Goal: Task Accomplishment & Management: Manage account settings

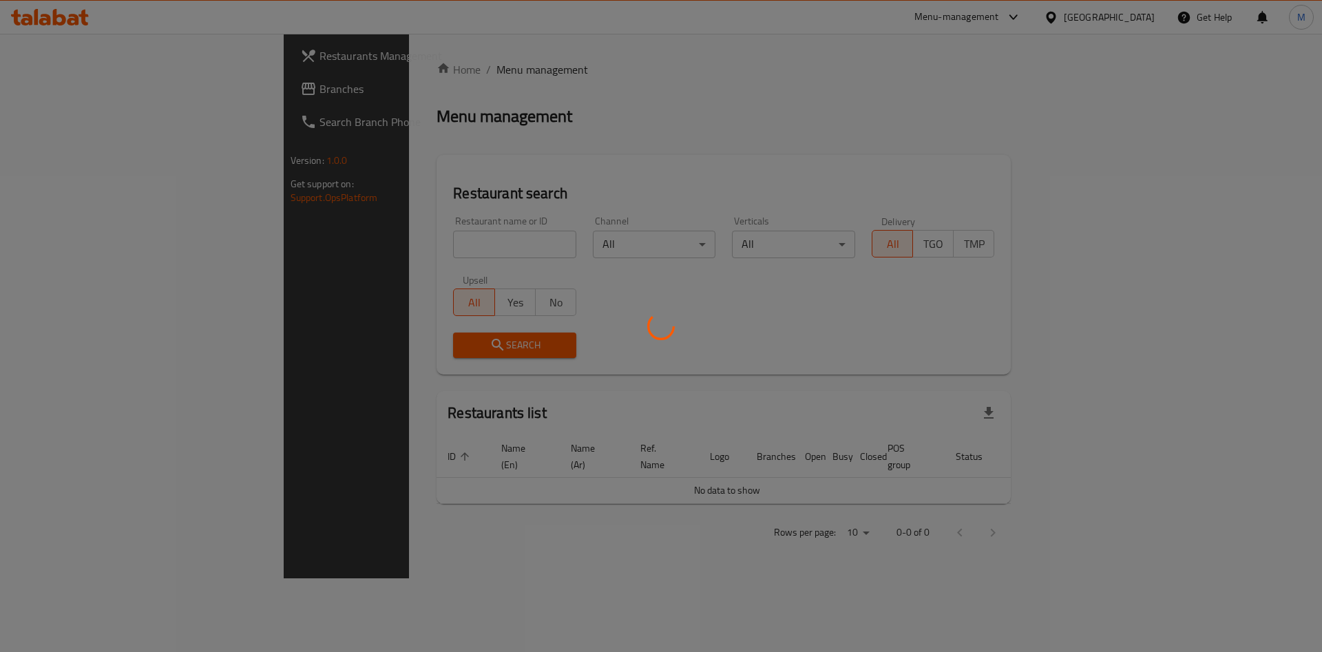
click at [342, 236] on div at bounding box center [661, 326] width 1322 height 652
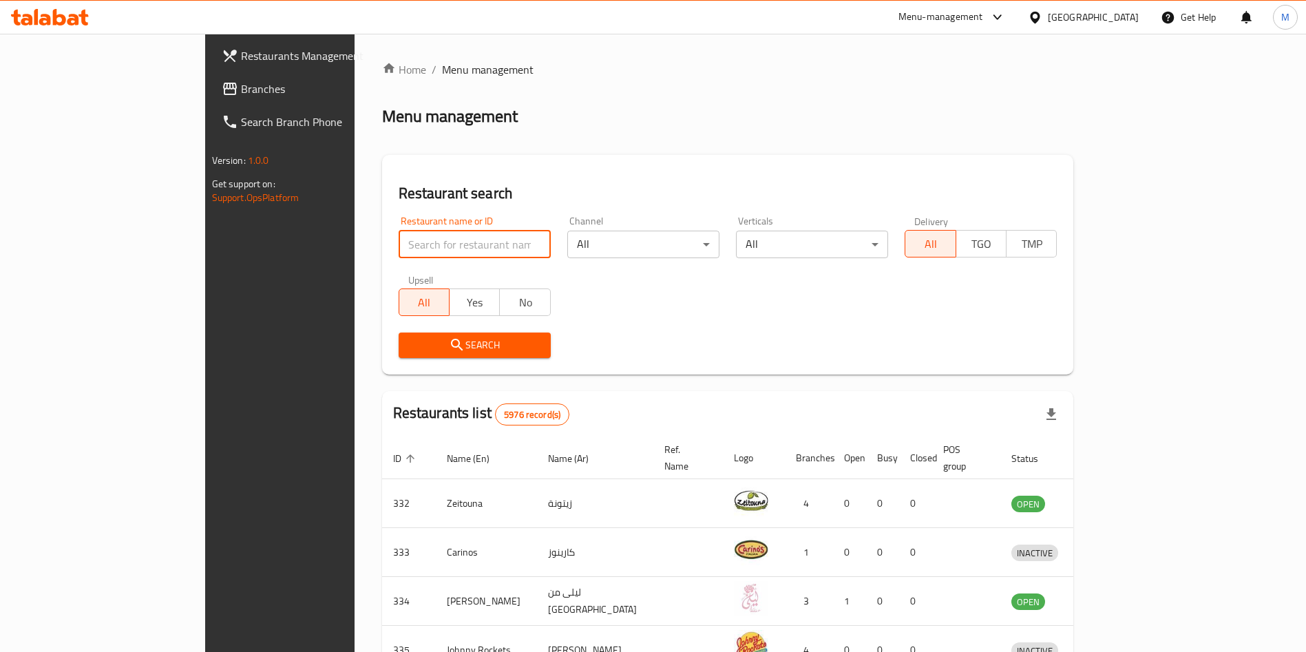
click at [399, 240] on input "search" at bounding box center [475, 245] width 152 height 28
type input "sea salt"
click button "Search" at bounding box center [475, 345] width 152 height 25
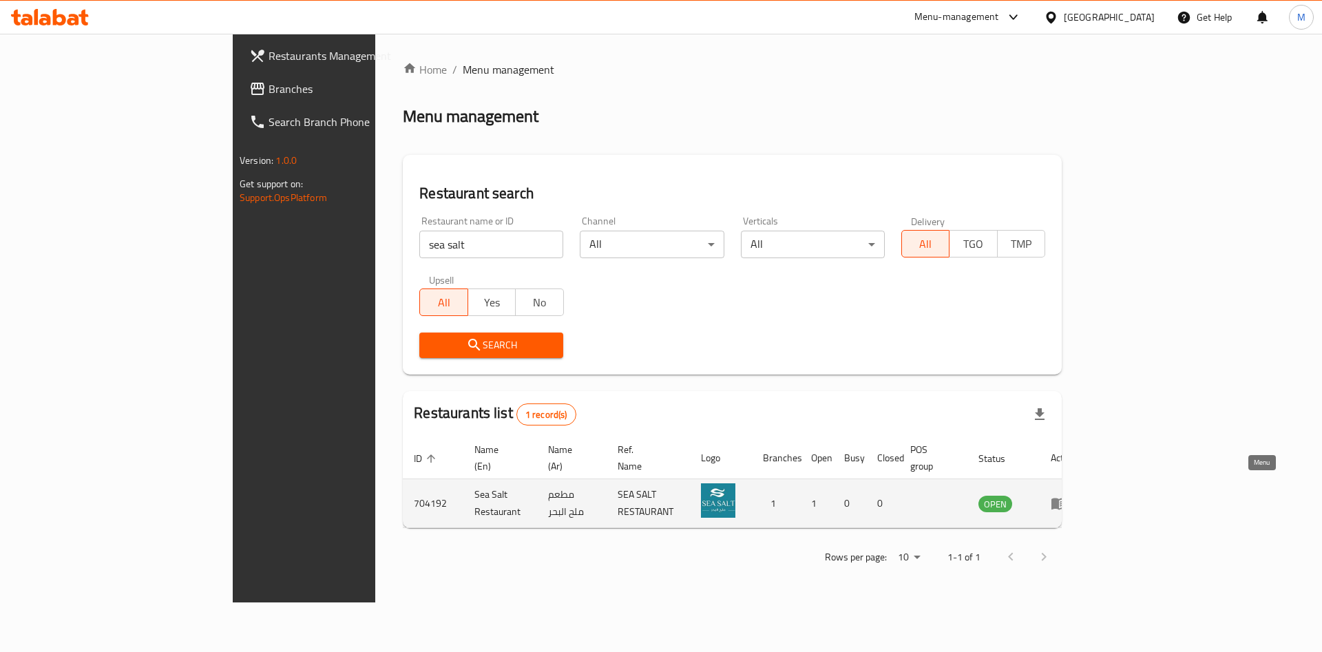
click at [1076, 495] on link "enhanced table" at bounding box center [1063, 503] width 25 height 17
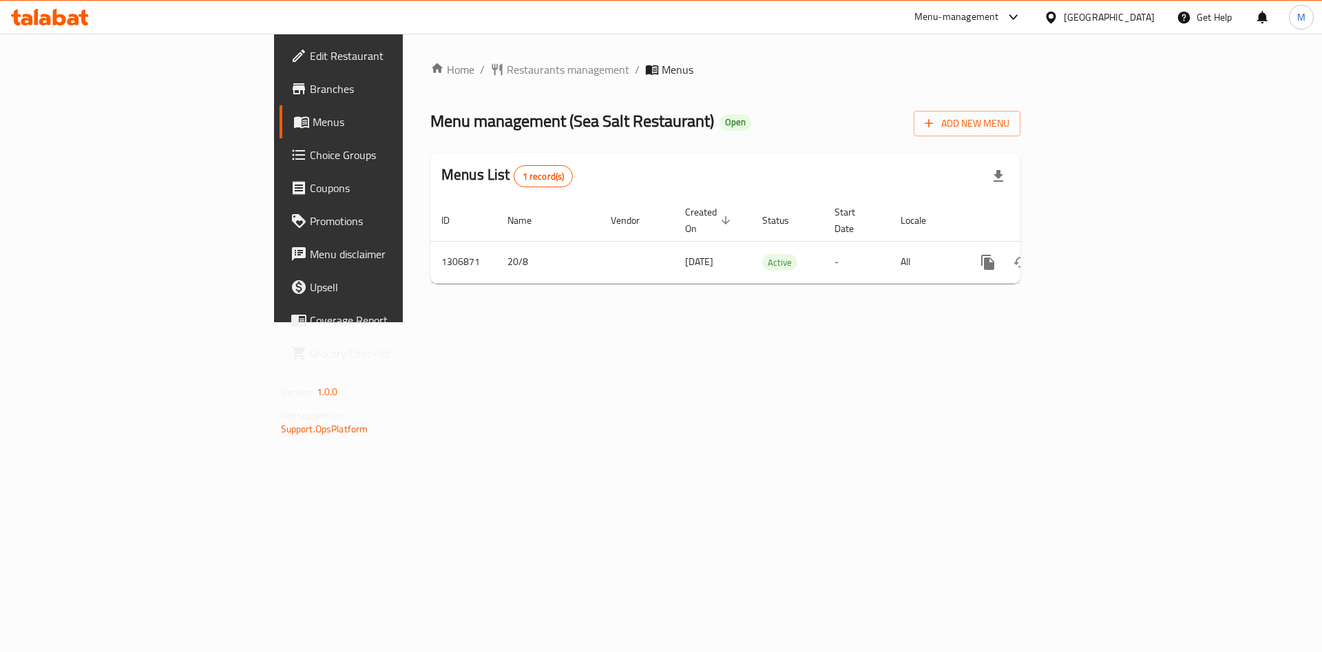
click at [310, 89] on span "Branches" at bounding box center [397, 89] width 174 height 17
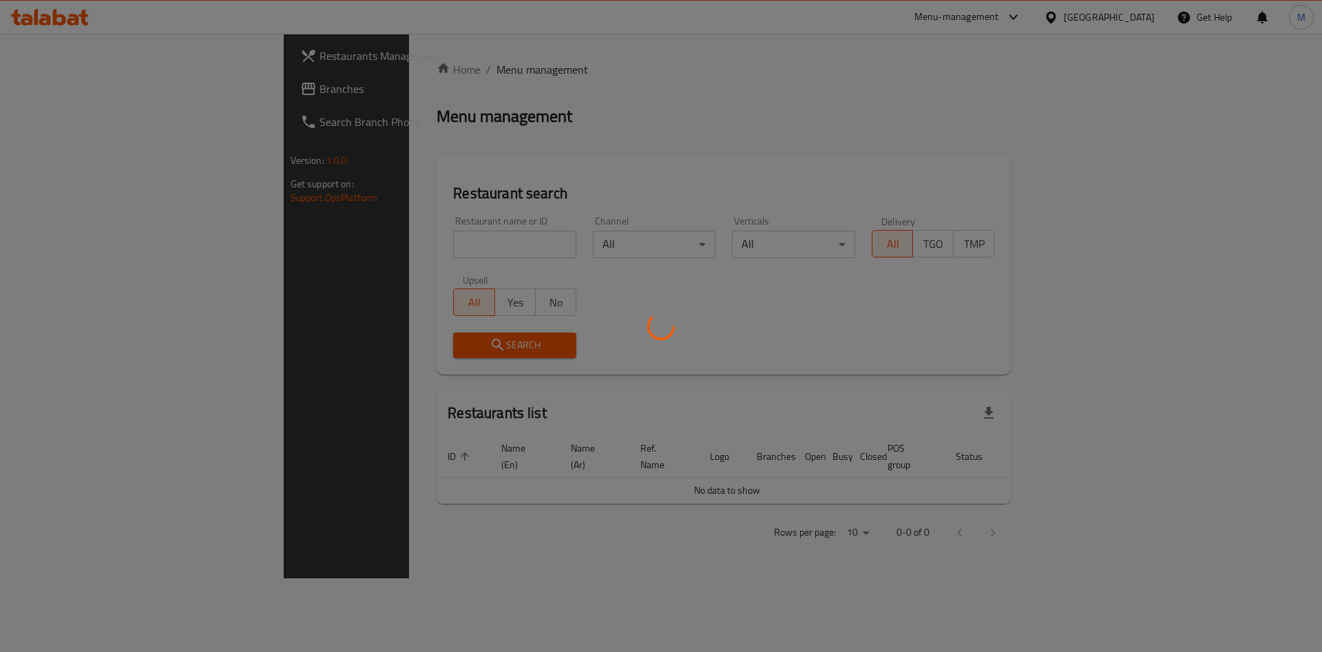
click at [333, 246] on div at bounding box center [661, 326] width 1322 height 652
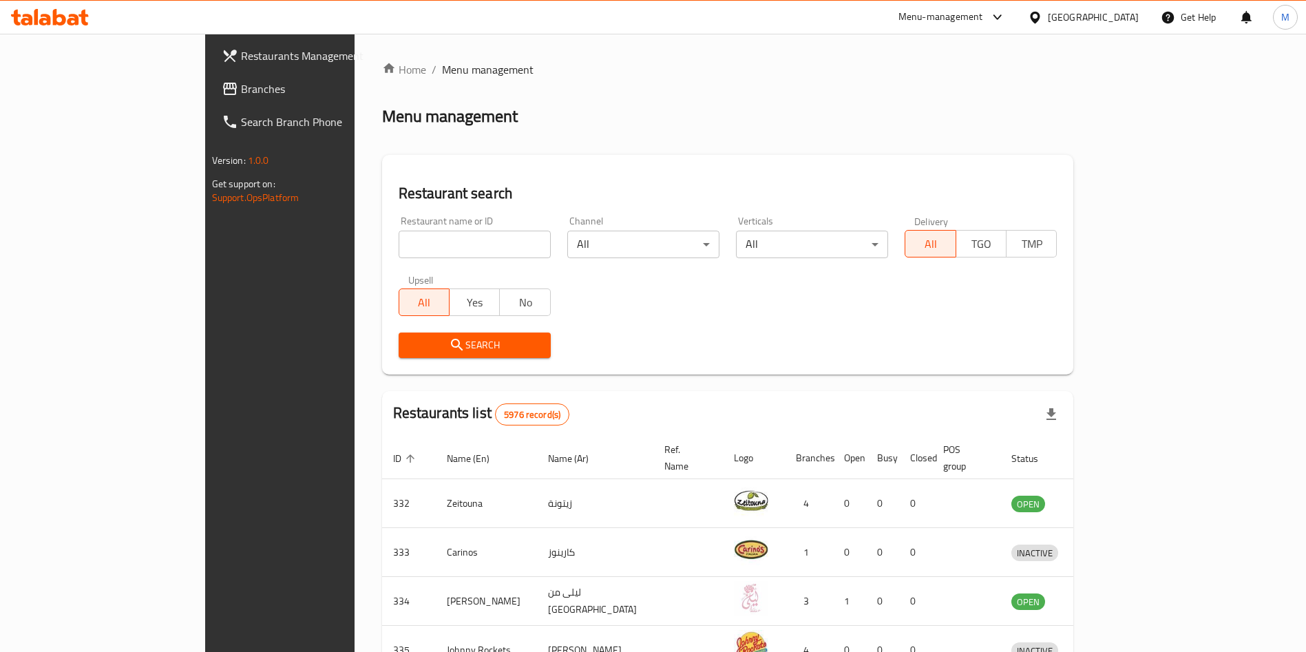
click at [399, 243] on input "search" at bounding box center [475, 245] width 152 height 28
paste input "V 60 COFFEE"
type input "V 60 COFFEE"
click button "Search" at bounding box center [475, 345] width 152 height 25
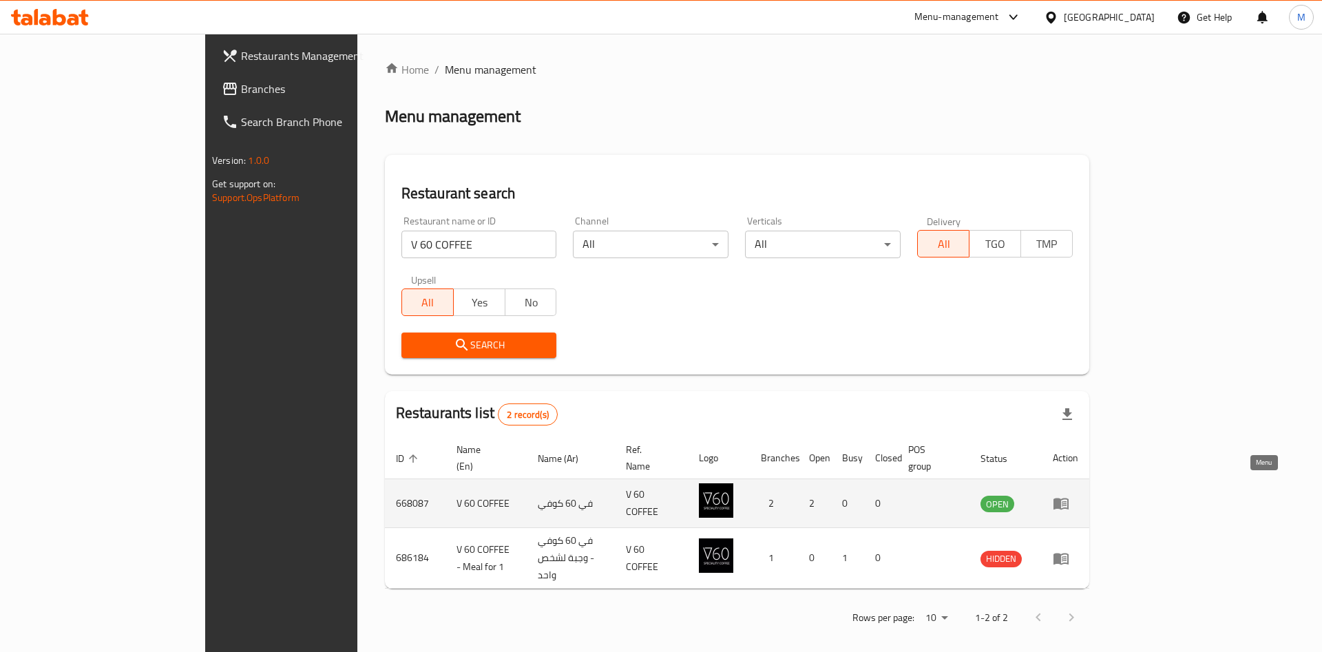
click at [1079, 495] on link "enhanced table" at bounding box center [1065, 503] width 25 height 17
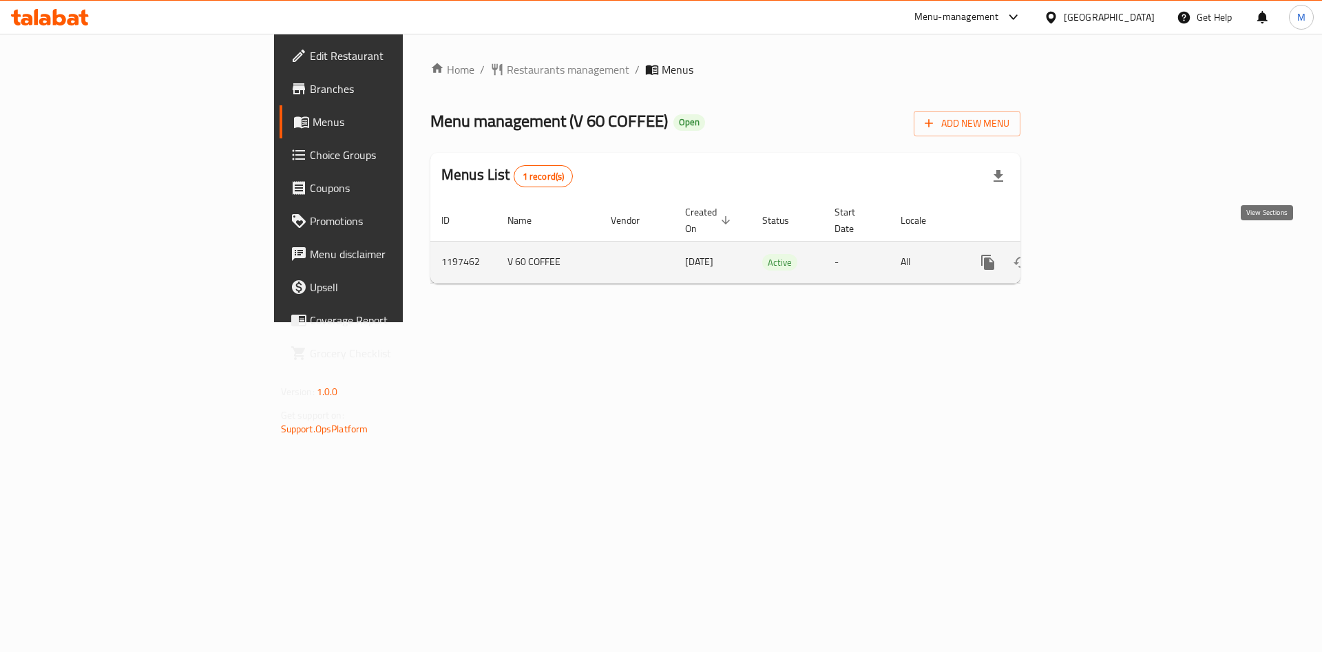
click at [1104, 249] on link "enhanced table" at bounding box center [1087, 262] width 33 height 33
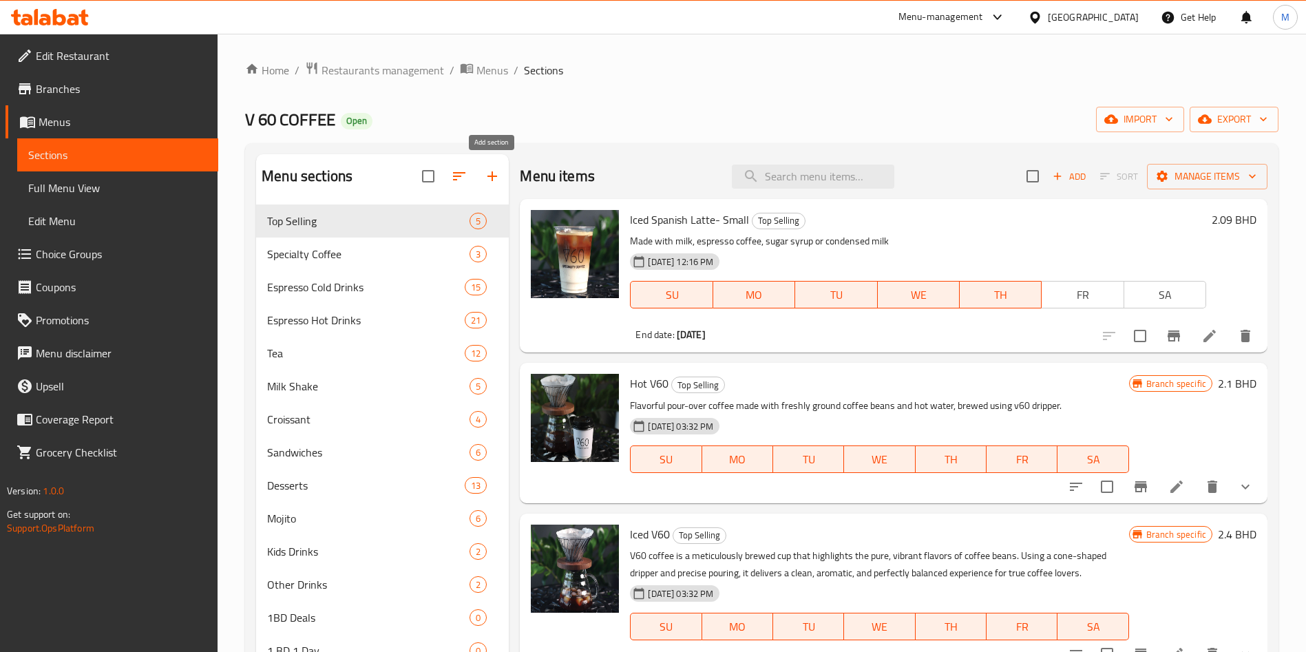
click at [486, 171] on icon "button" at bounding box center [492, 176] width 17 height 17
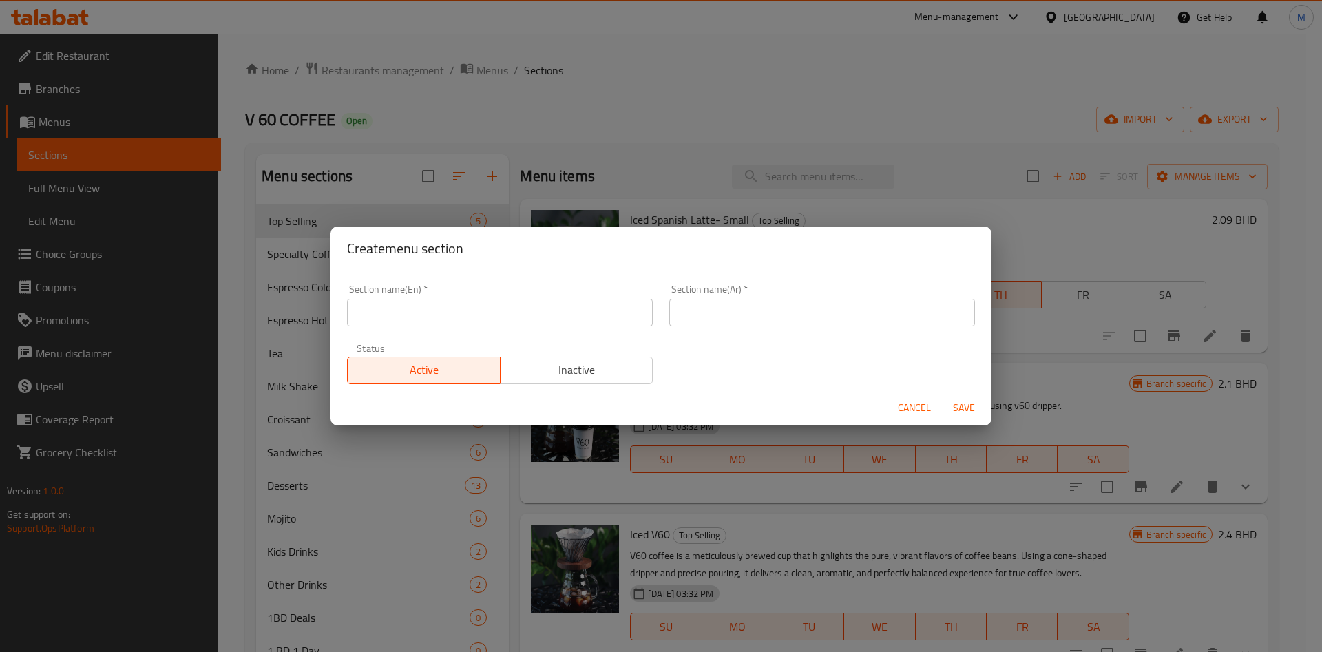
click at [492, 343] on div "Active Inactive" at bounding box center [500, 363] width 306 height 41
click at [507, 309] on input "text" at bounding box center [500, 313] width 306 height 28
type input "1 BD 1 Day"
click at [742, 312] on input "text" at bounding box center [822, 313] width 306 height 28
type input "دينار 1 يوم 1"
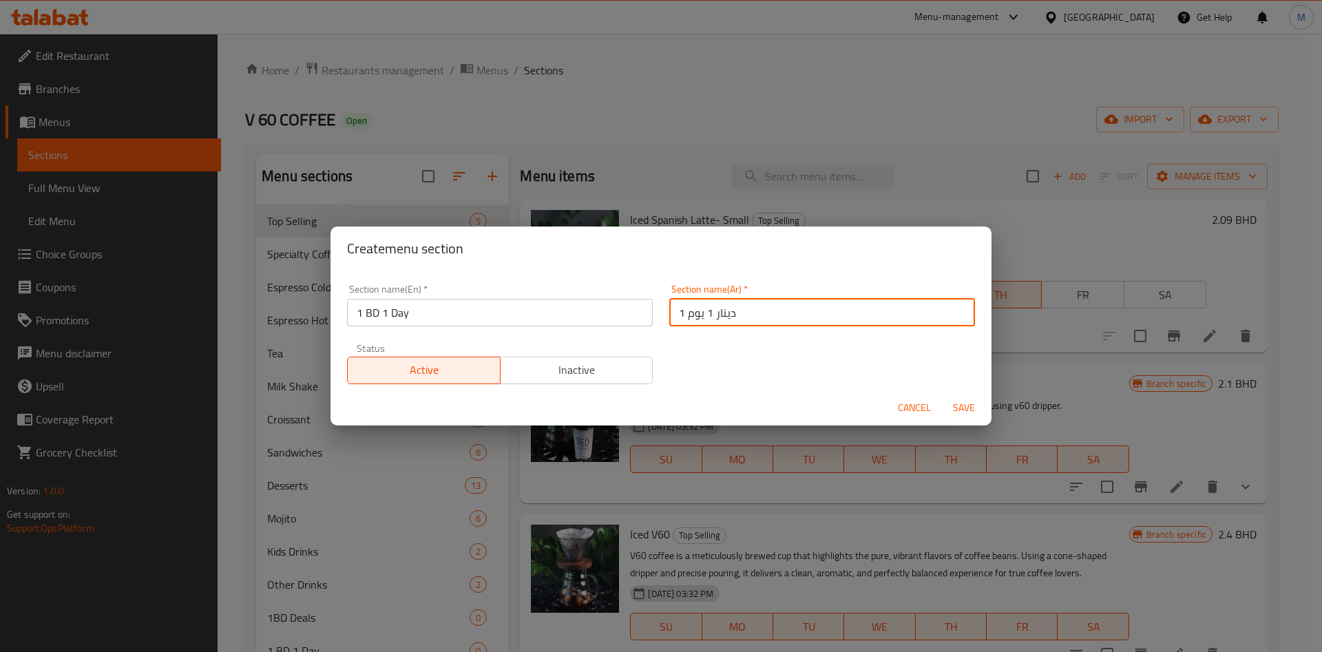
click at [961, 407] on span "Save" at bounding box center [964, 407] width 33 height 17
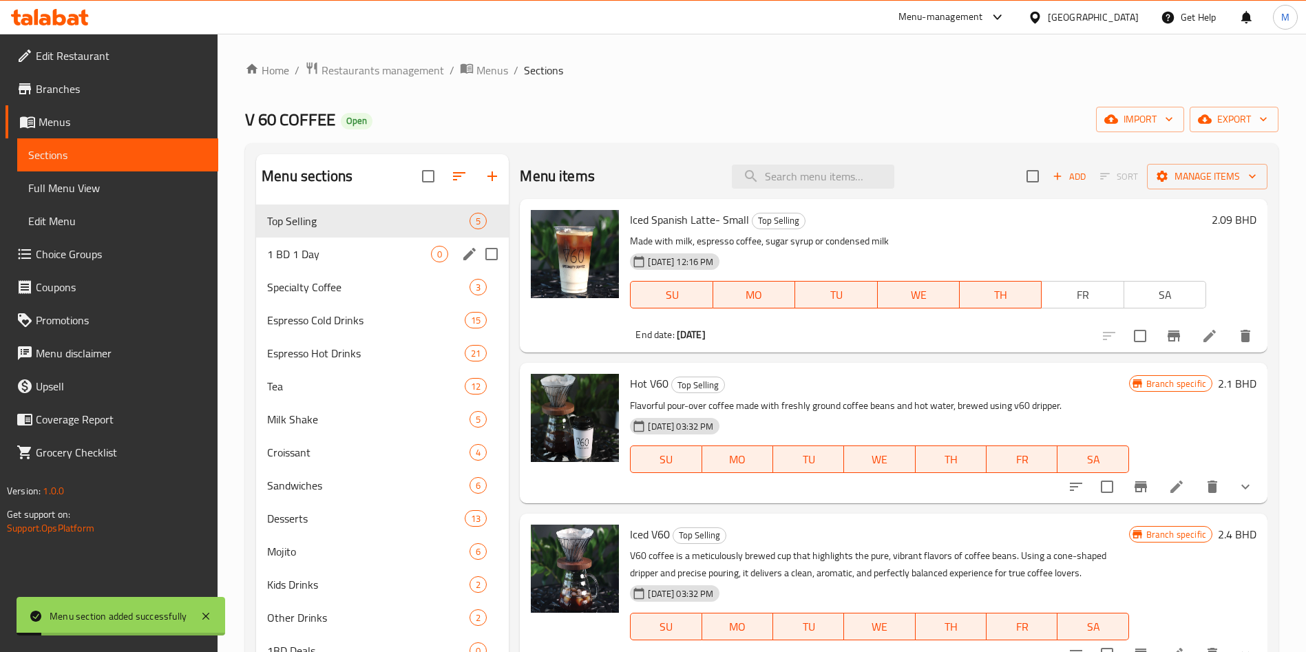
click at [358, 269] on div "1 BD 1 Day 0" at bounding box center [382, 254] width 253 height 33
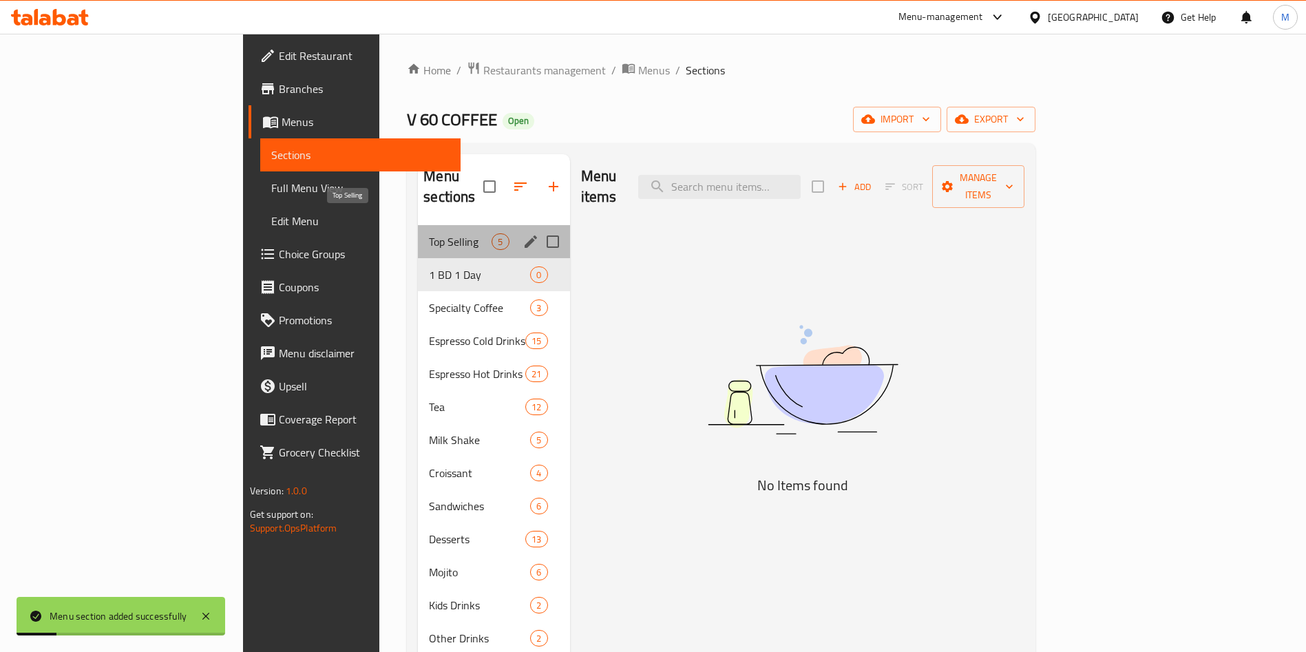
drag, startPoint x: 330, startPoint y: 216, endPoint x: 335, endPoint y: 223, distance: 8.8
click at [429, 233] on span "Top Selling" at bounding box center [460, 241] width 63 height 17
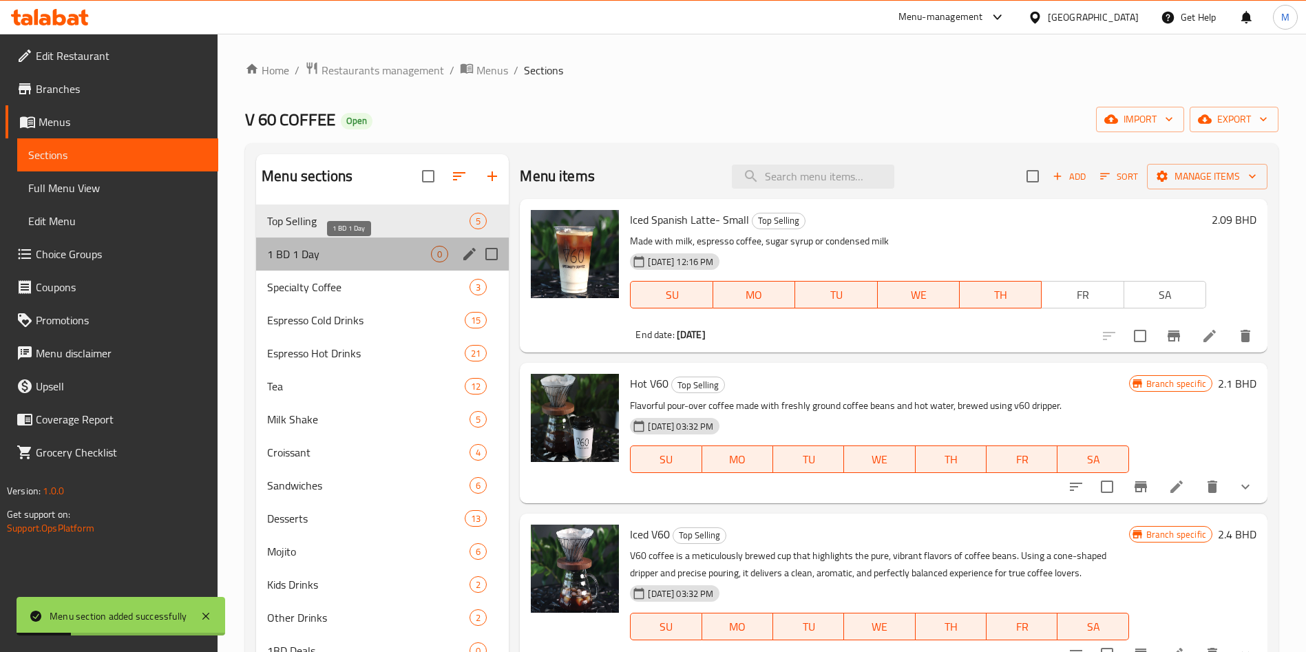
click at [384, 251] on span "1 BD 1 Day" at bounding box center [349, 254] width 164 height 17
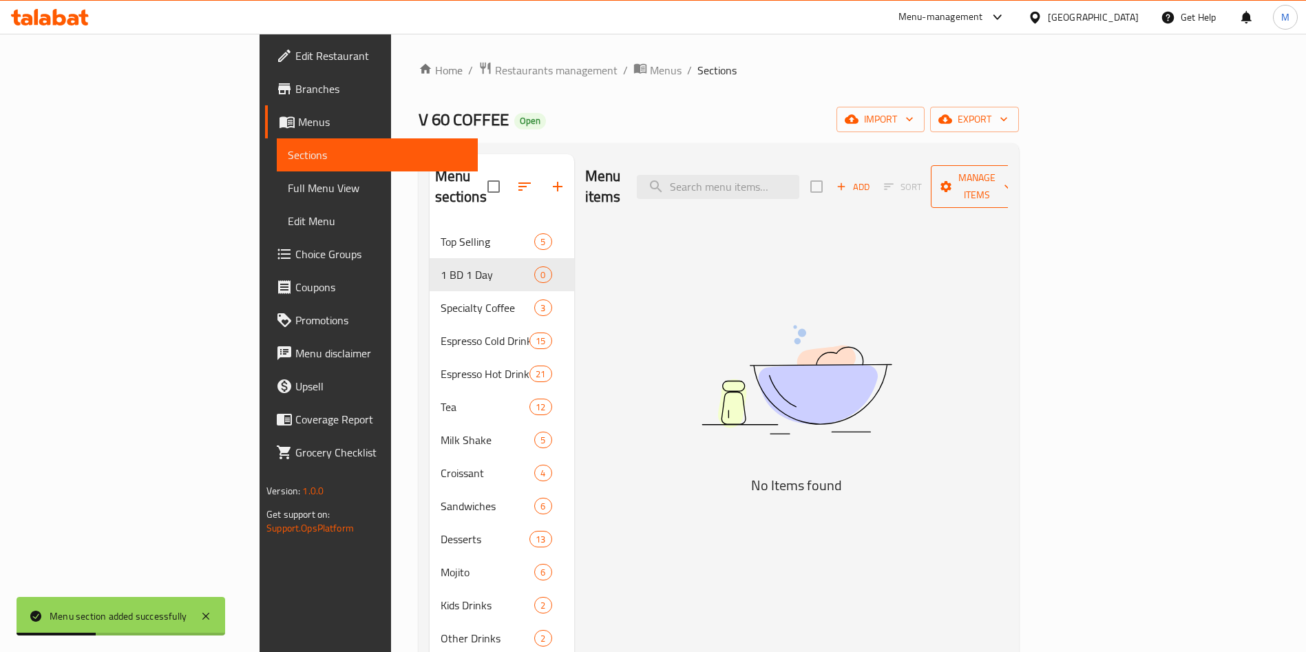
click at [1012, 184] on span "Manage items" at bounding box center [977, 186] width 70 height 34
click at [1023, 187] on button "Manage items" at bounding box center [977, 186] width 92 height 43
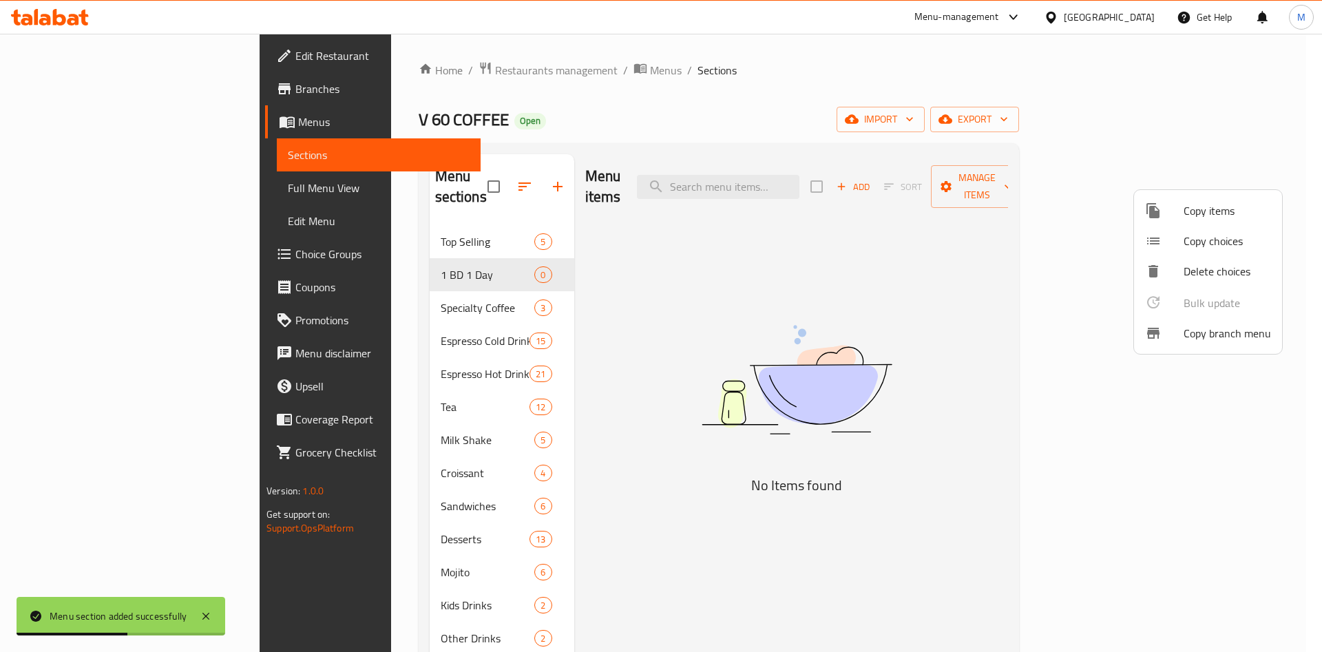
click at [1189, 205] on span "Copy items" at bounding box center [1227, 210] width 87 height 17
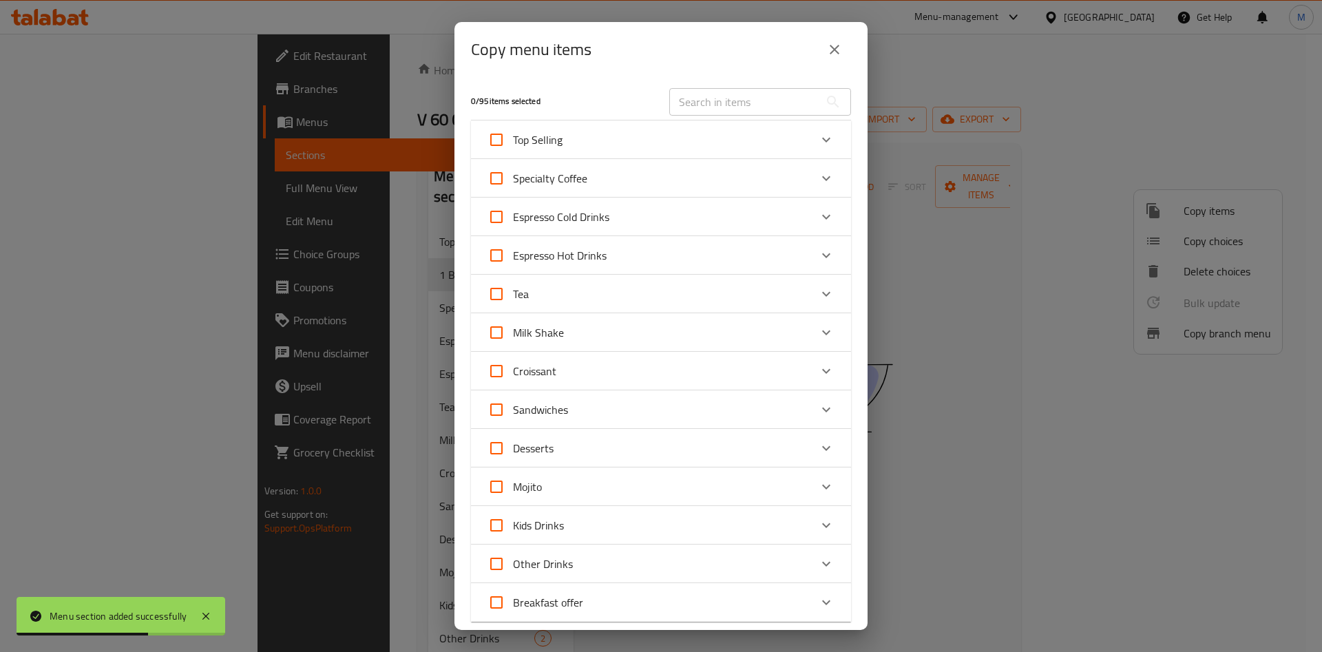
click at [750, 90] on input "text" at bounding box center [744, 102] width 150 height 28
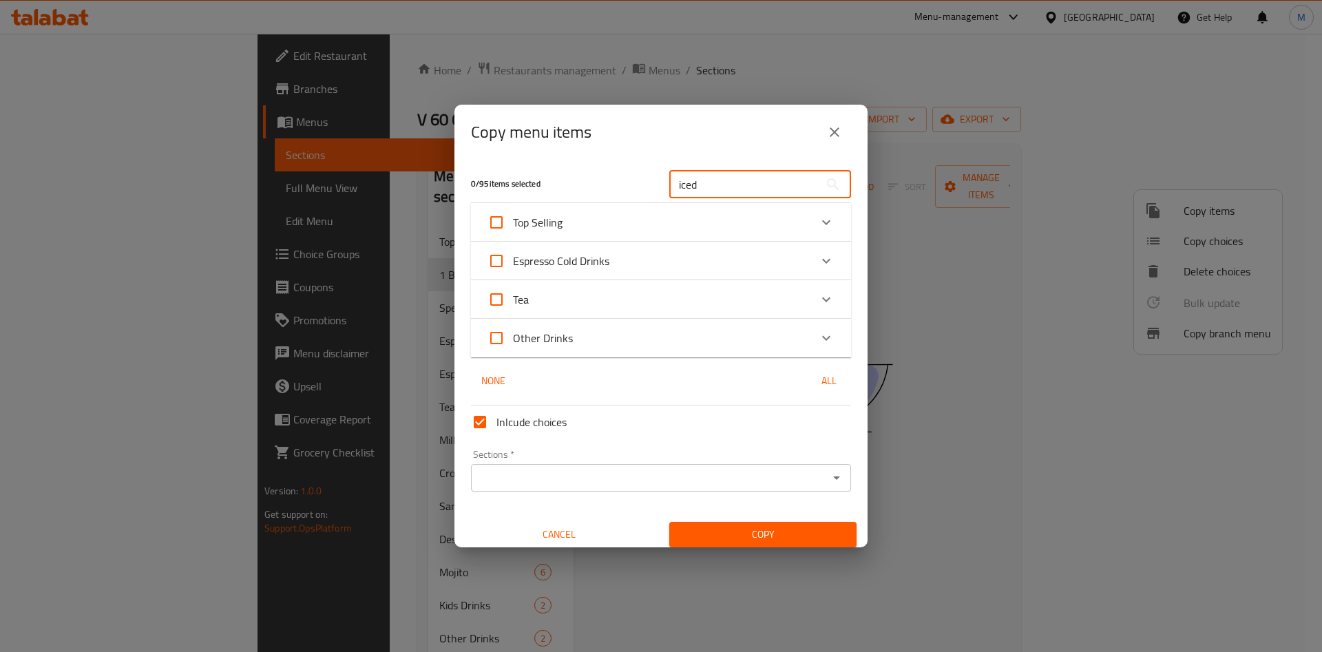
click at [638, 253] on div "Espresso Cold Drinks" at bounding box center [649, 260] width 322 height 33
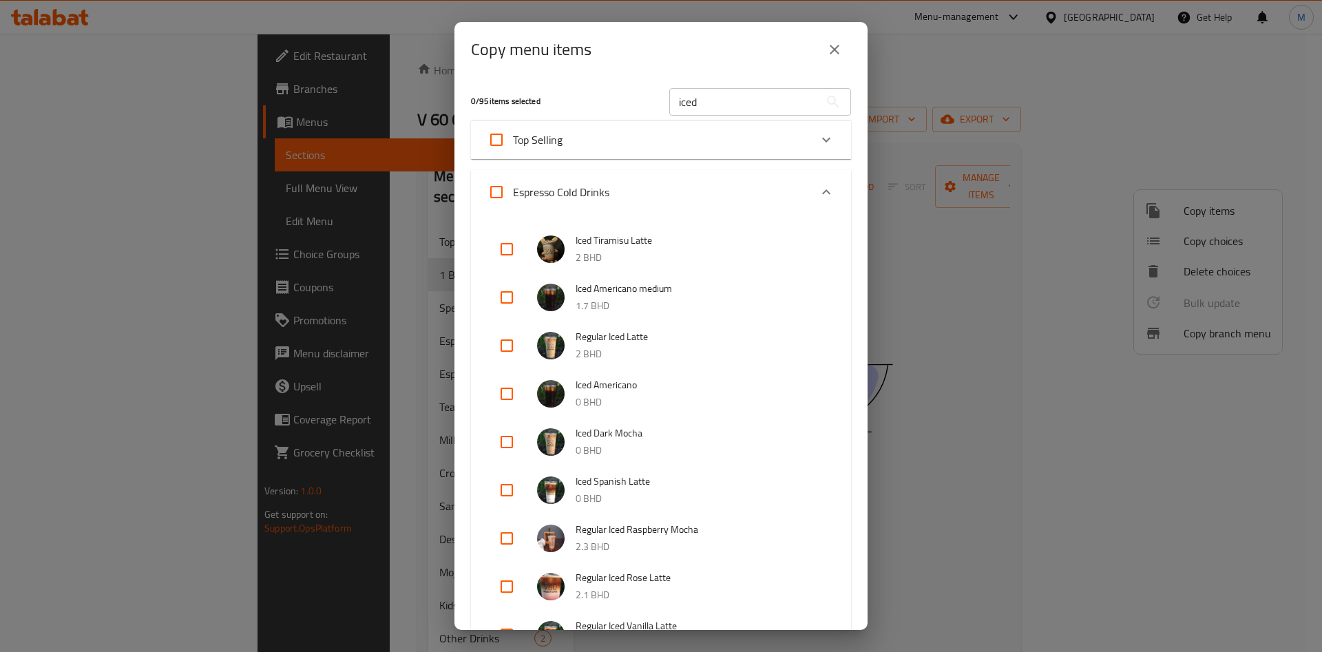
click at [636, 185] on div "Espresso Cold Drinks" at bounding box center [649, 192] width 322 height 33
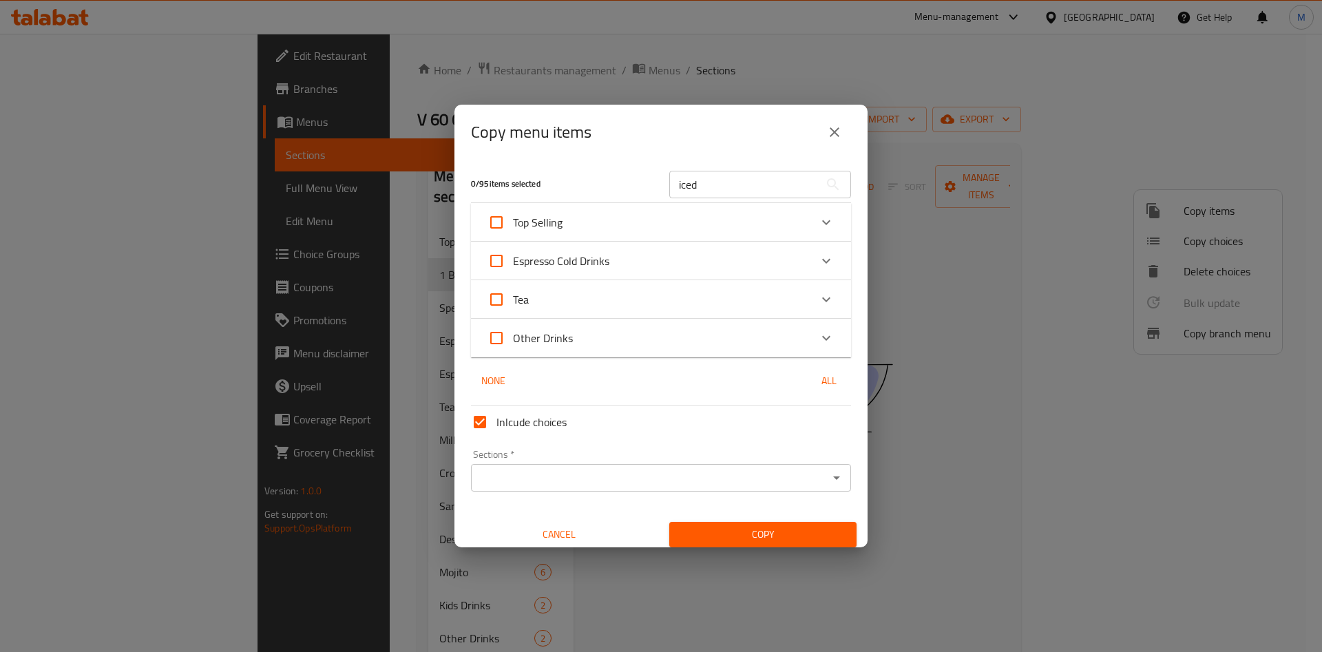
click at [727, 191] on input "iced" at bounding box center [744, 185] width 150 height 28
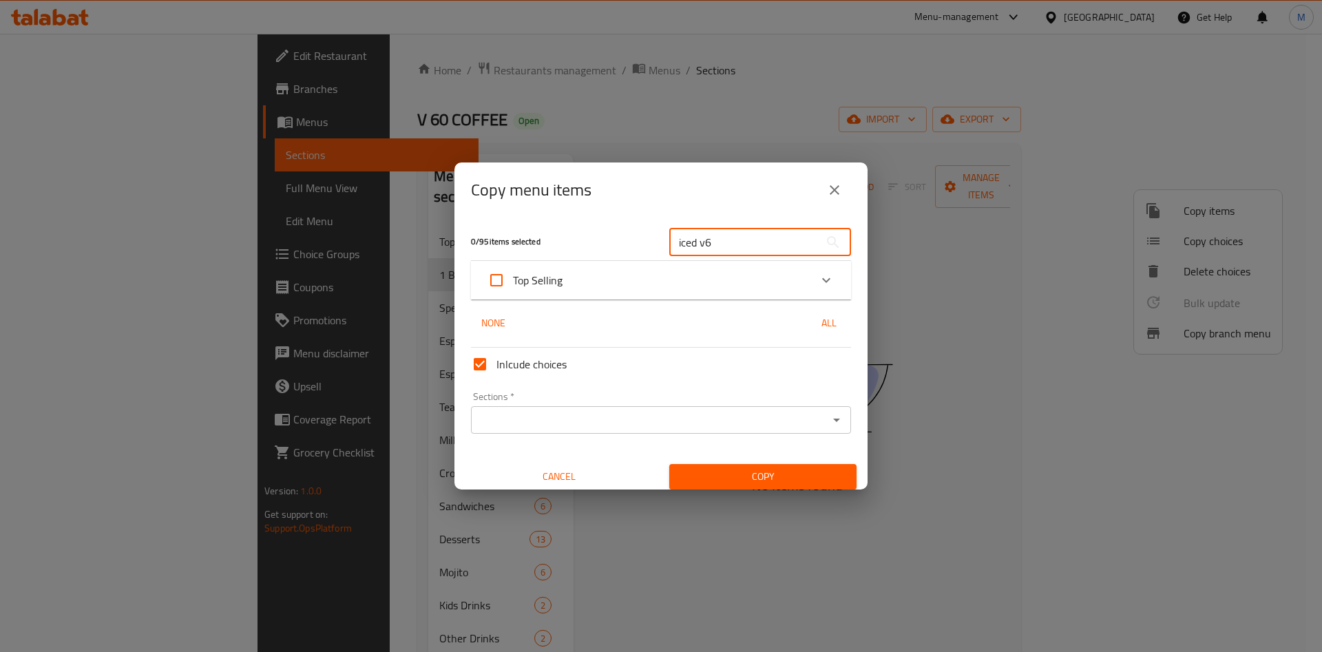
type input "iced v6"
click at [658, 278] on div "Top Selling" at bounding box center [649, 280] width 322 height 33
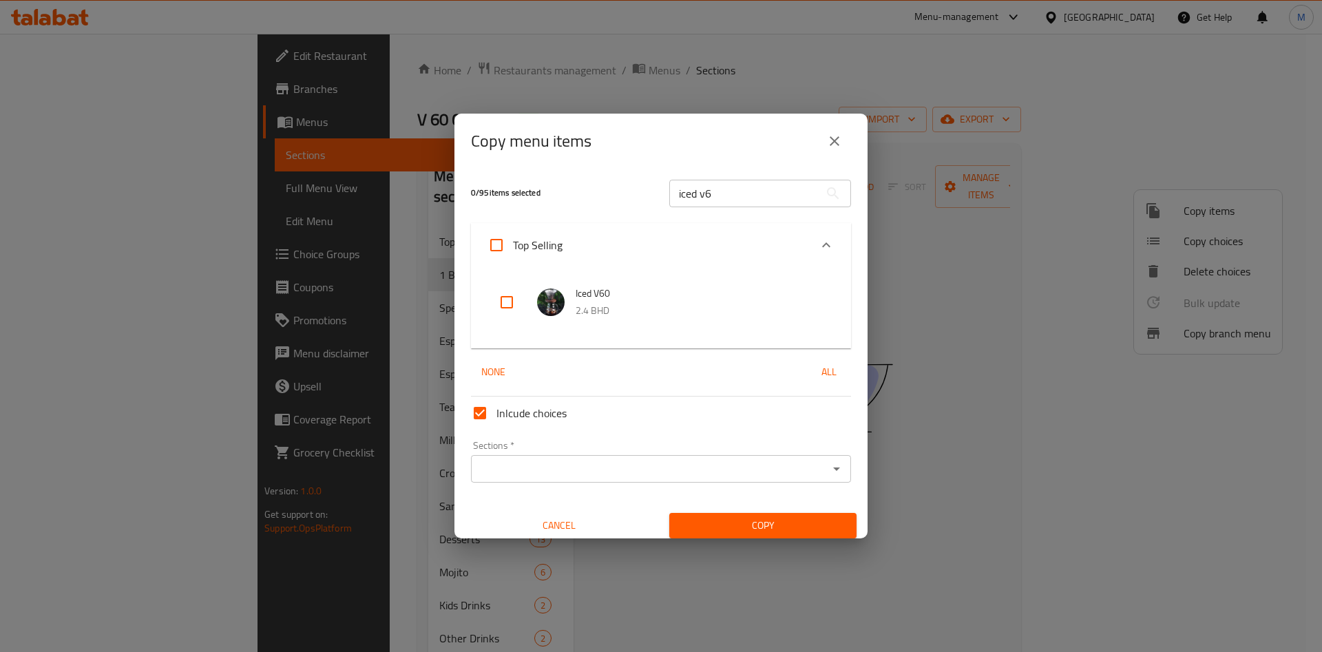
click at [514, 300] on input "checkbox" at bounding box center [506, 302] width 33 height 33
checkbox input "true"
click at [709, 199] on input "iced v6" at bounding box center [744, 194] width 150 height 28
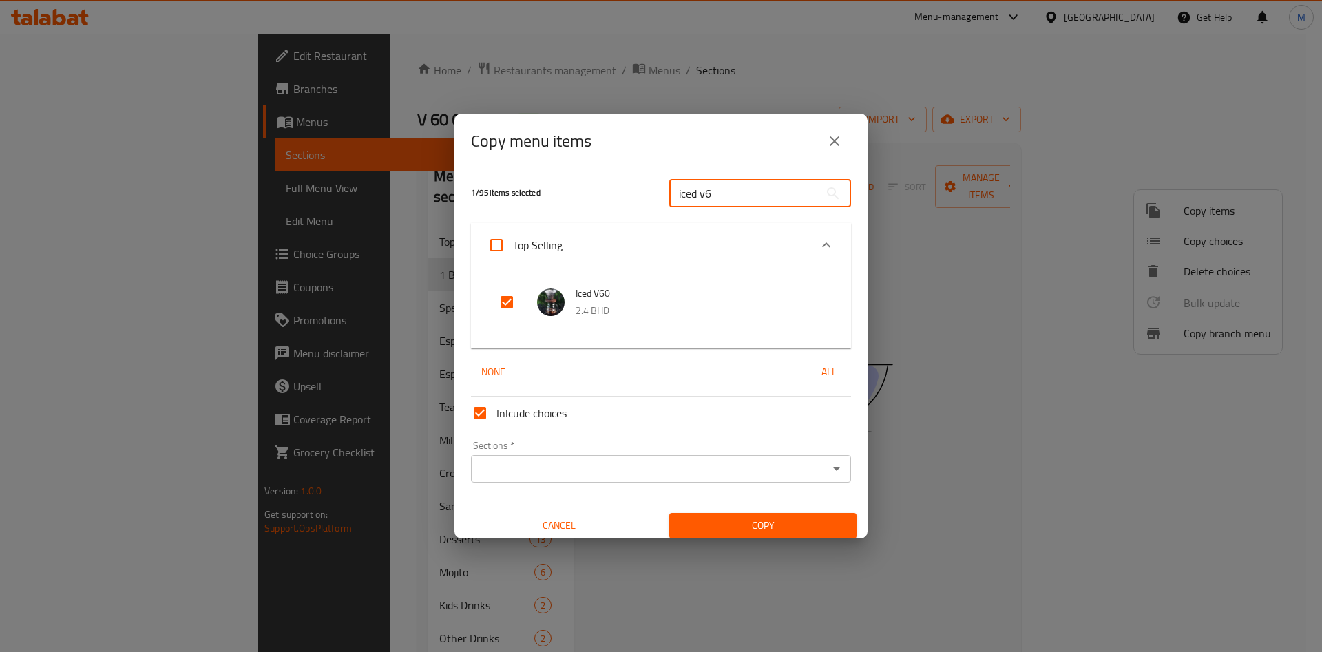
click at [709, 199] on input "iced v6" at bounding box center [744, 194] width 150 height 28
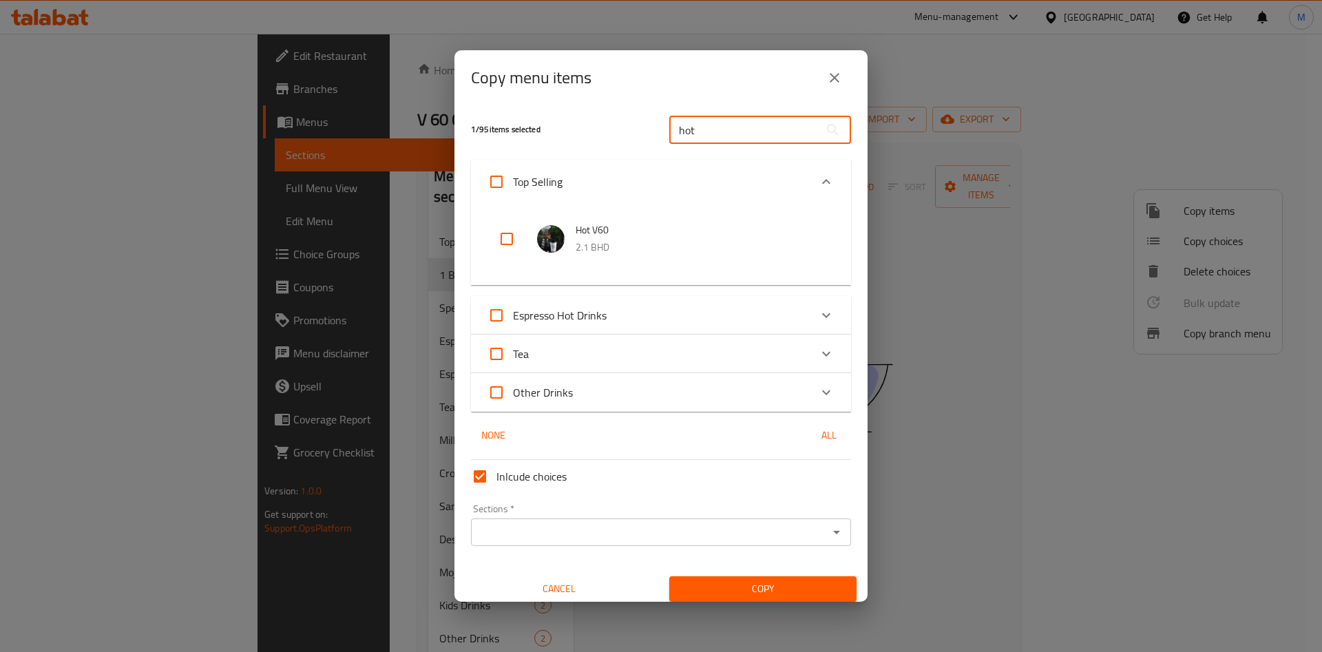
type input "hot"
click at [501, 236] on input "checkbox" at bounding box center [506, 238] width 33 height 33
checkbox input "true"
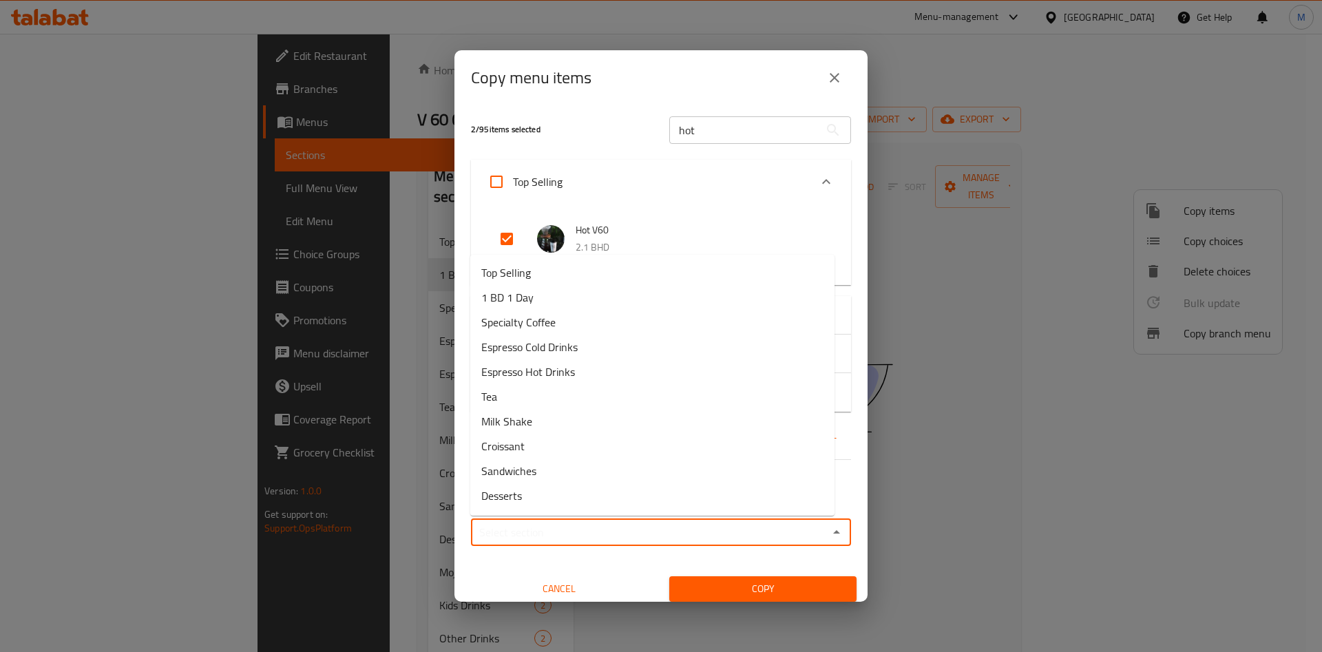
click at [664, 523] on input "Sections   *" at bounding box center [649, 532] width 349 height 19
click at [554, 296] on li "1 BD 1 Day" at bounding box center [652, 297] width 364 height 25
type input "1 BD 1 Day"
click at [554, 296] on div "Espresso Hot Drinks" at bounding box center [661, 315] width 380 height 39
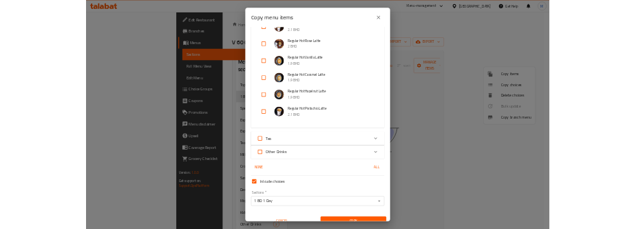
scroll to position [676, 0]
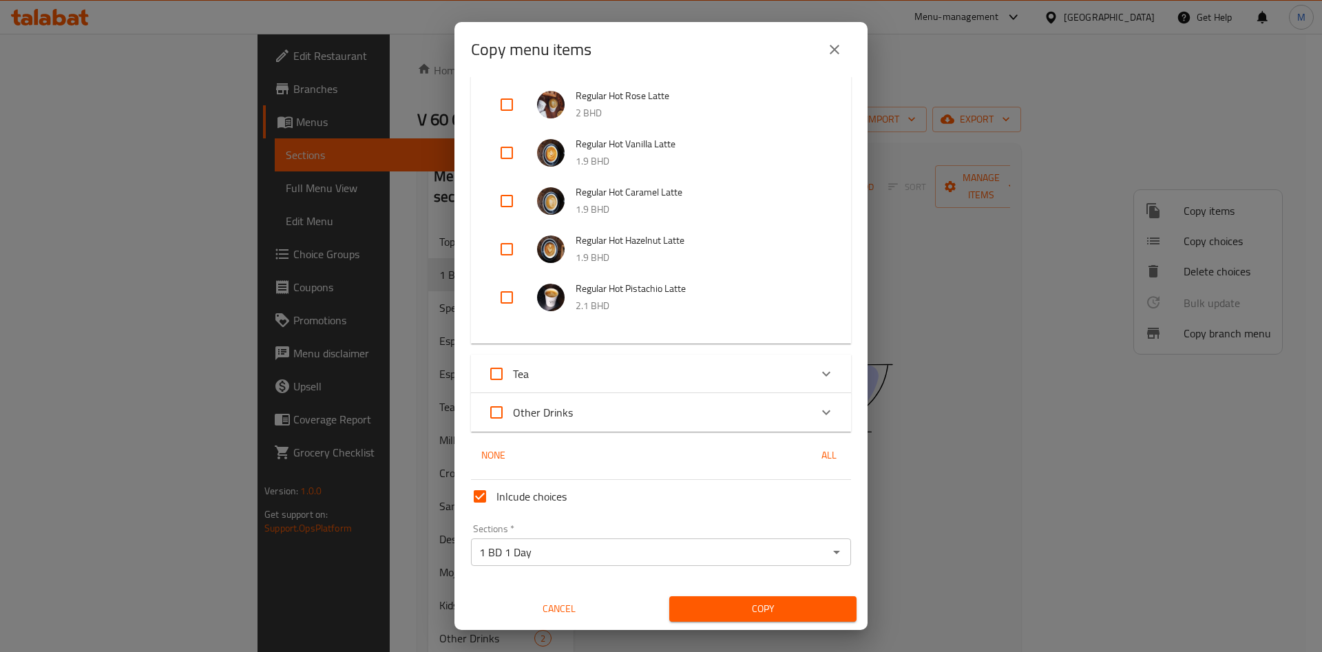
click at [753, 598] on button "Copy" at bounding box center [762, 608] width 187 height 25
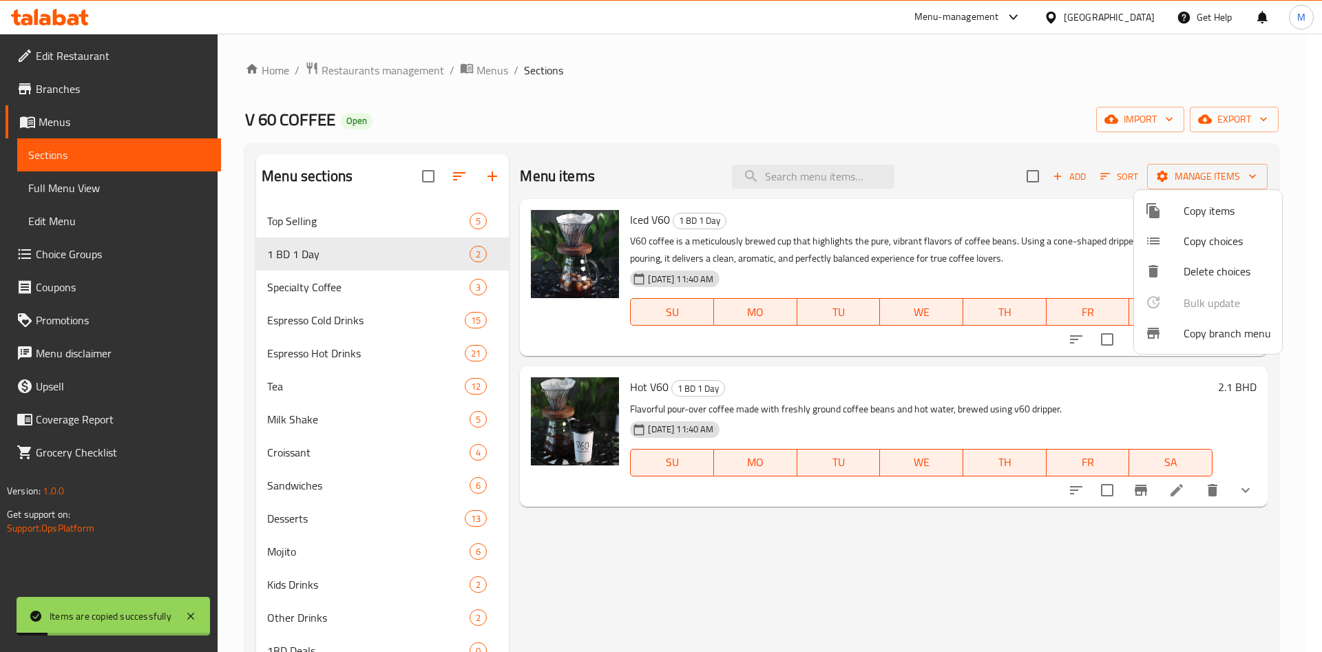
click at [413, 280] on div at bounding box center [661, 326] width 1322 height 652
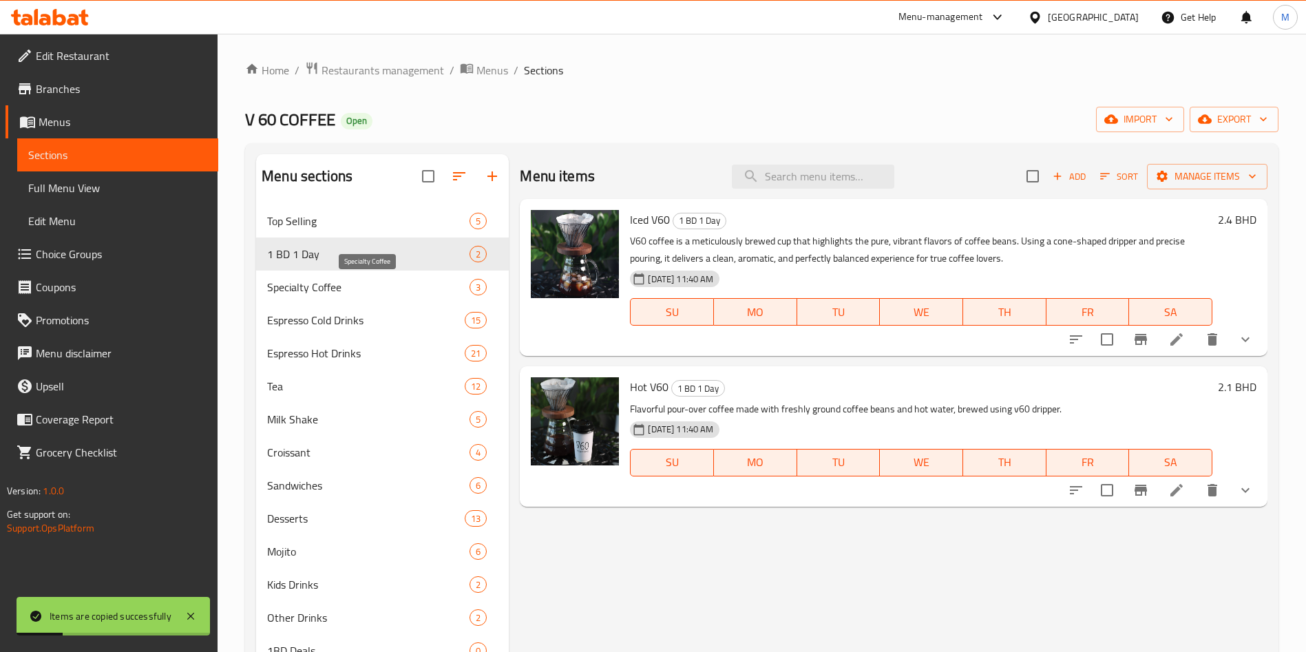
click at [395, 291] on span "Specialty Coffee" at bounding box center [368, 287] width 202 height 17
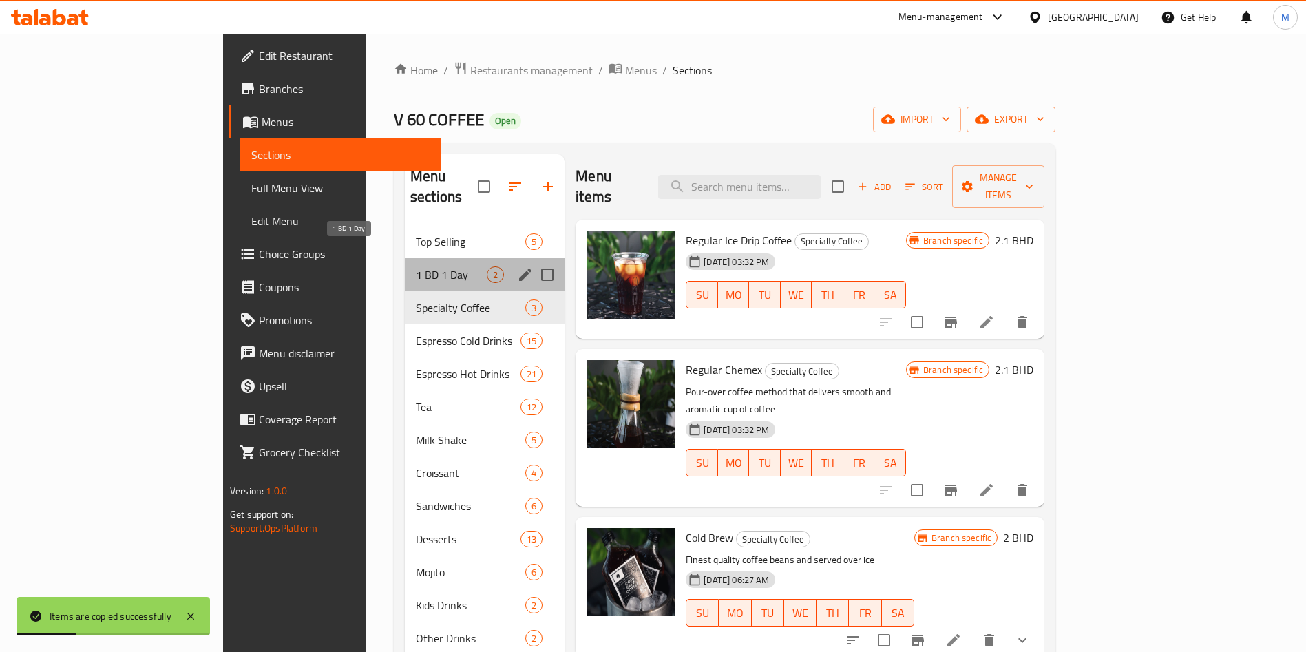
click at [416, 267] on span "1 BD 1 Day" at bounding box center [451, 275] width 71 height 17
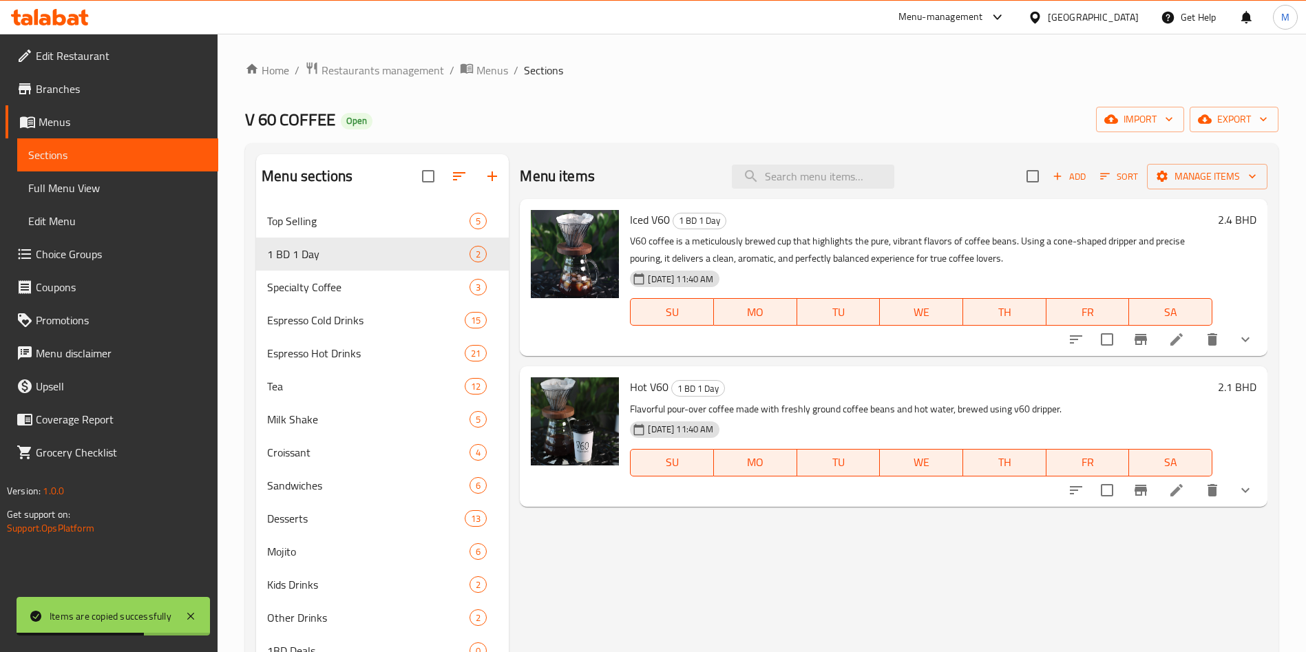
click at [1042, 189] on input "checkbox" at bounding box center [1033, 176] width 29 height 29
checkbox input "true"
click at [1176, 177] on span "Manage items" at bounding box center [1207, 176] width 98 height 17
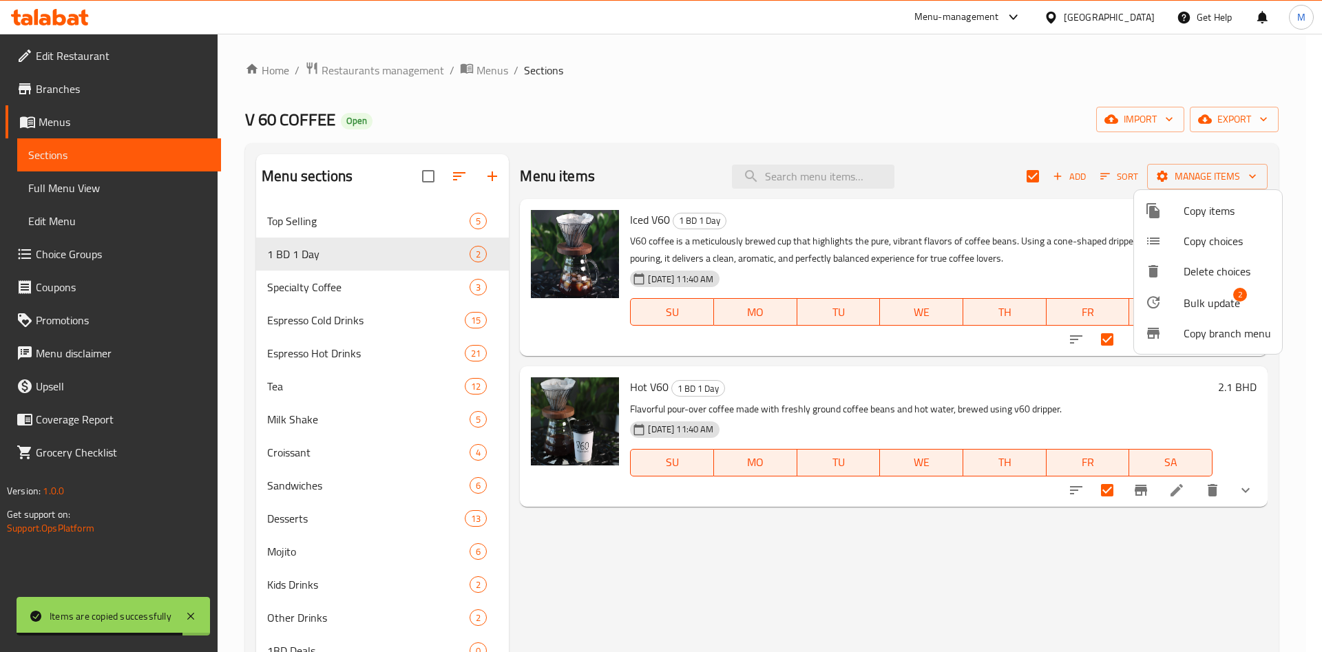
click at [1188, 295] on span "Bulk update" at bounding box center [1212, 303] width 56 height 17
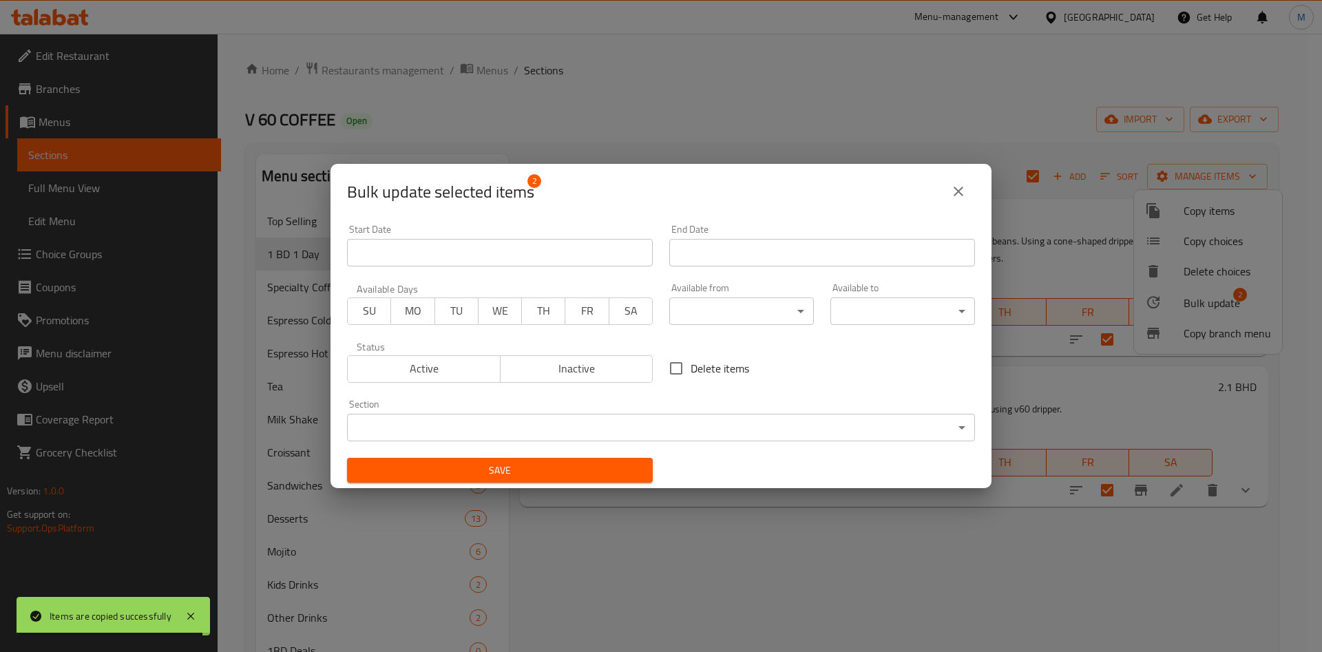
click at [417, 344] on div "Active Inactive" at bounding box center [500, 362] width 306 height 41
click at [422, 360] on span "Active" at bounding box center [424, 369] width 142 height 20
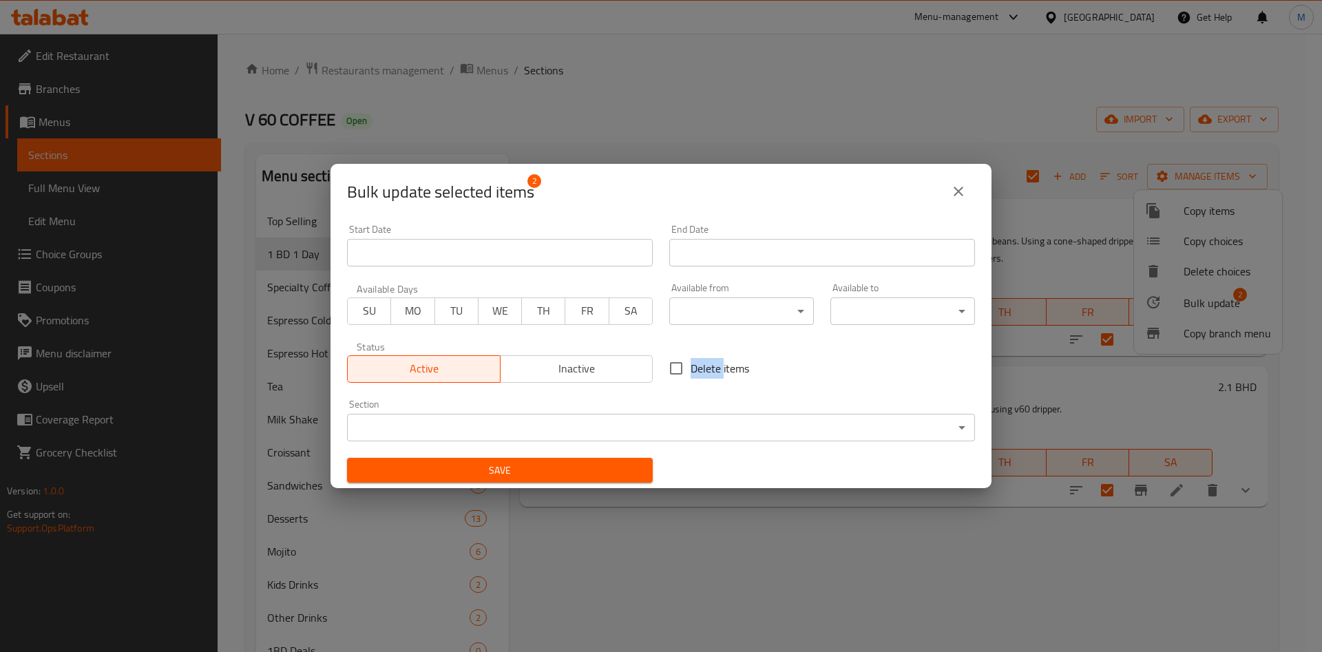
click at [490, 311] on span "WE" at bounding box center [500, 311] width 32 height 20
click at [707, 257] on input "Start Date" at bounding box center [822, 253] width 306 height 28
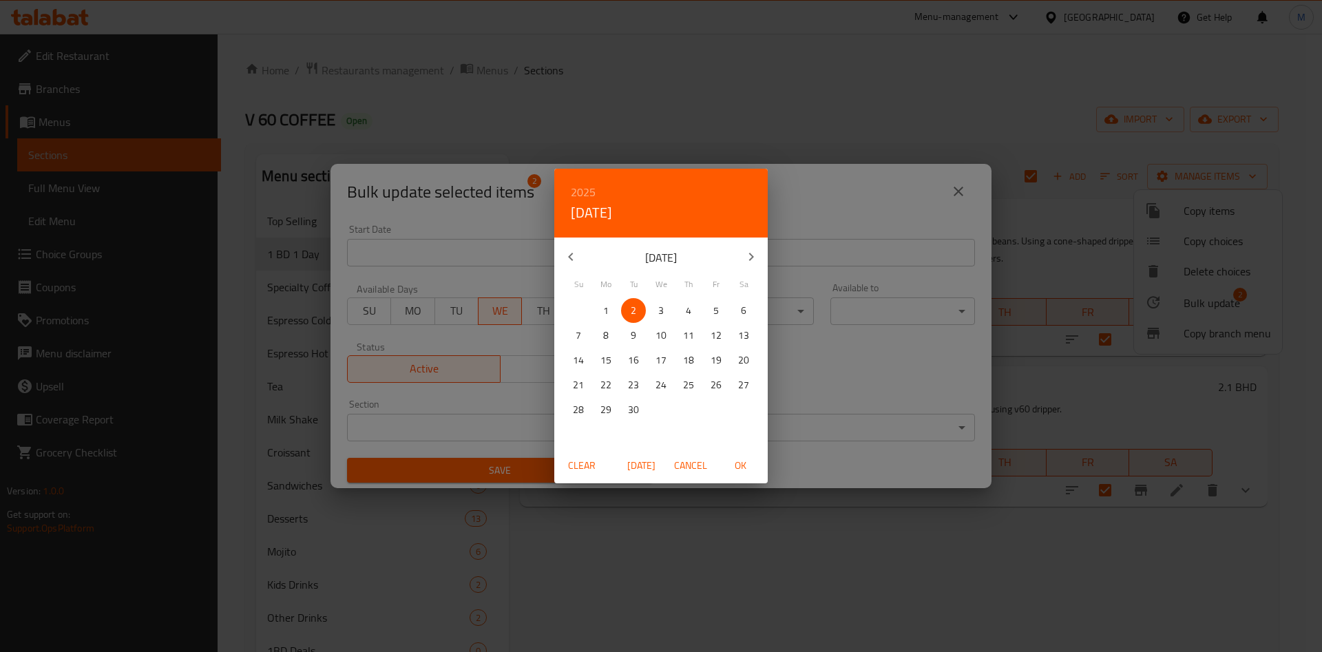
click at [664, 308] on span "3" at bounding box center [661, 310] width 25 height 17
click at [740, 463] on span "OK" at bounding box center [740, 465] width 33 height 17
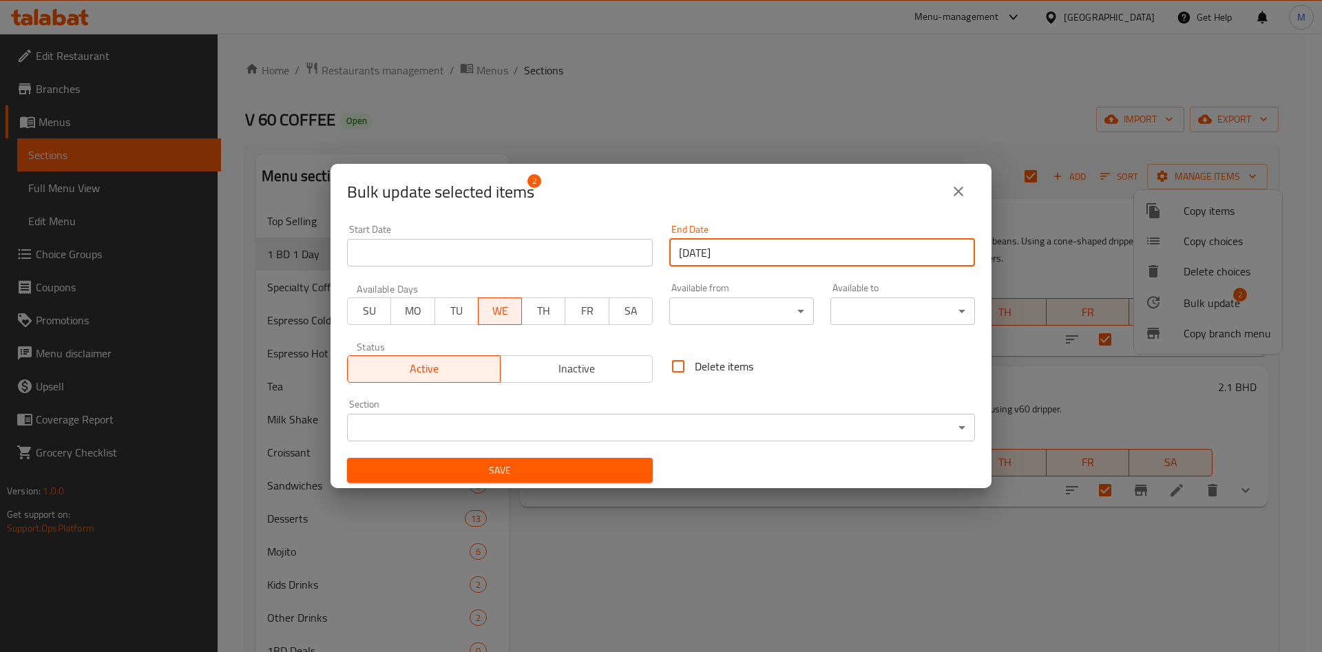
type input "03-09-2025"
click at [554, 465] on span "Save" at bounding box center [500, 470] width 284 height 17
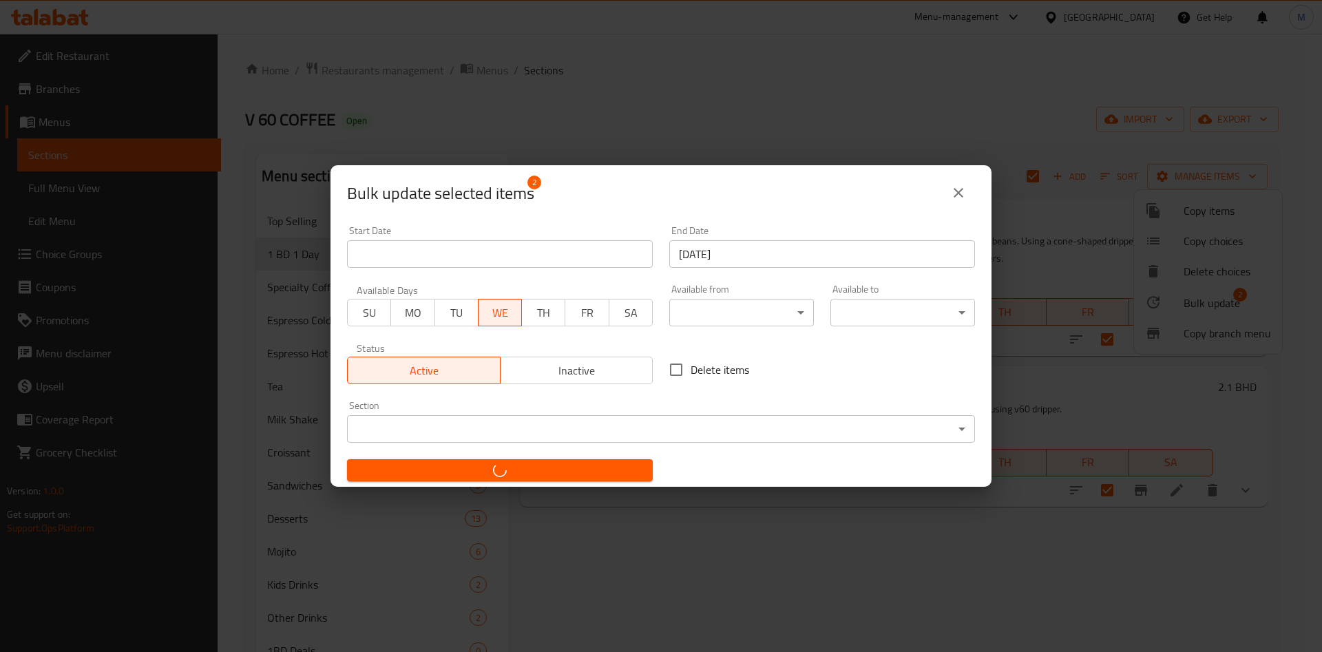
checkbox input "false"
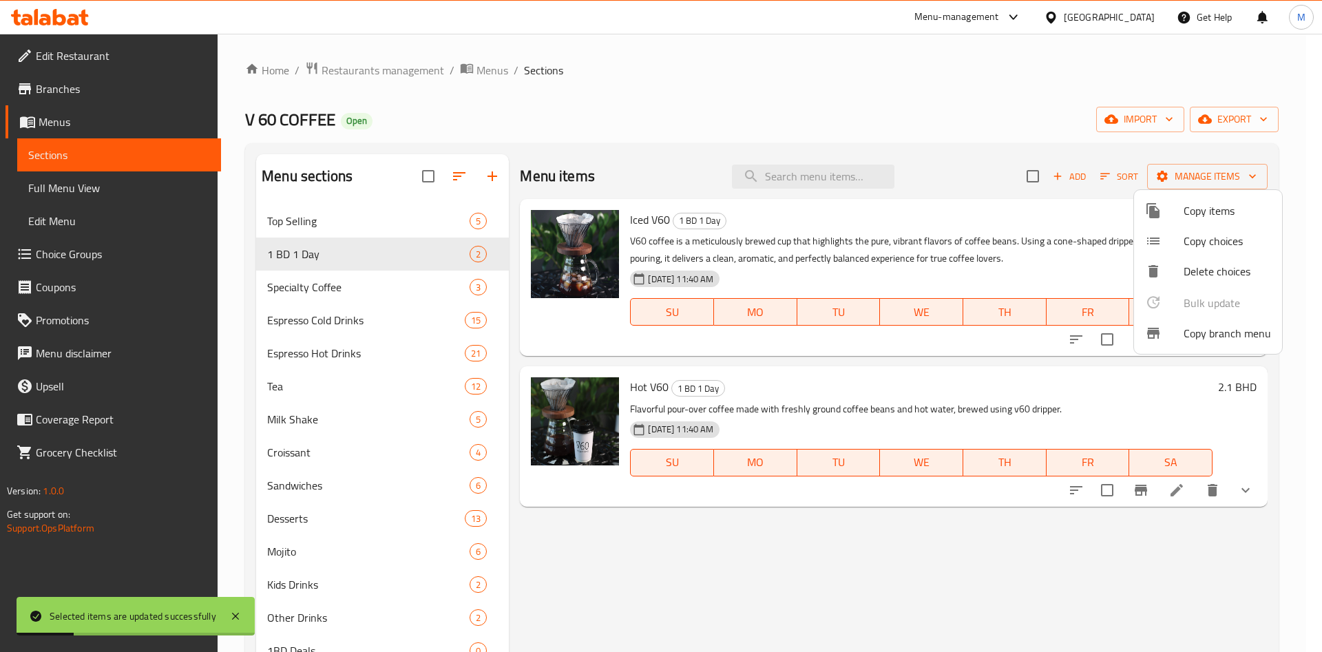
click at [616, 142] on div at bounding box center [661, 326] width 1322 height 652
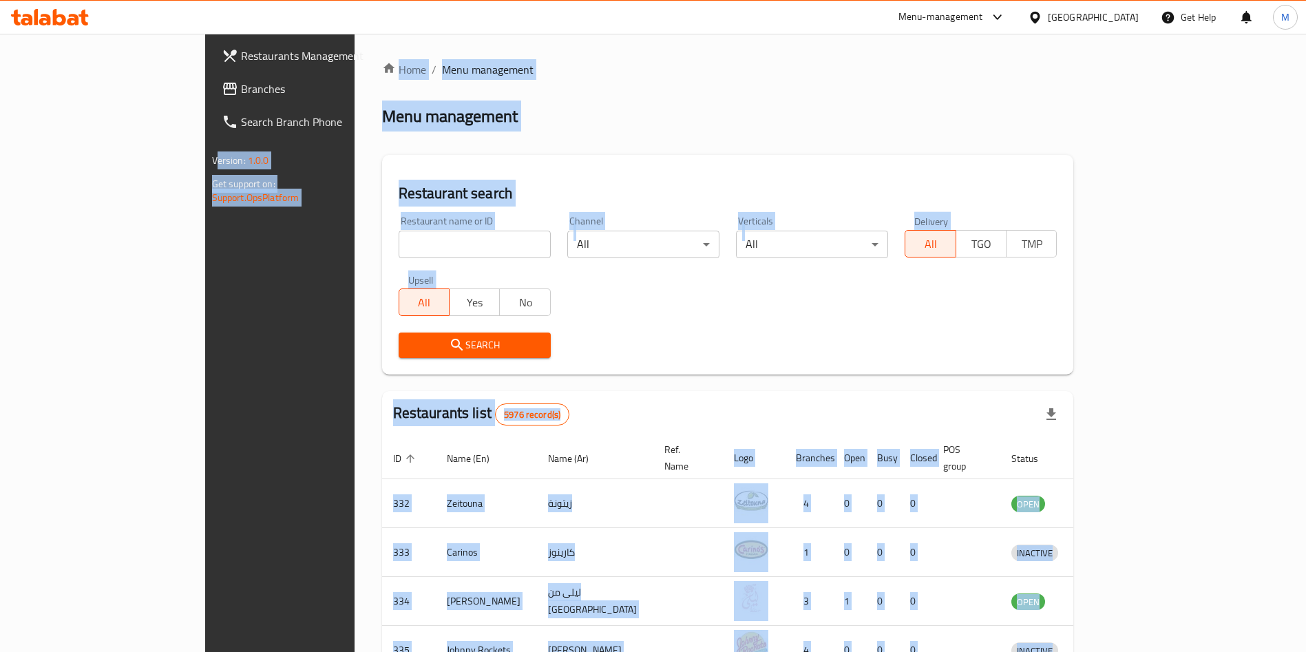
drag, startPoint x: 506, startPoint y: 118, endPoint x: 480, endPoint y: 151, distance: 41.6
click at [507, 118] on div "Menu management" at bounding box center [728, 116] width 692 height 22
click at [399, 252] on input "search" at bounding box center [475, 245] width 152 height 28
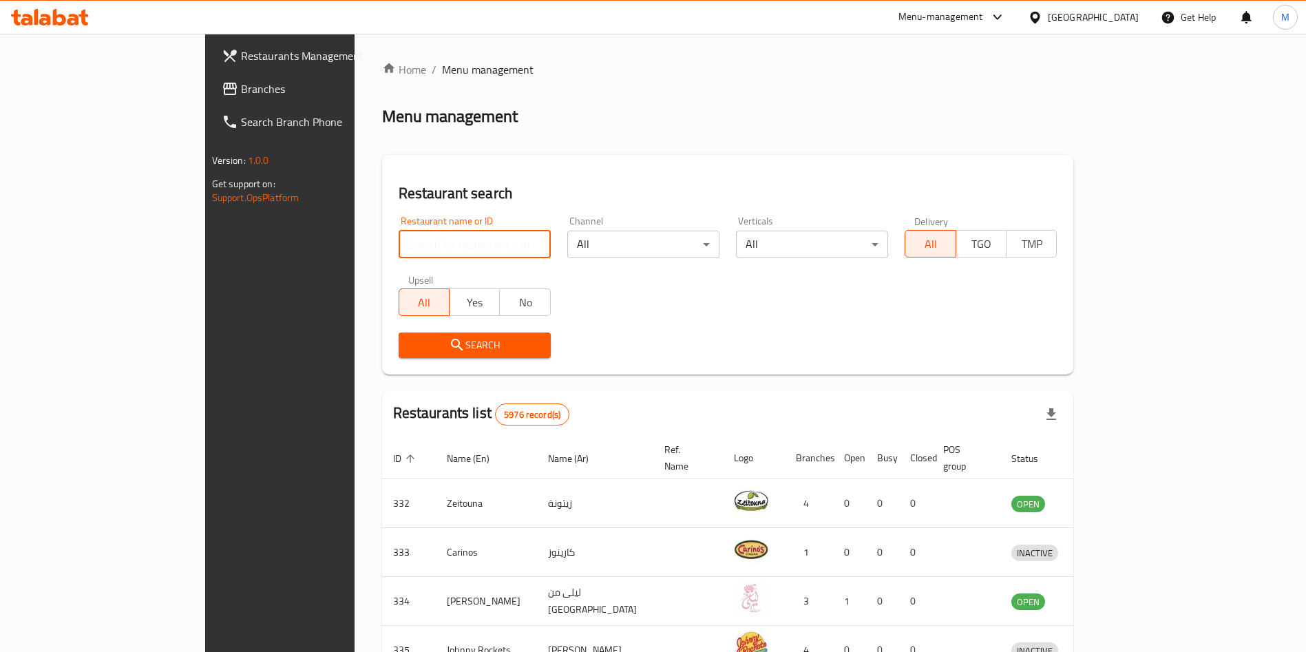
paste input "607807"
type input "607807"
click button "Search" at bounding box center [475, 345] width 152 height 25
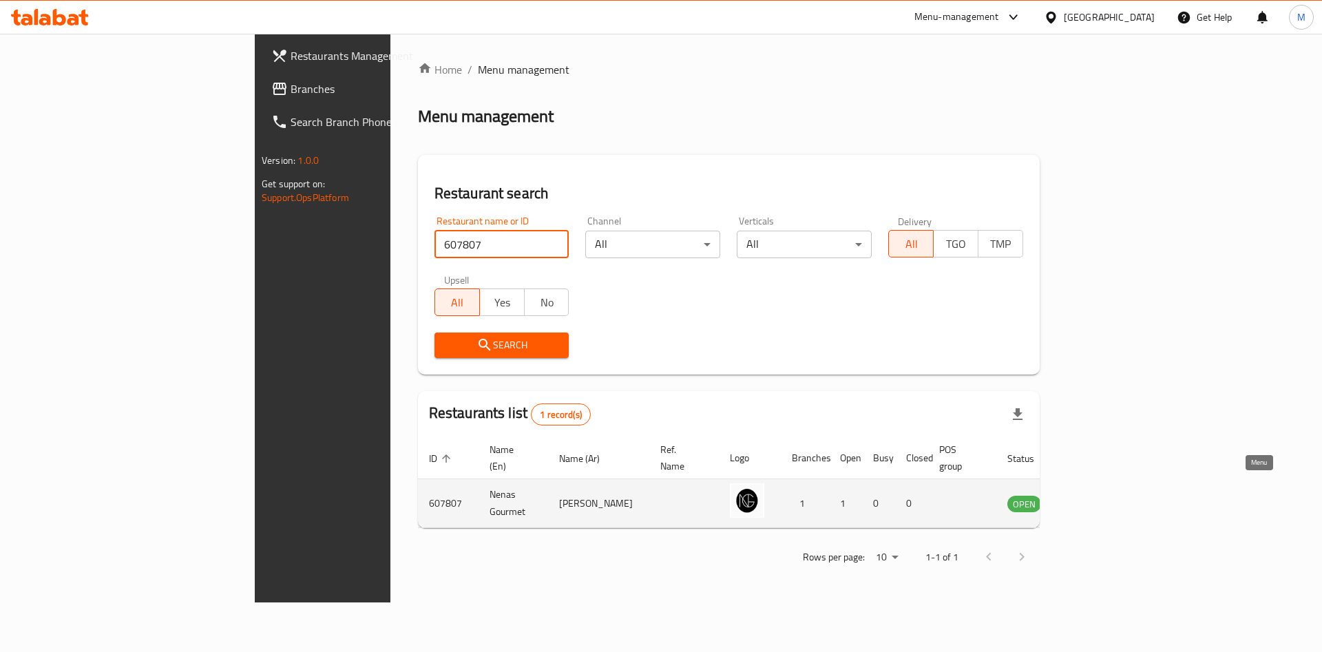
click at [1105, 495] on link "enhanced table" at bounding box center [1092, 503] width 25 height 17
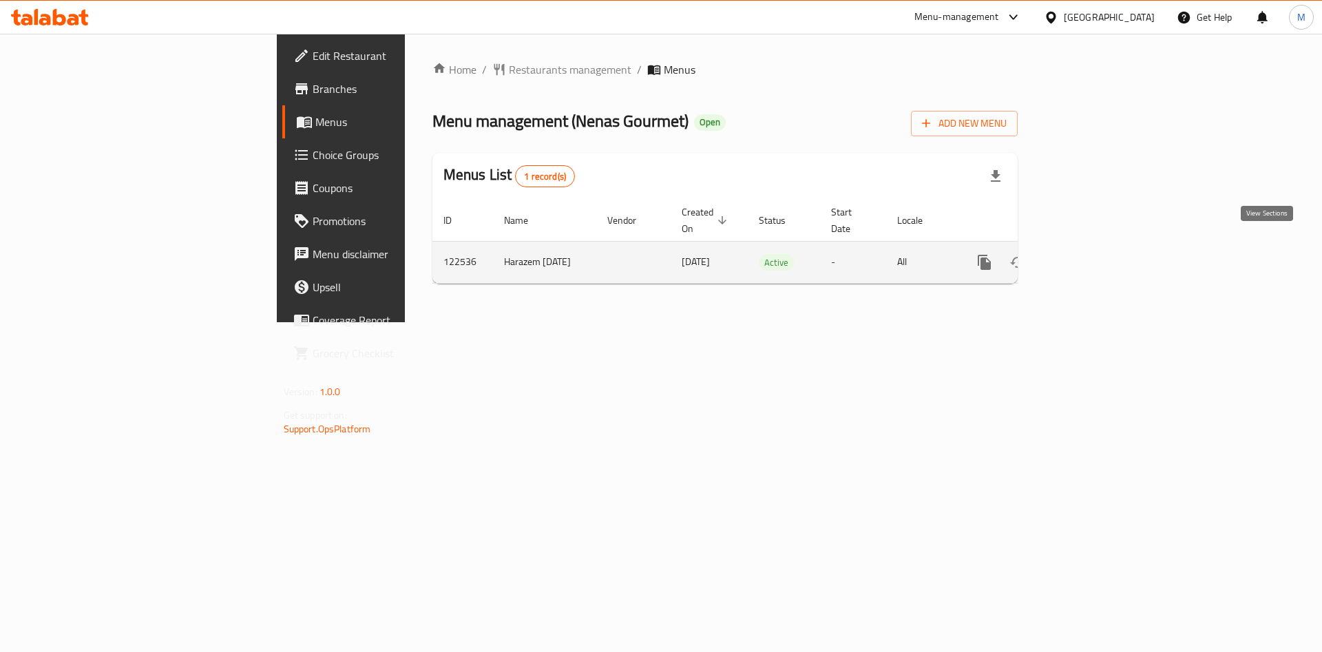
click at [1101, 259] on link "enhanced table" at bounding box center [1083, 262] width 33 height 33
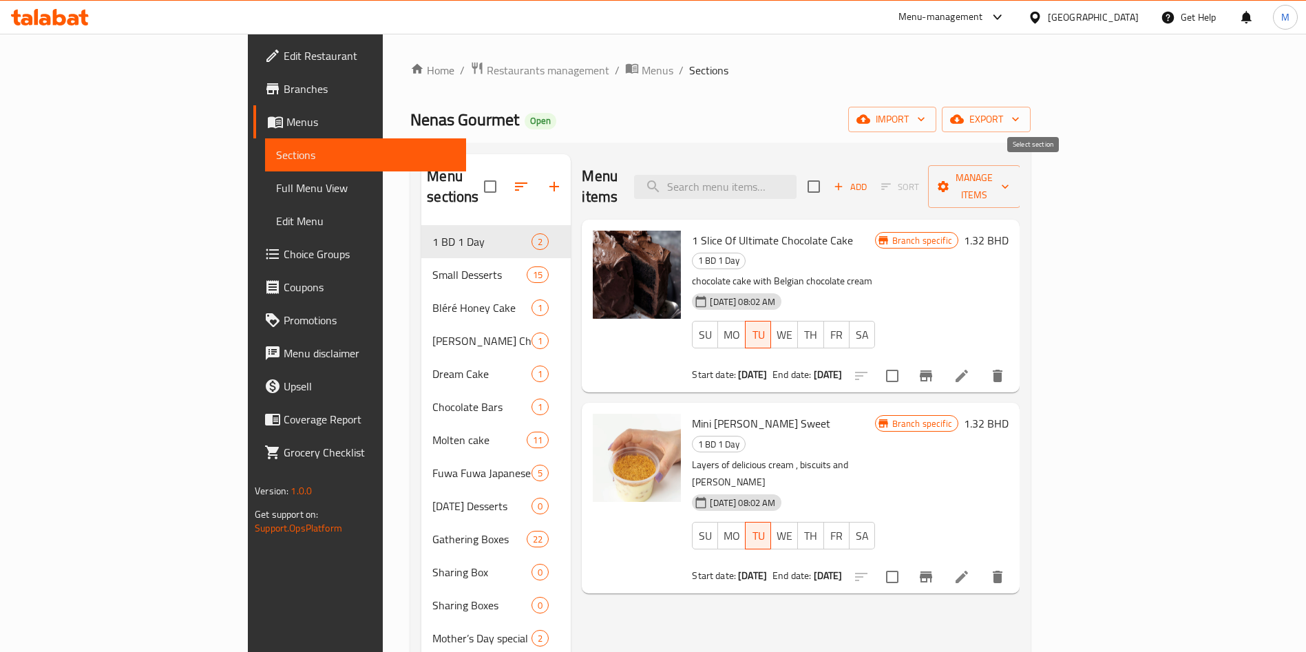
click at [829, 173] on input "checkbox" at bounding box center [814, 186] width 29 height 29
checkbox input "true"
click at [1010, 180] on span "Manage items" at bounding box center [974, 186] width 70 height 34
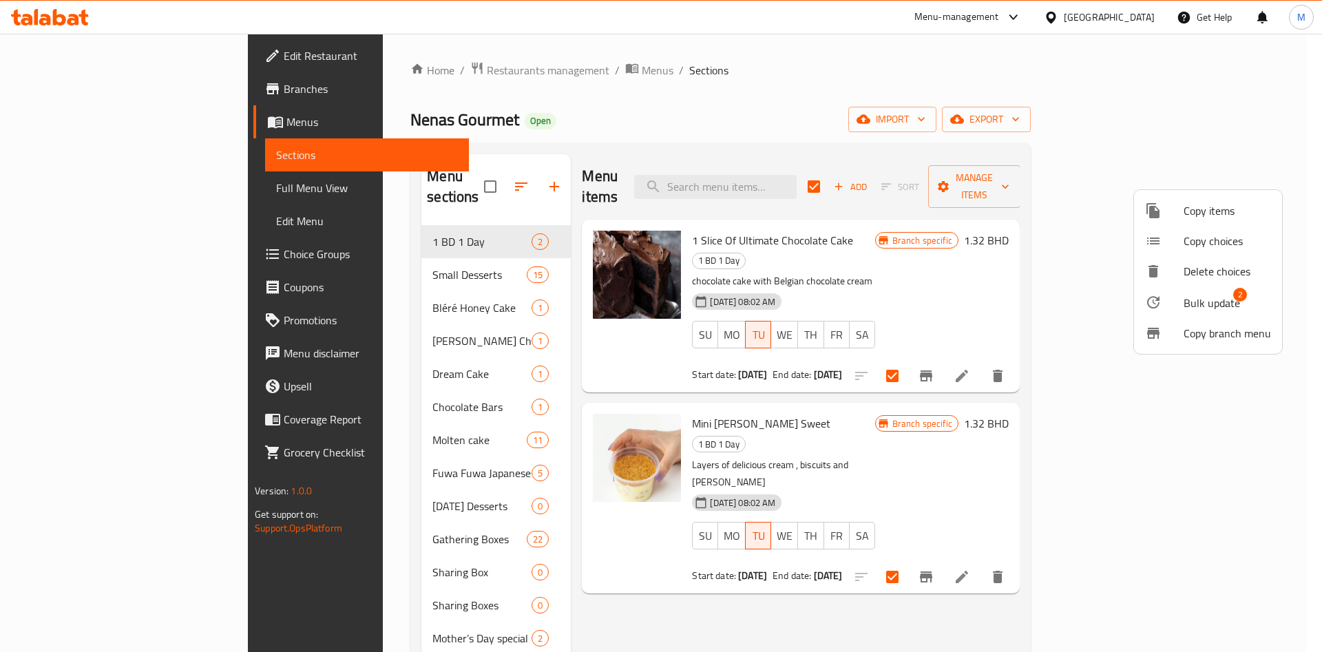
click at [1205, 310] on span "Bulk update" at bounding box center [1212, 303] width 56 height 17
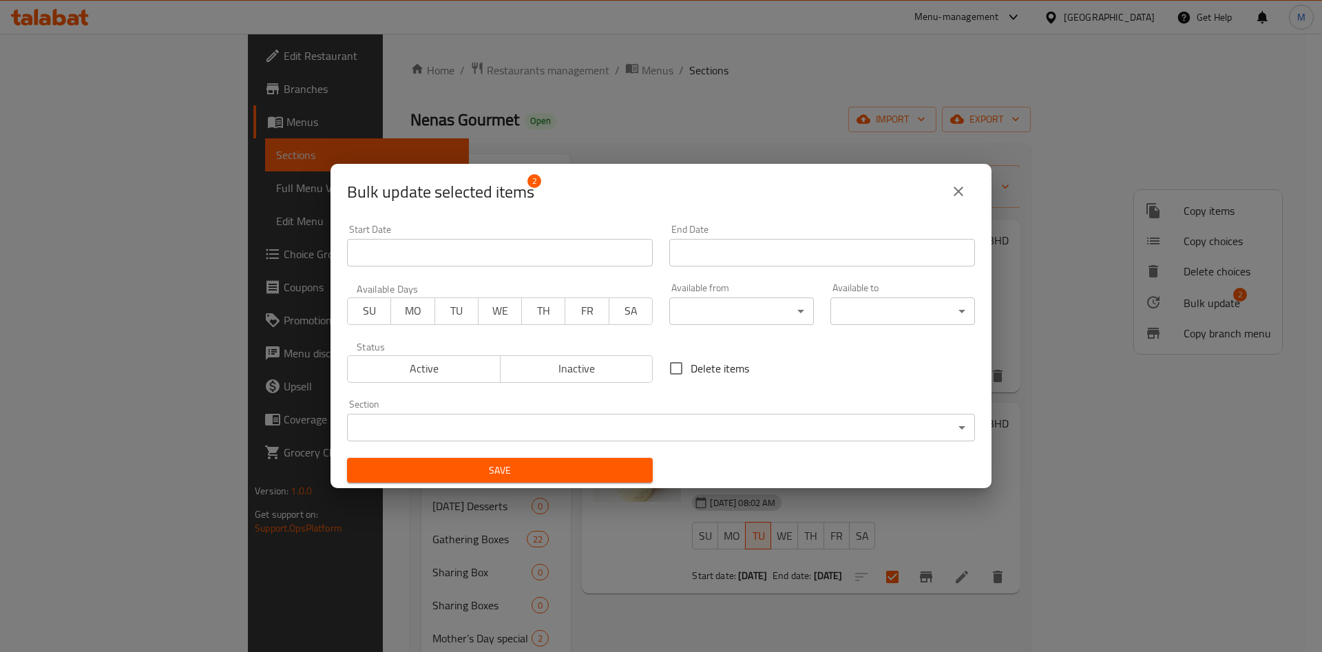
click at [437, 362] on span "Active" at bounding box center [424, 369] width 142 height 20
click at [499, 311] on span "WE" at bounding box center [500, 311] width 32 height 20
click at [781, 260] on input "Start Date" at bounding box center [822, 253] width 306 height 28
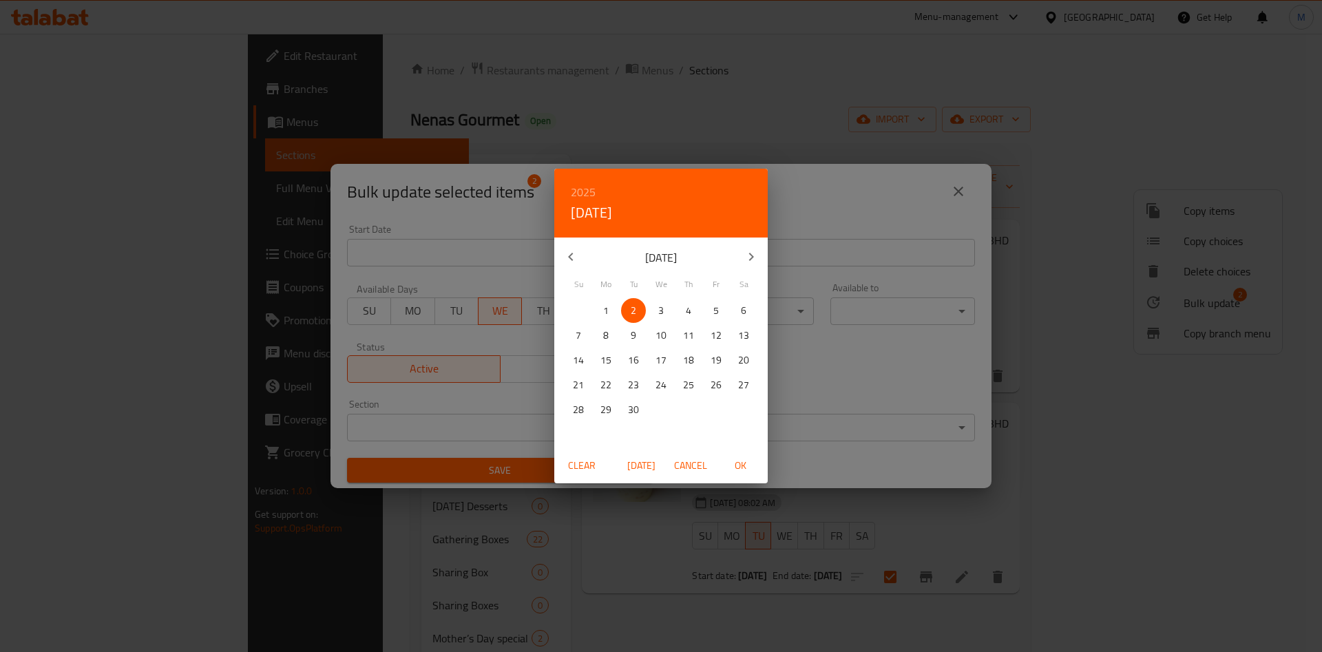
click at [659, 314] on p "3" at bounding box center [661, 310] width 6 height 17
click at [758, 466] on button "OK" at bounding box center [740, 465] width 44 height 25
type input "[DATE]"
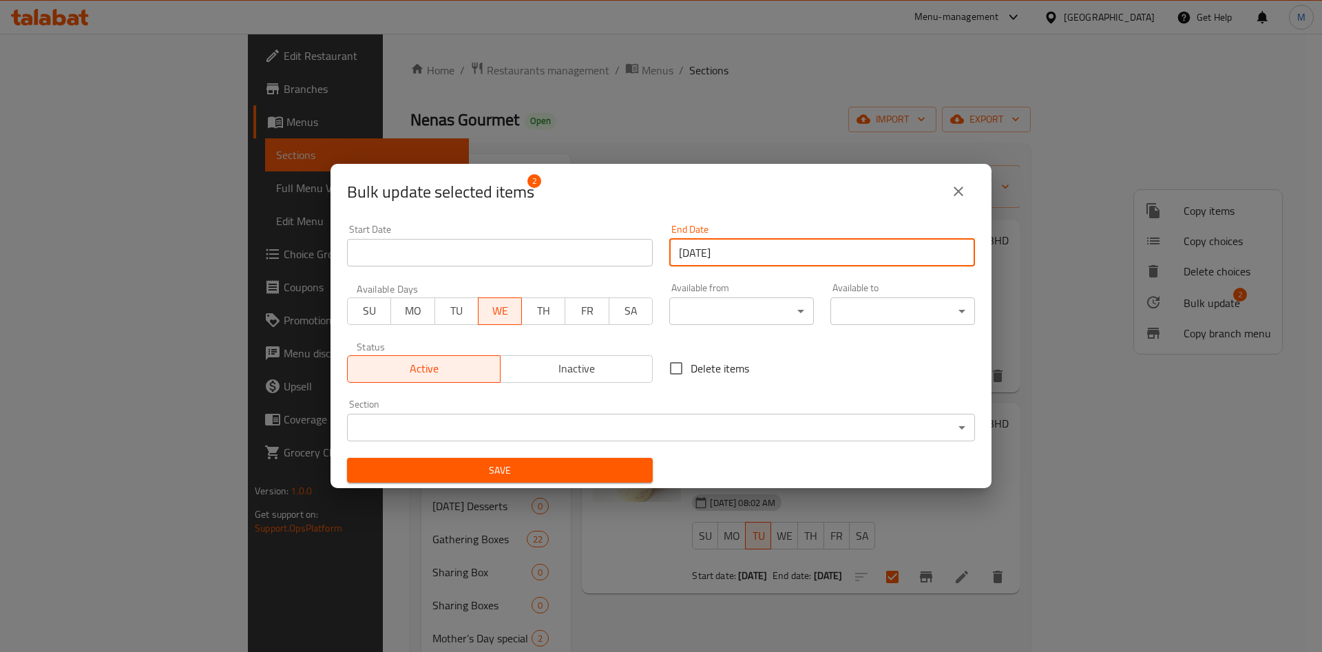
click at [571, 467] on span "Save" at bounding box center [500, 470] width 284 height 17
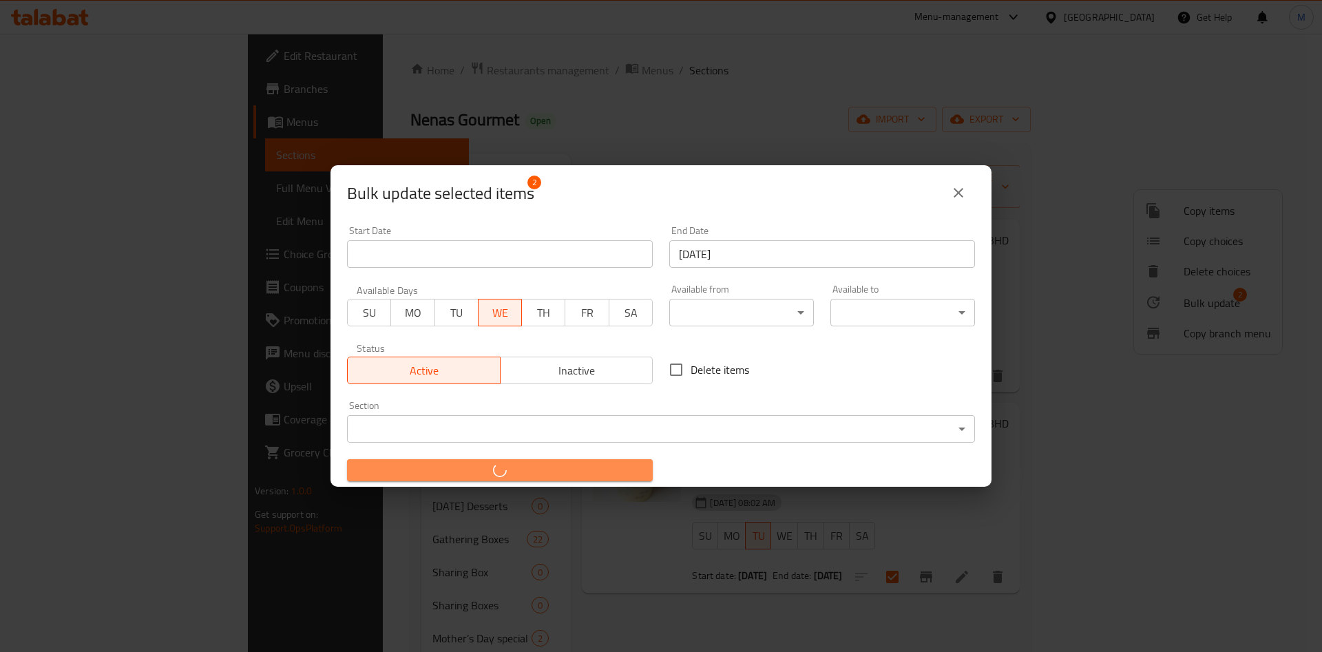
click at [571, 467] on span "button" at bounding box center [500, 470] width 284 height 14
checkbox input "false"
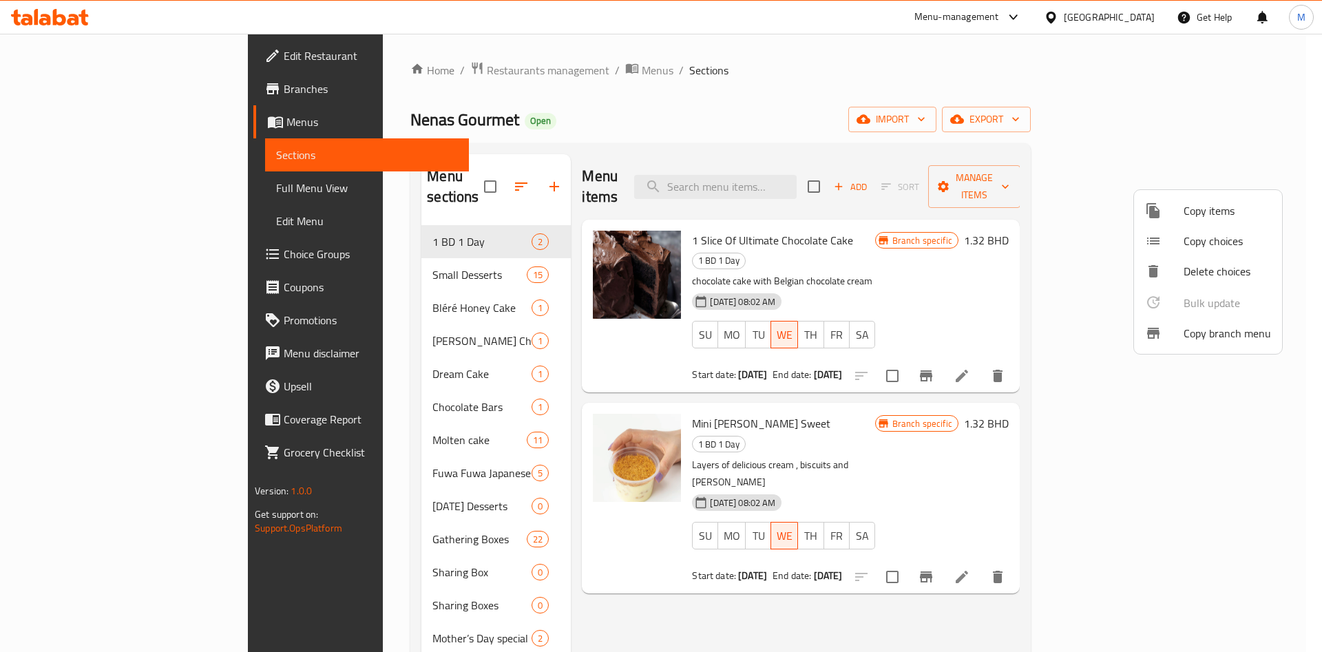
click at [817, 87] on div at bounding box center [661, 326] width 1322 height 652
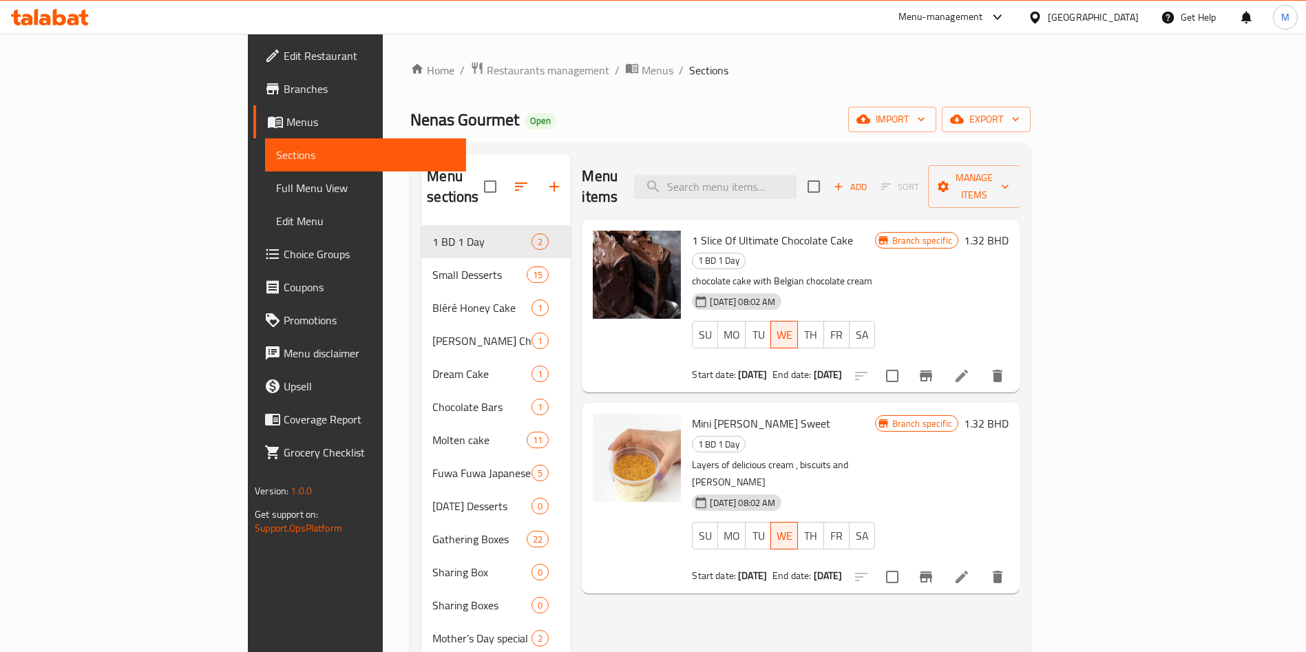
click at [284, 90] on span "Branches" at bounding box center [369, 89] width 171 height 17
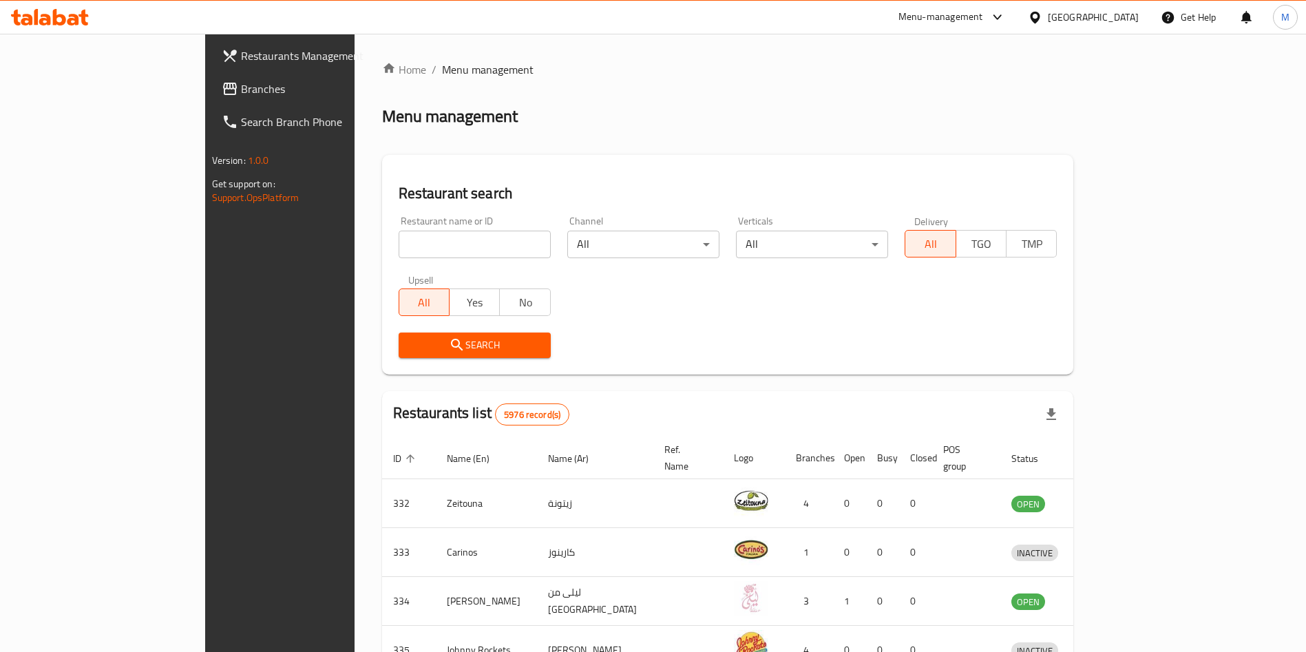
click at [399, 242] on input "search" at bounding box center [475, 245] width 152 height 28
paste input "V 60 COFFEE"
type input "V 60 COFFEE"
click at [399, 234] on input "V 60 COFFEE" at bounding box center [475, 245] width 152 height 28
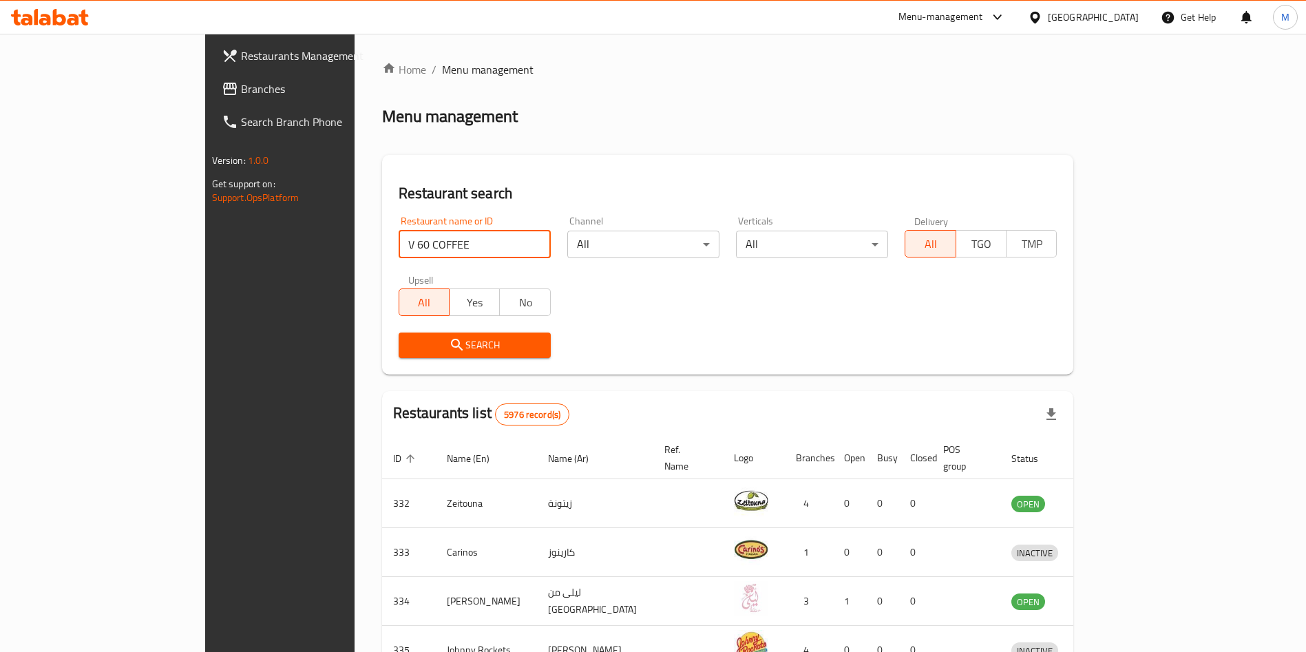
click at [399, 236] on input "V 60 COFFEE" at bounding box center [475, 245] width 152 height 28
paste input "V 60 COFFEE"
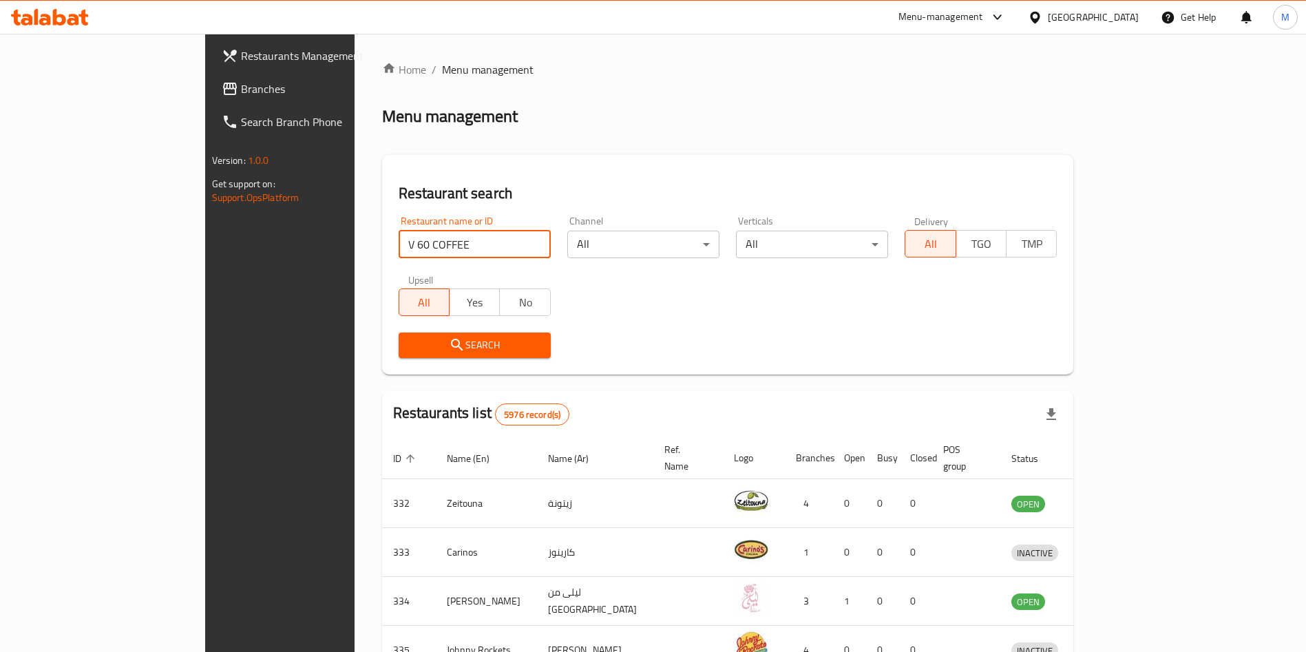
type input "V 60 COFFEE"
click button "Search" at bounding box center [475, 345] width 152 height 25
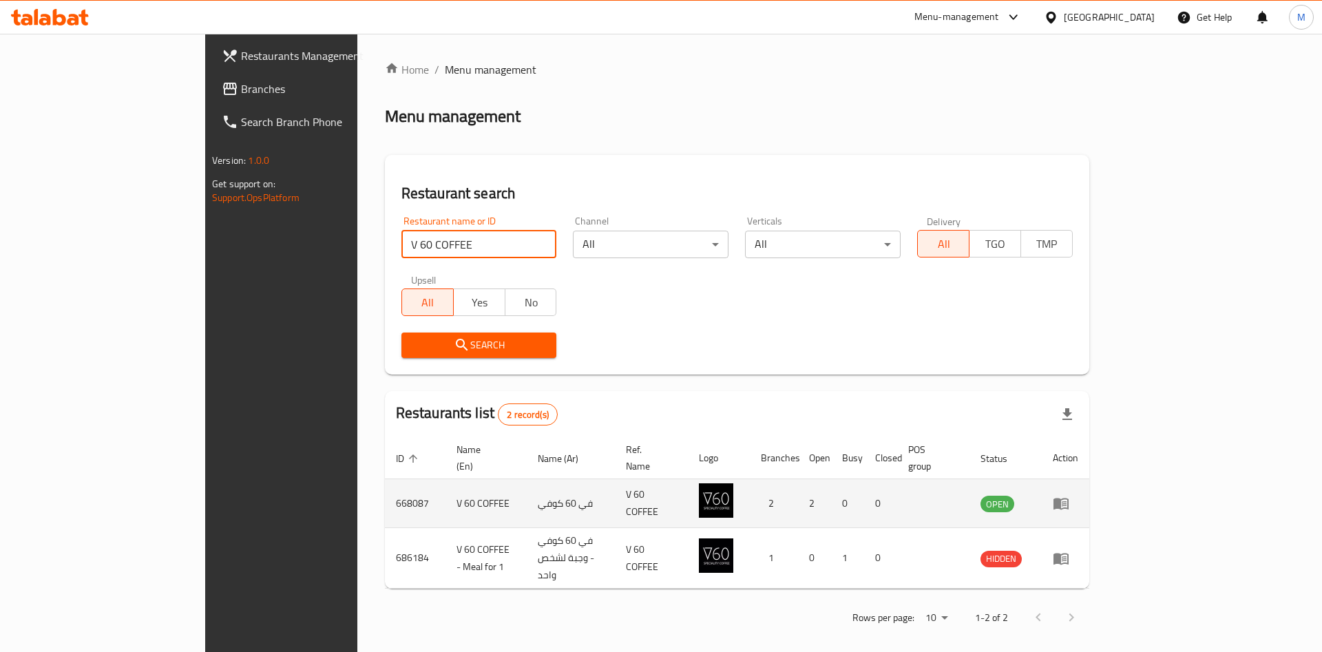
click at [1090, 492] on td "enhanced table" at bounding box center [1066, 503] width 48 height 49
click at [1079, 495] on link "enhanced table" at bounding box center [1065, 503] width 25 height 17
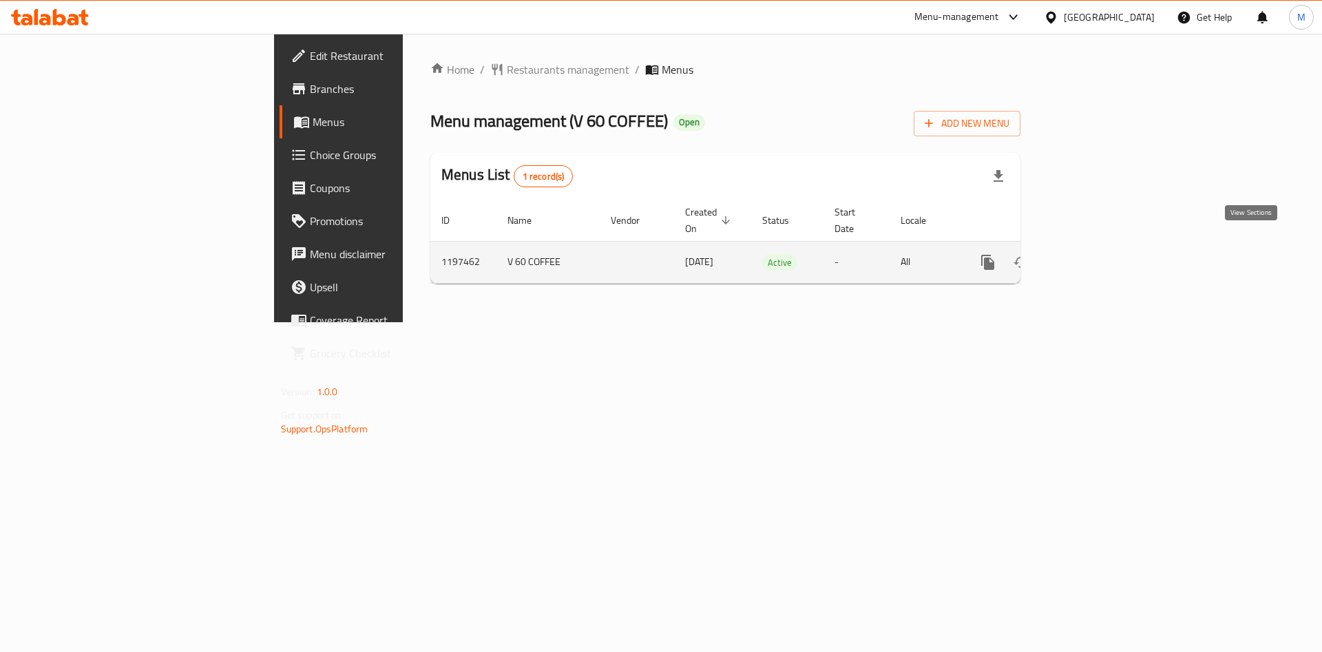
click at [1096, 254] on icon "enhanced table" at bounding box center [1087, 262] width 17 height 17
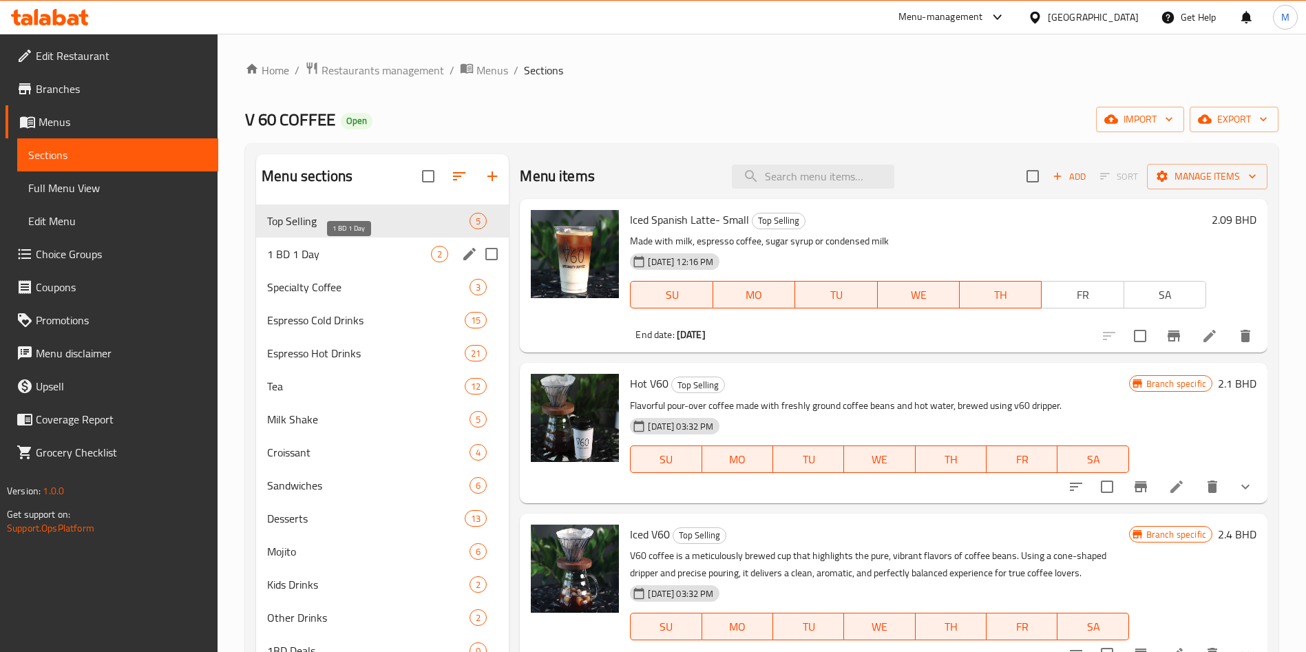
click at [375, 258] on span "1 BD 1 Day" at bounding box center [349, 254] width 164 height 17
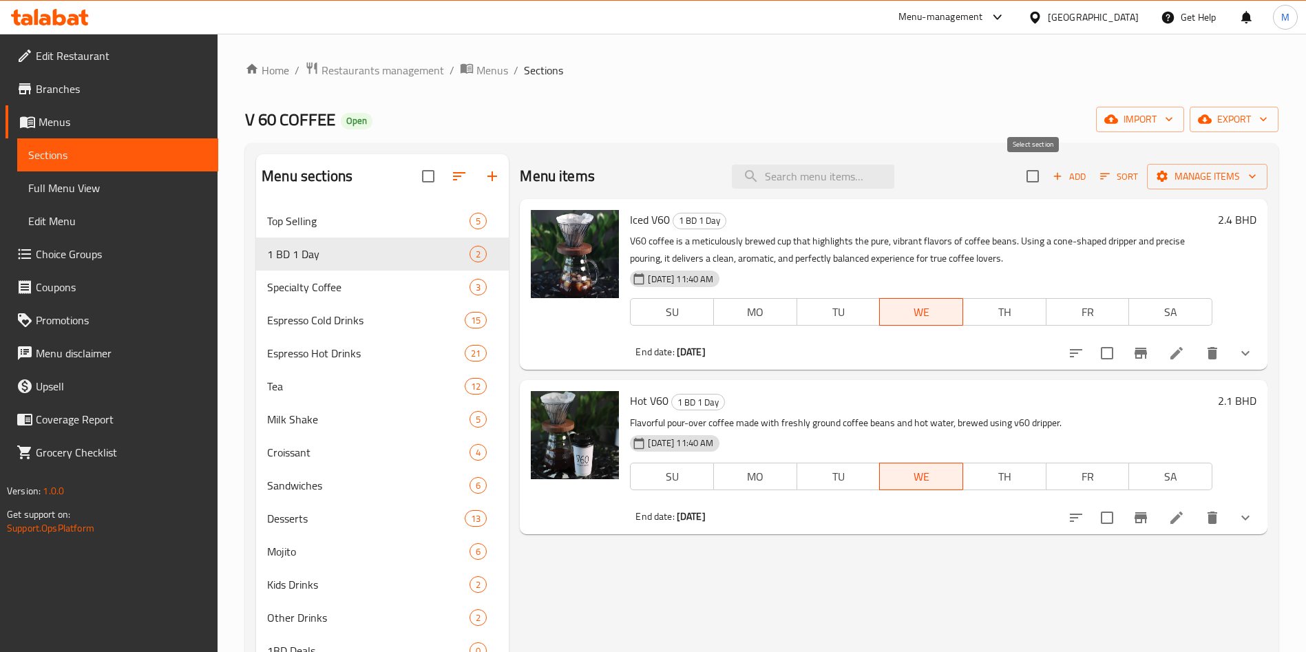
click at [1023, 180] on input "checkbox" at bounding box center [1033, 176] width 29 height 29
checkbox input "true"
click at [1180, 175] on span "Manage items" at bounding box center [1207, 176] width 98 height 17
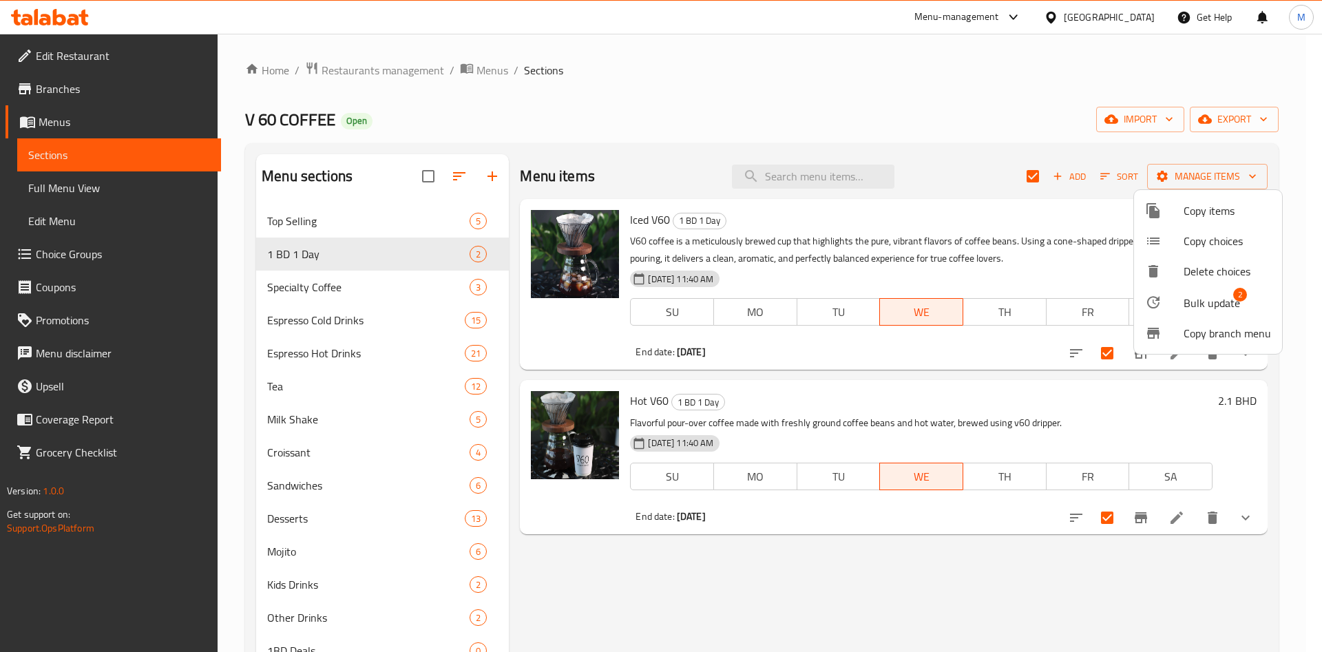
click at [1176, 297] on div at bounding box center [1164, 302] width 39 height 17
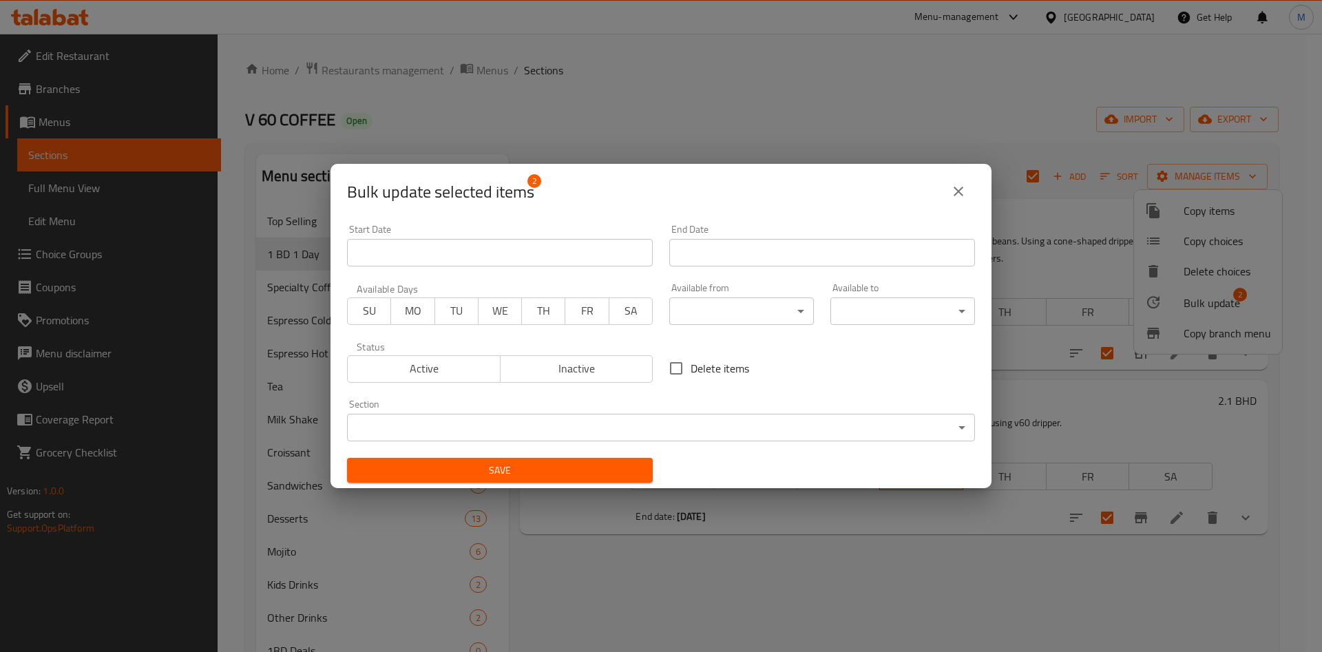
click at [431, 364] on span "Active" at bounding box center [424, 369] width 142 height 20
click at [496, 308] on span "WE" at bounding box center [500, 311] width 32 height 20
click at [720, 240] on input "Start Date" at bounding box center [822, 253] width 306 height 28
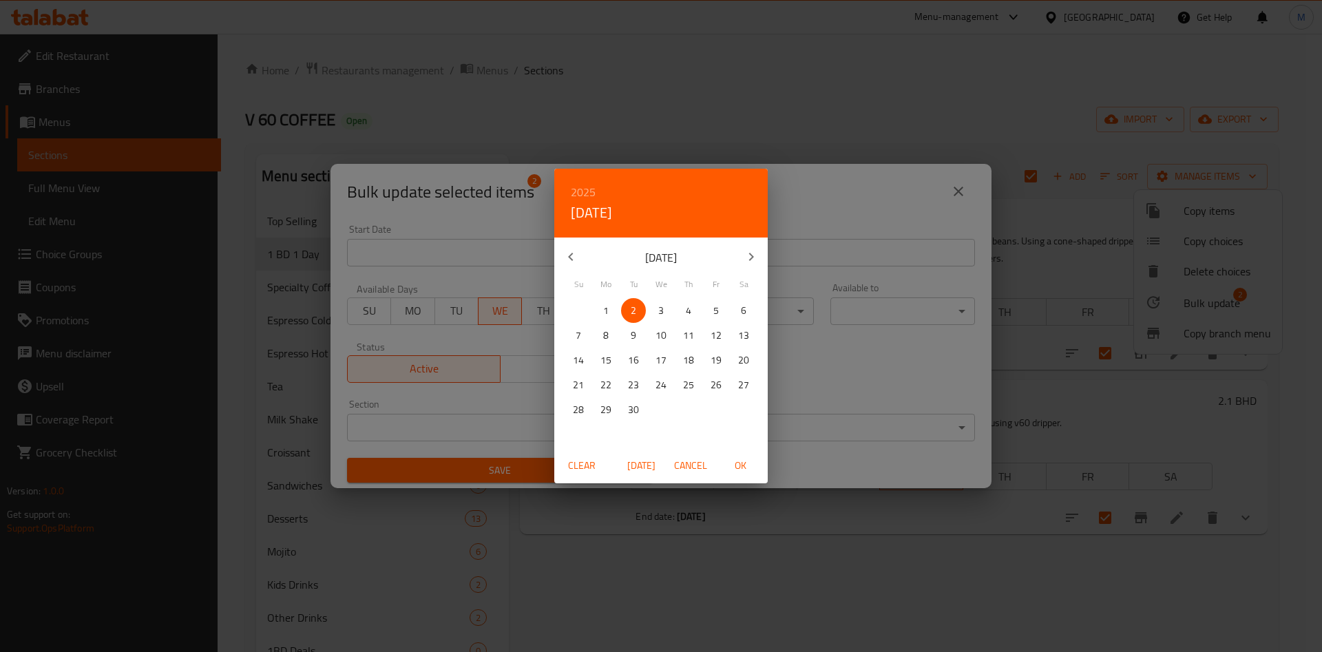
click at [663, 313] on p "3" at bounding box center [661, 310] width 6 height 17
click at [746, 470] on span "OK" at bounding box center [740, 465] width 33 height 17
type input "[DATE]"
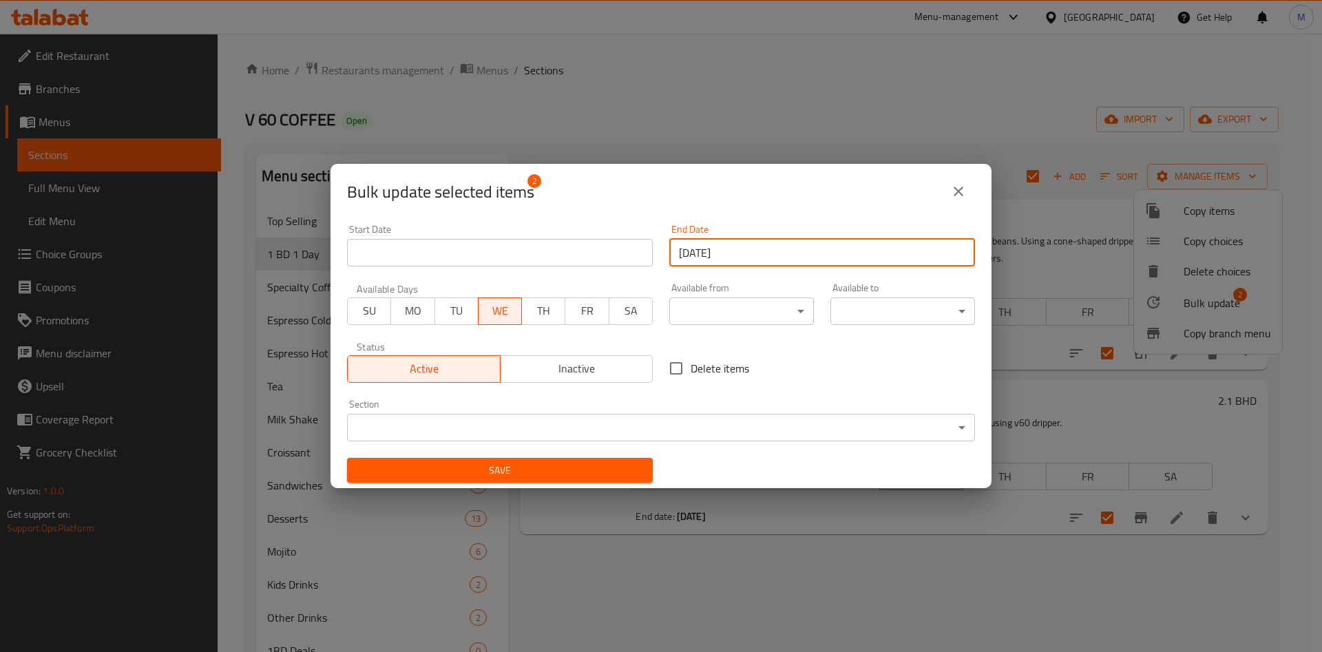
click at [601, 471] on span "Save" at bounding box center [500, 470] width 284 height 17
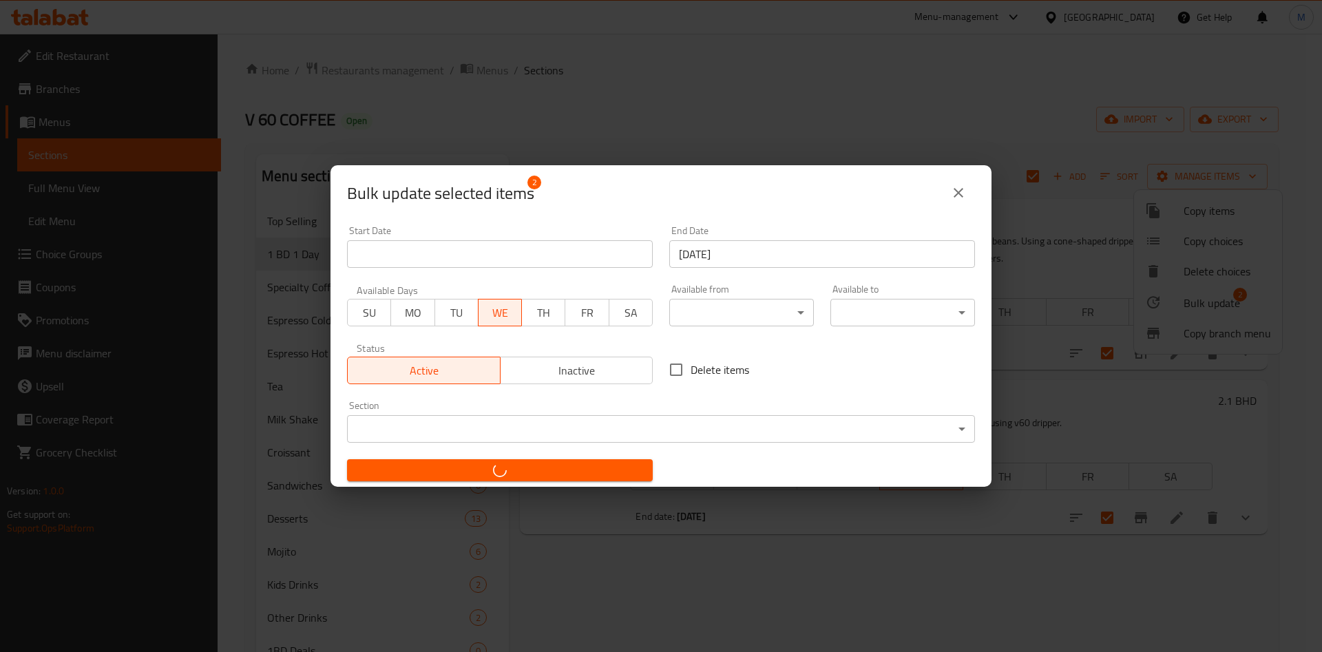
checkbox input "false"
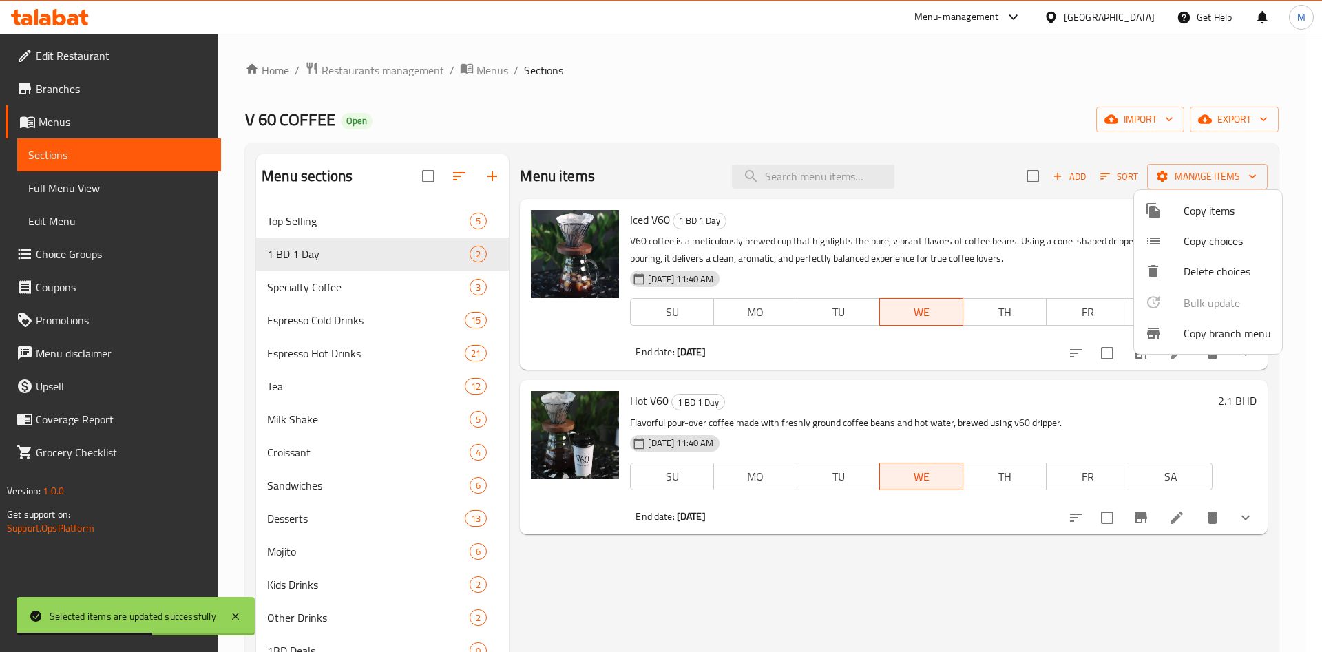
click at [758, 152] on div at bounding box center [661, 326] width 1322 height 652
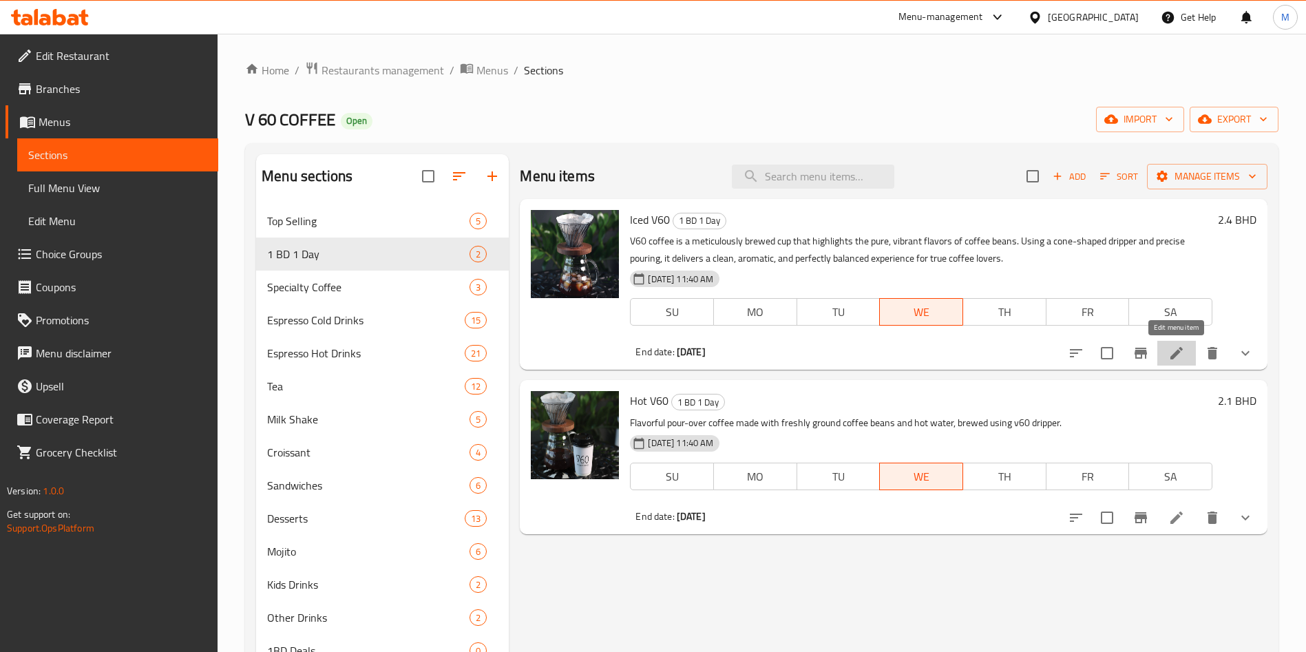
click at [1174, 348] on icon at bounding box center [1177, 353] width 17 height 17
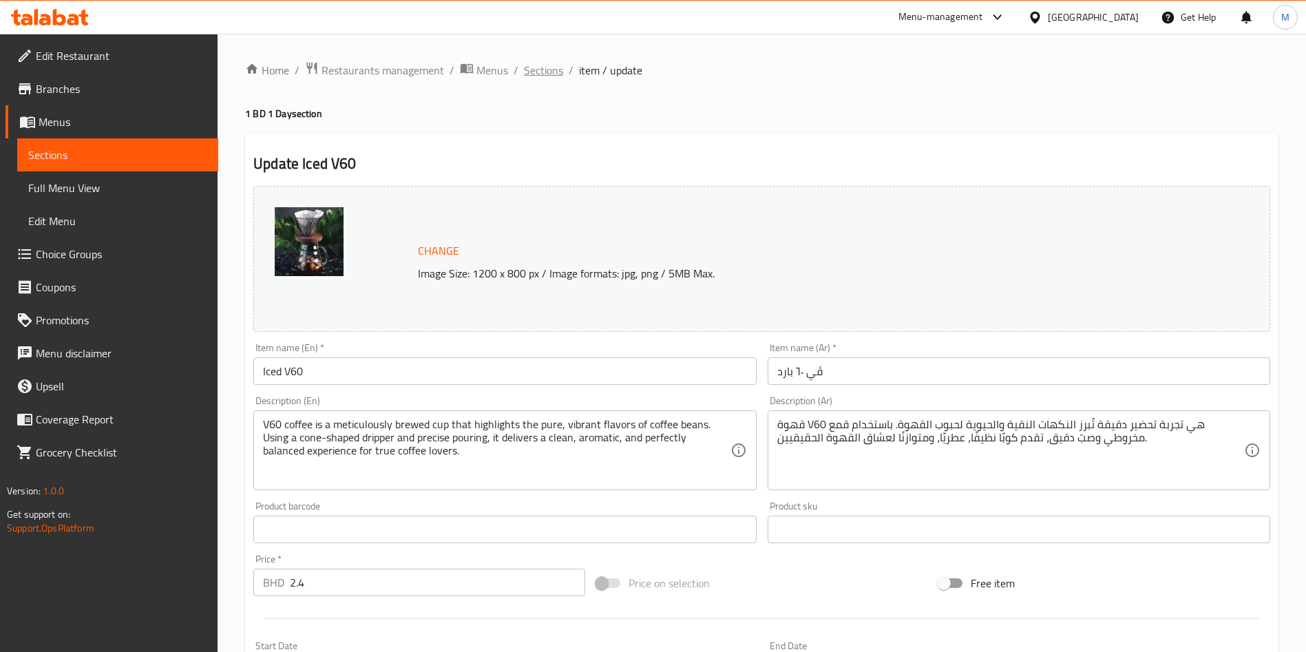
click at [556, 63] on span "Sections" at bounding box center [543, 70] width 39 height 17
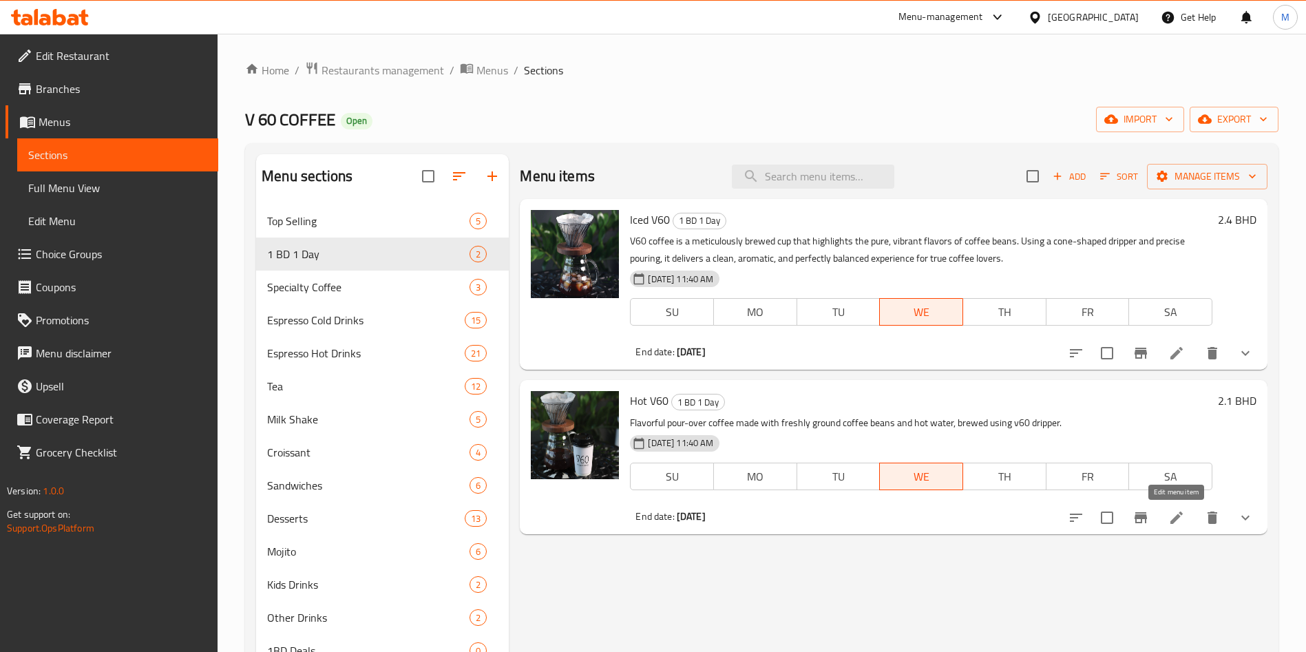
click at [1176, 519] on icon at bounding box center [1177, 518] width 12 height 12
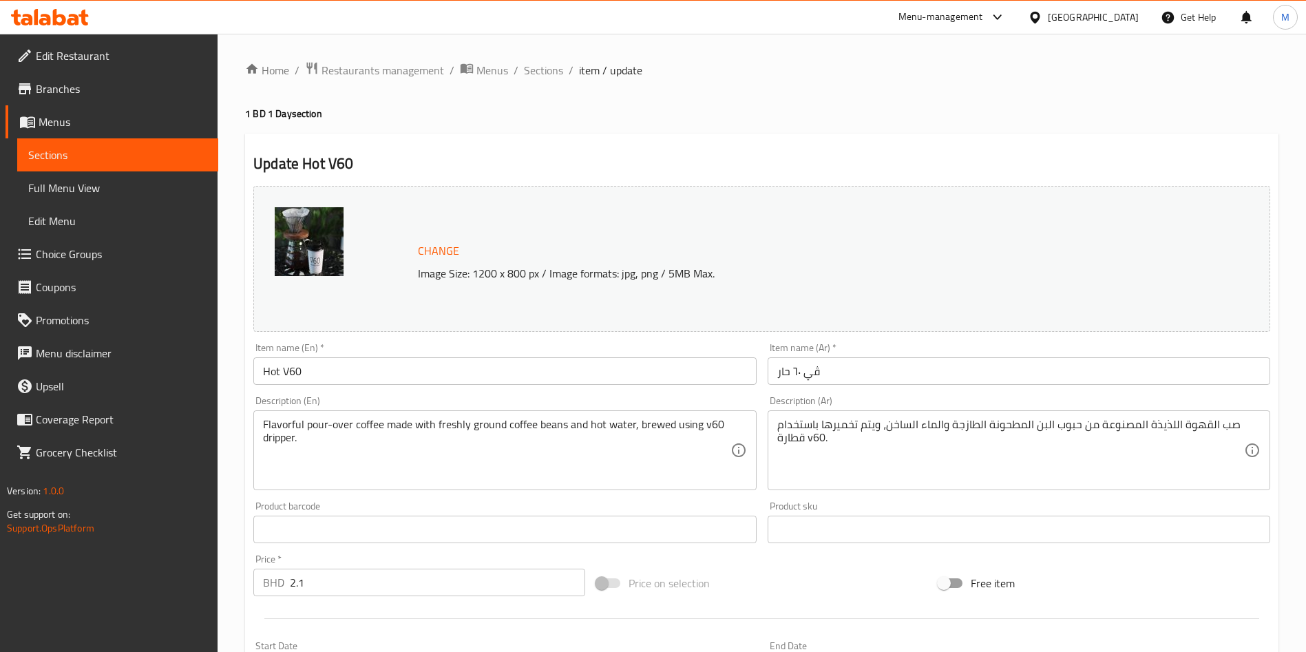
click at [89, 81] on span "Branches" at bounding box center [121, 89] width 171 height 17
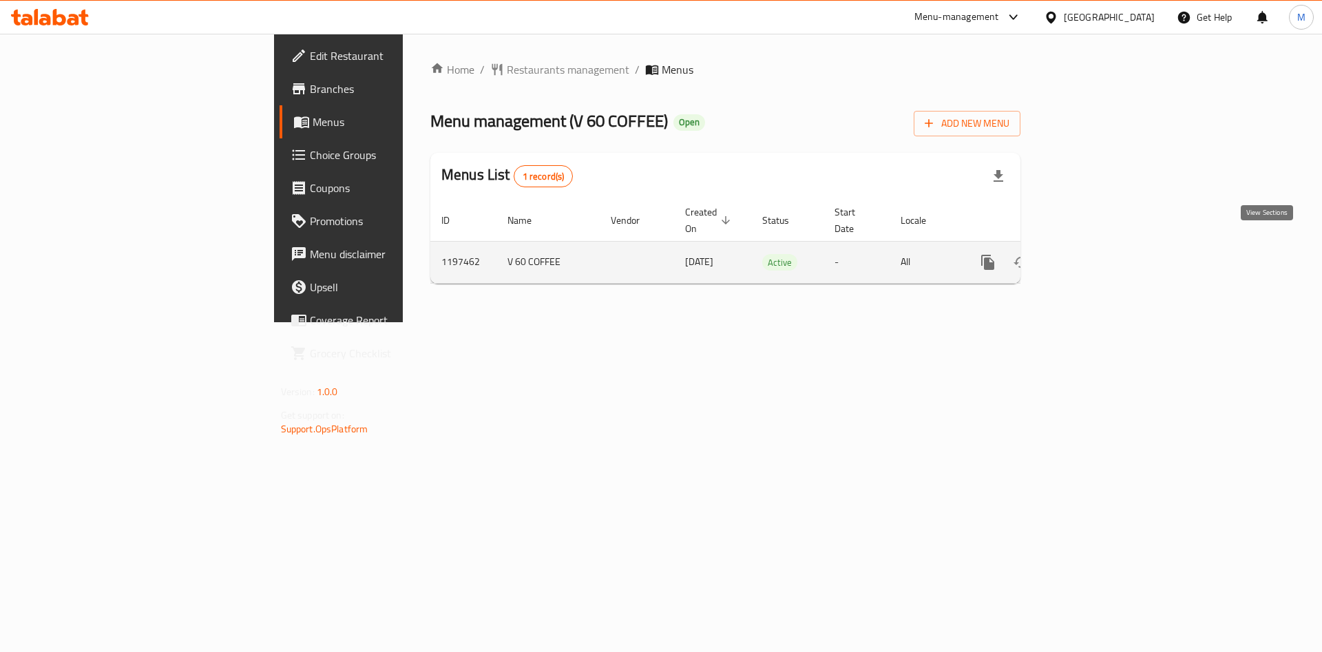
click at [1096, 254] on icon "enhanced table" at bounding box center [1087, 262] width 17 height 17
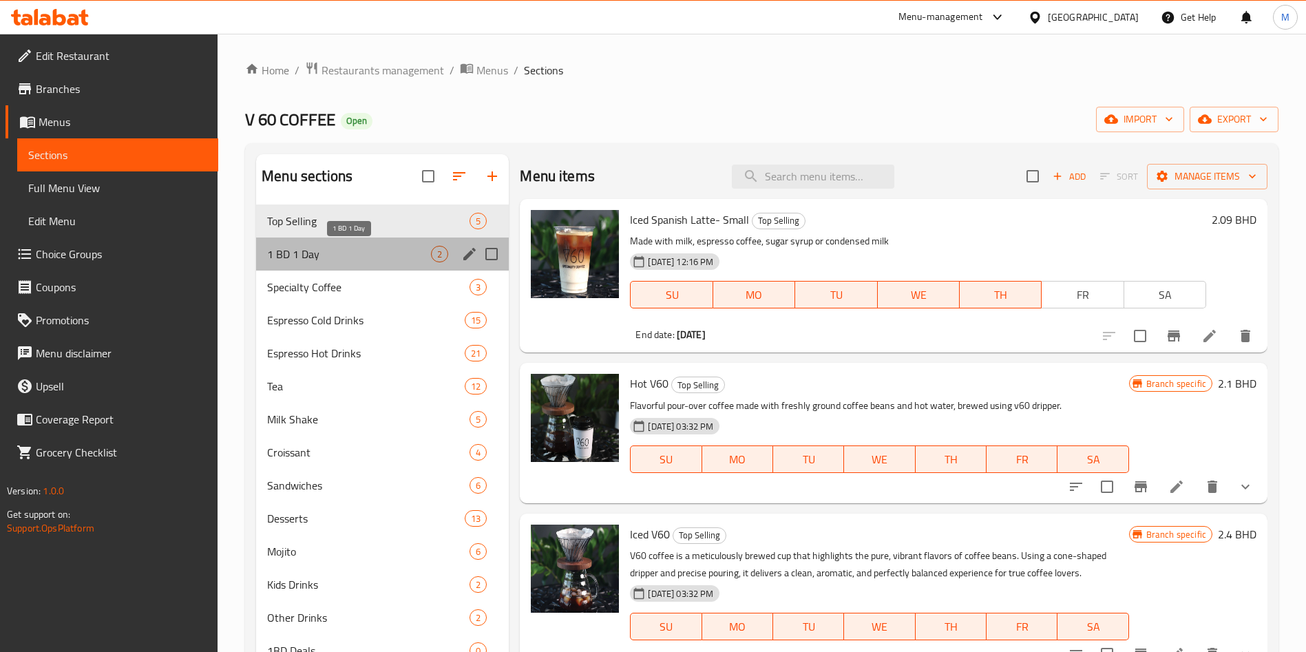
click at [337, 258] on span "1 BD 1 Day" at bounding box center [349, 254] width 164 height 17
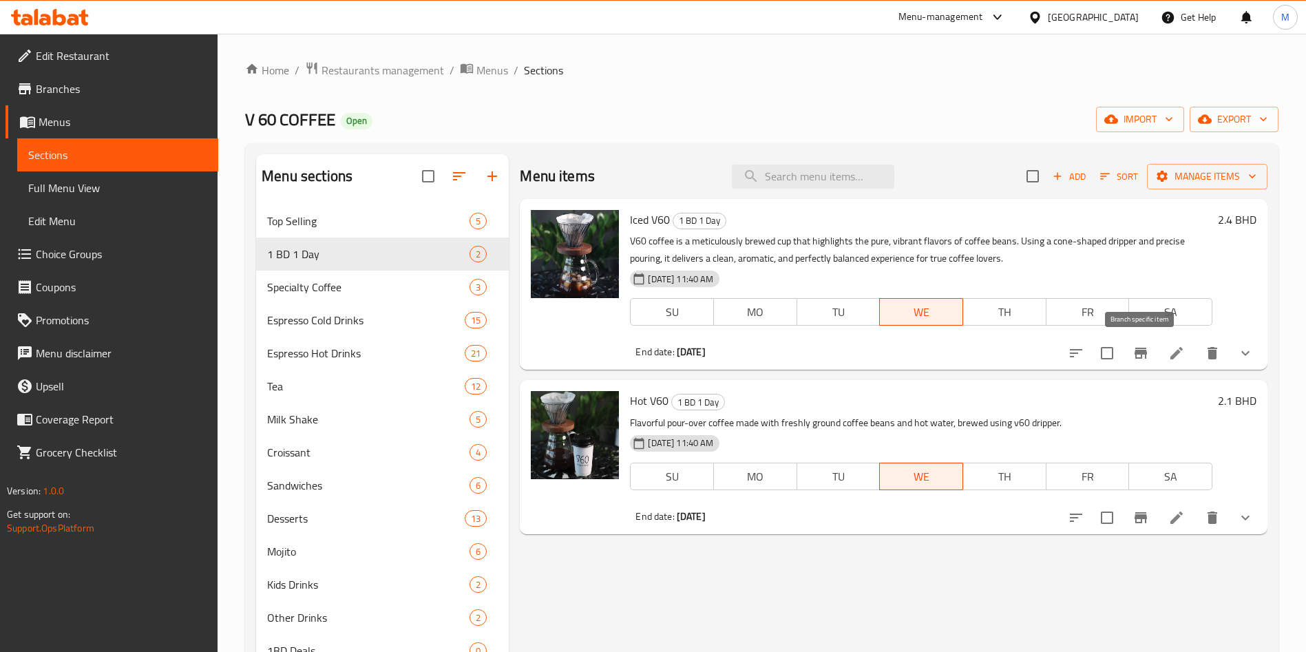
click at [1131, 349] on button "Branch-specific-item" at bounding box center [1141, 353] width 33 height 33
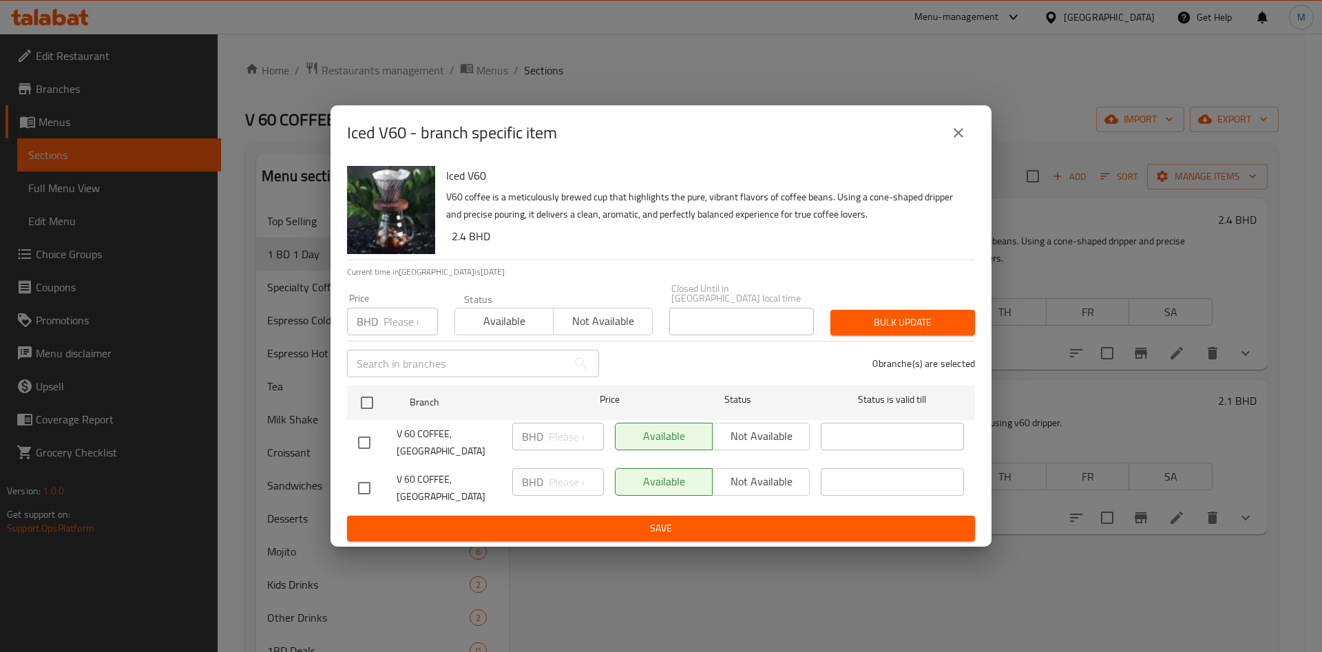
click at [957, 138] on icon "close" at bounding box center [959, 133] width 10 height 10
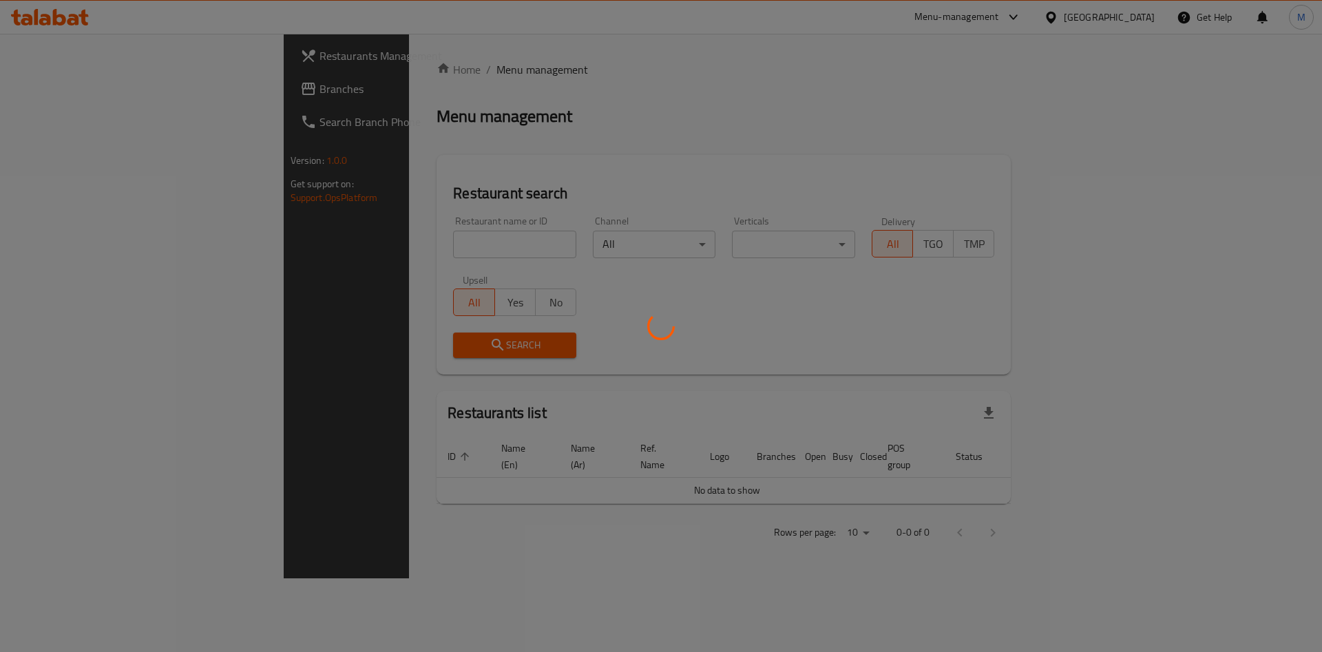
click at [331, 239] on div at bounding box center [661, 326] width 1322 height 652
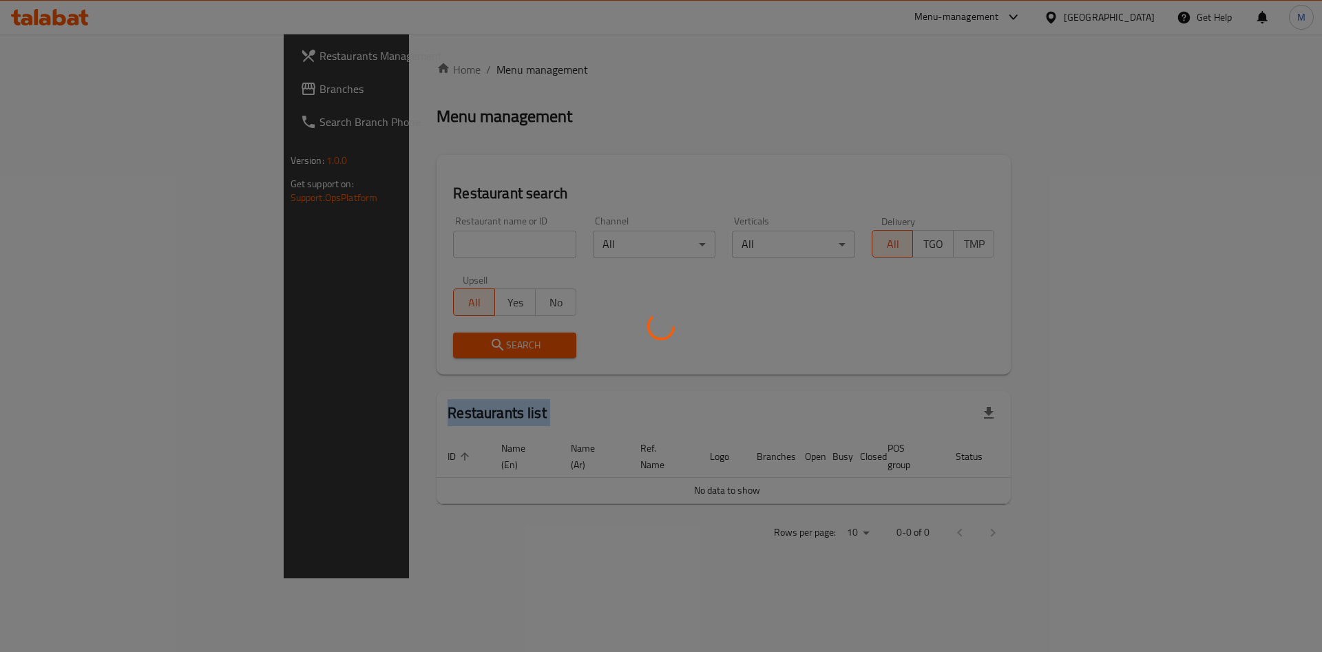
click at [329, 244] on div at bounding box center [661, 326] width 1322 height 652
click at [328, 248] on div at bounding box center [661, 326] width 1322 height 652
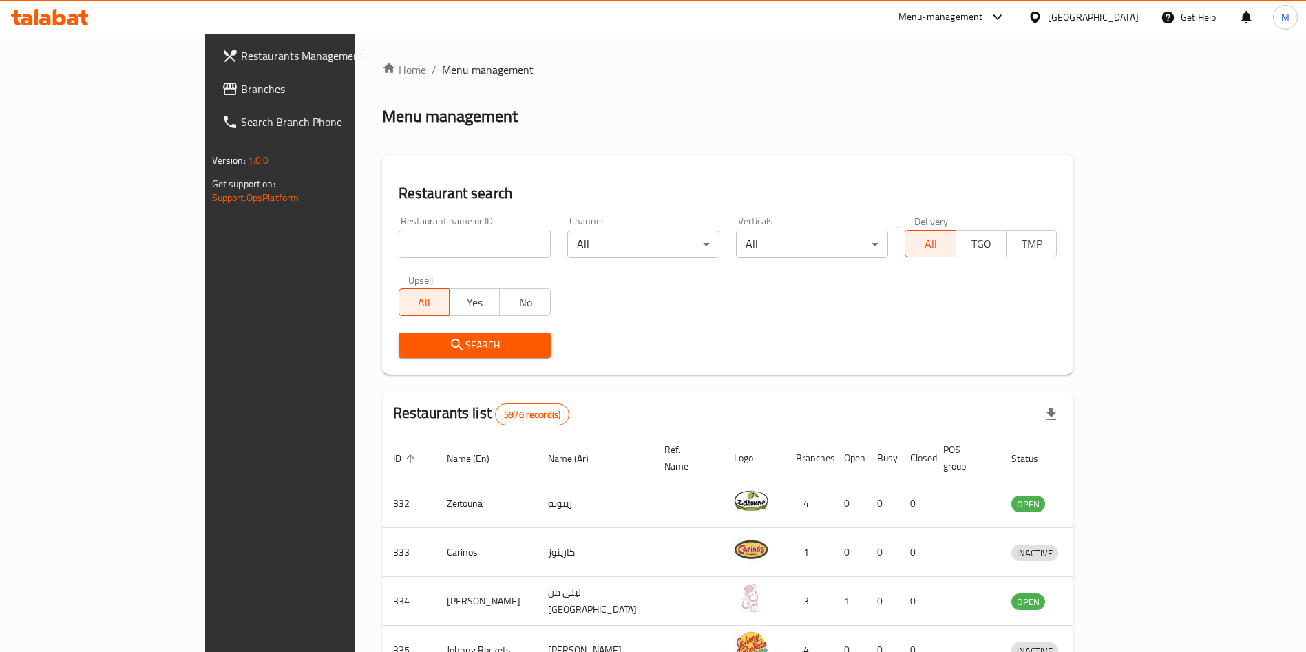
click at [399, 247] on input "search" at bounding box center [475, 245] width 152 height 28
paste input "607807"
type input "607807"
click button "Search" at bounding box center [475, 345] width 152 height 25
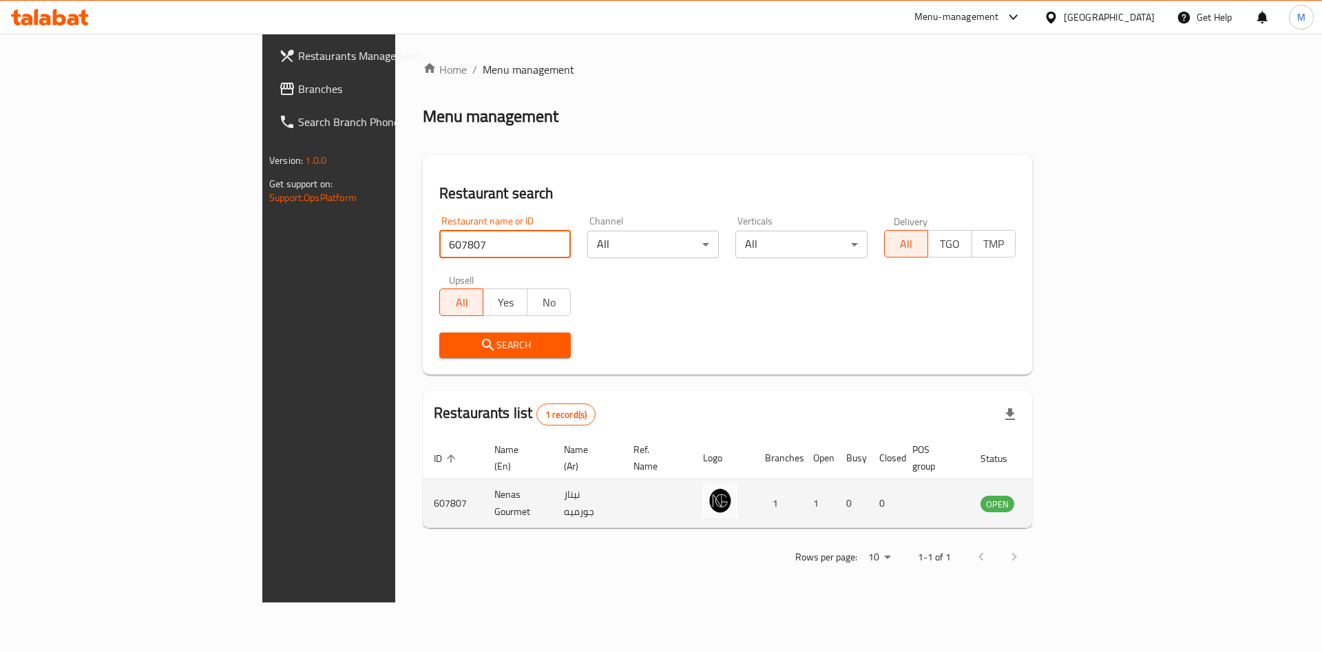
click at [1090, 482] on td "enhanced table" at bounding box center [1066, 503] width 48 height 49
click at [1079, 495] on link "enhanced table" at bounding box center [1065, 503] width 25 height 17
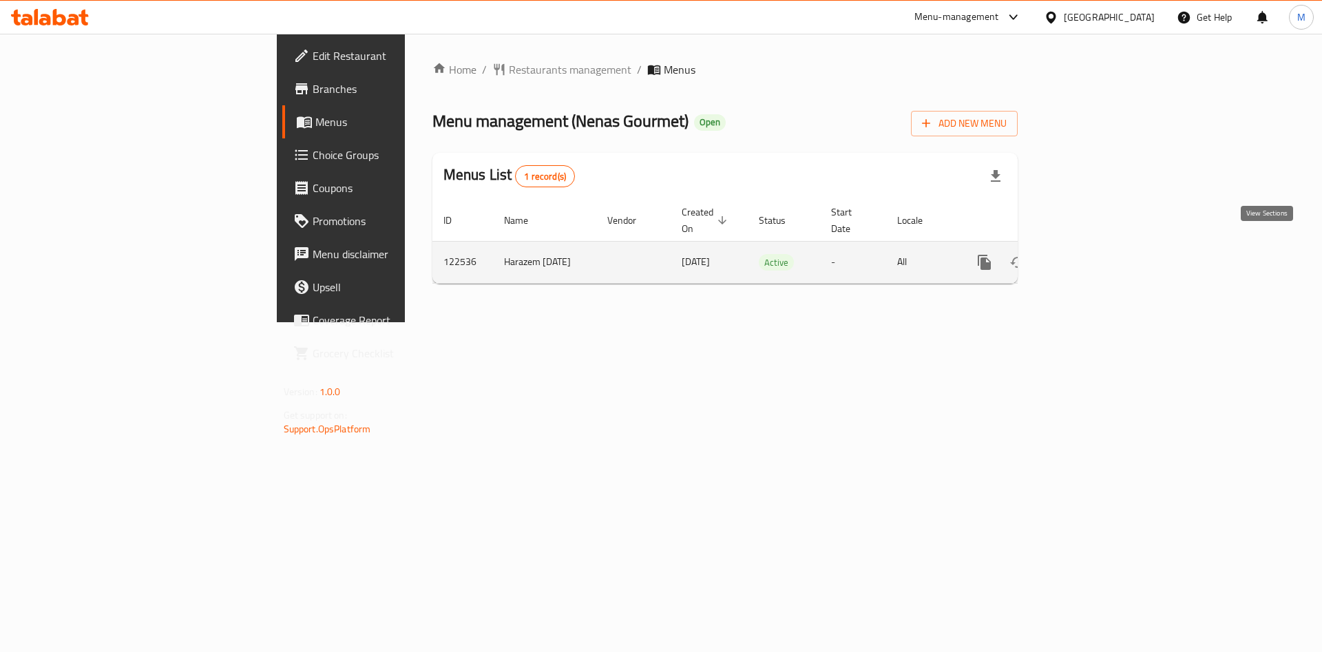
click at [1092, 254] on icon "enhanced table" at bounding box center [1084, 262] width 17 height 17
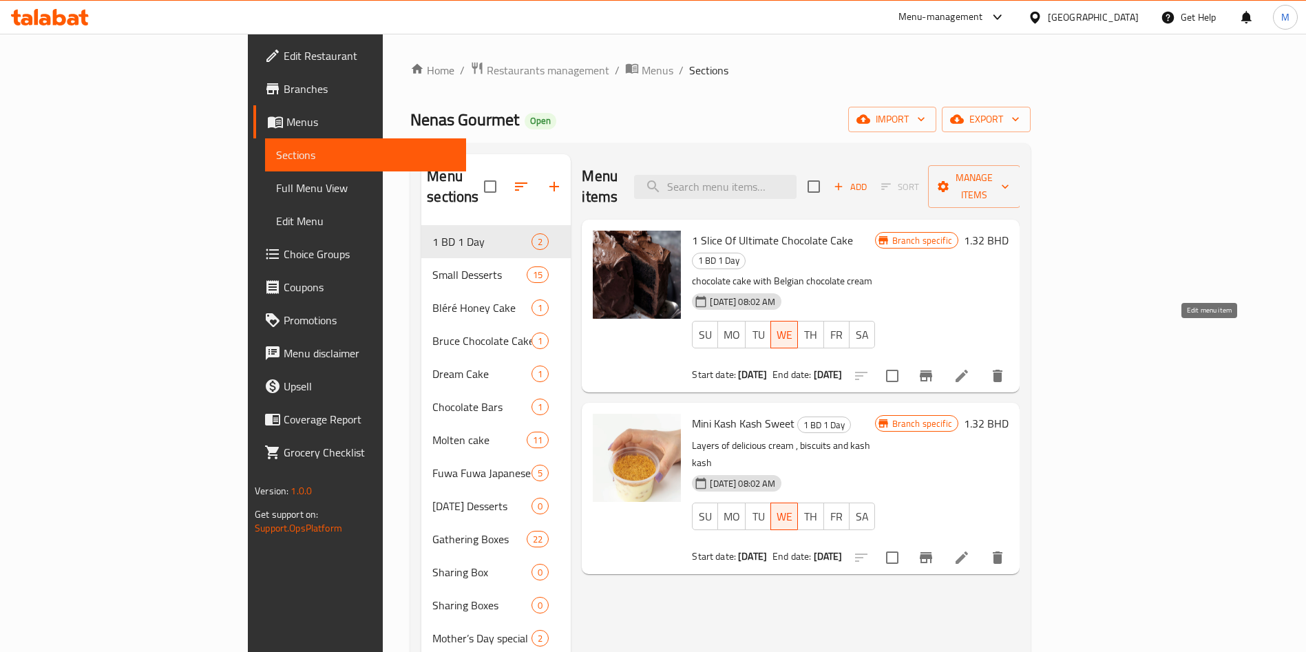
click at [968, 370] on icon at bounding box center [962, 376] width 12 height 12
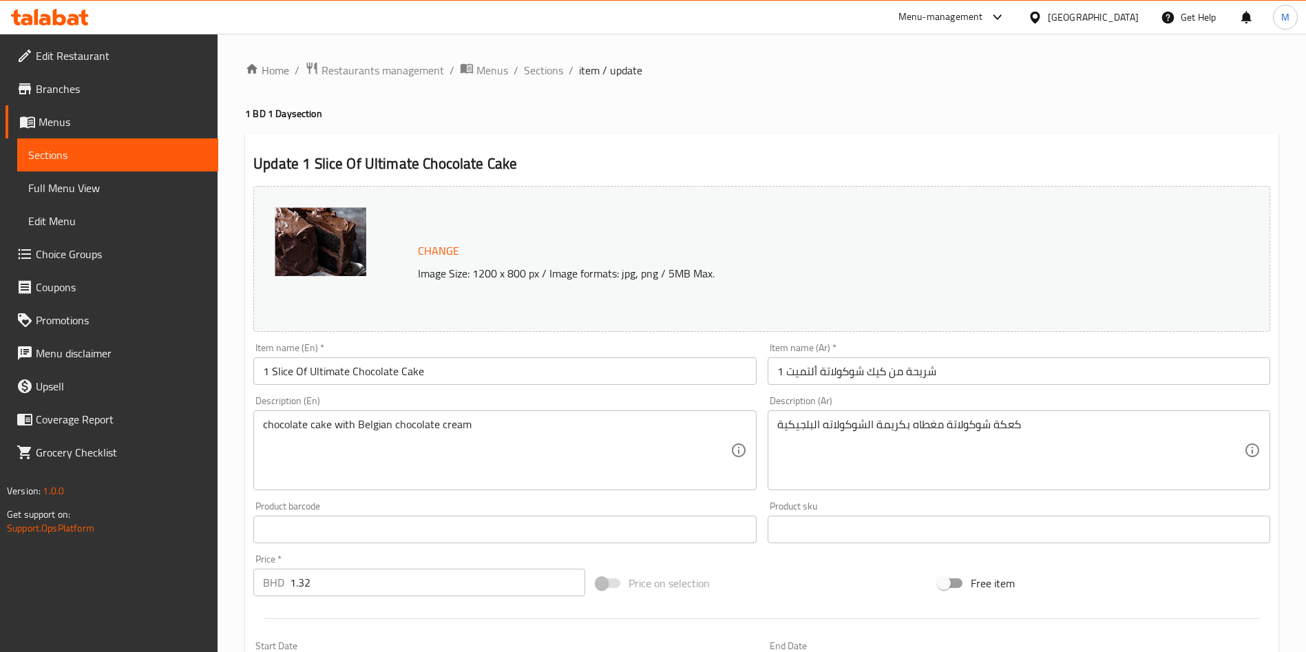
click at [553, 58] on div "Home / Restaurants management / Menus / Sections / item / update 1 BD 1 Day sec…" at bounding box center [762, 513] width 1089 height 959
click at [552, 67] on span "Sections" at bounding box center [543, 70] width 39 height 17
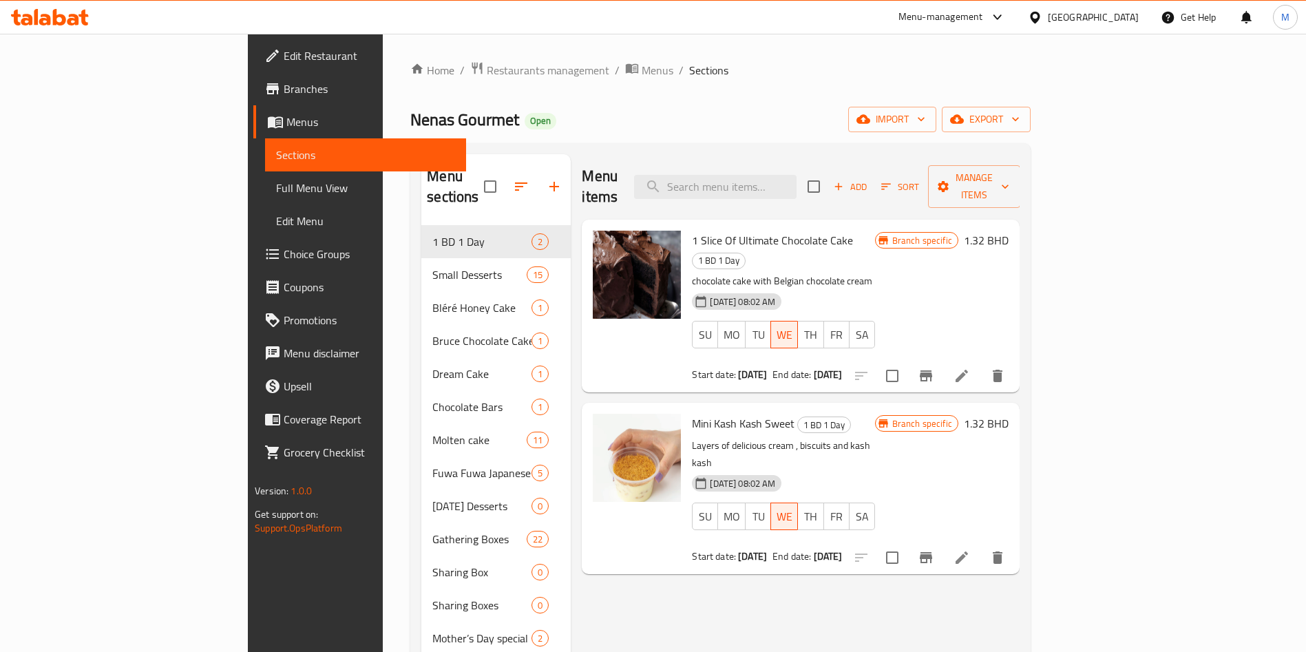
click at [981, 545] on li at bounding box center [962, 557] width 39 height 25
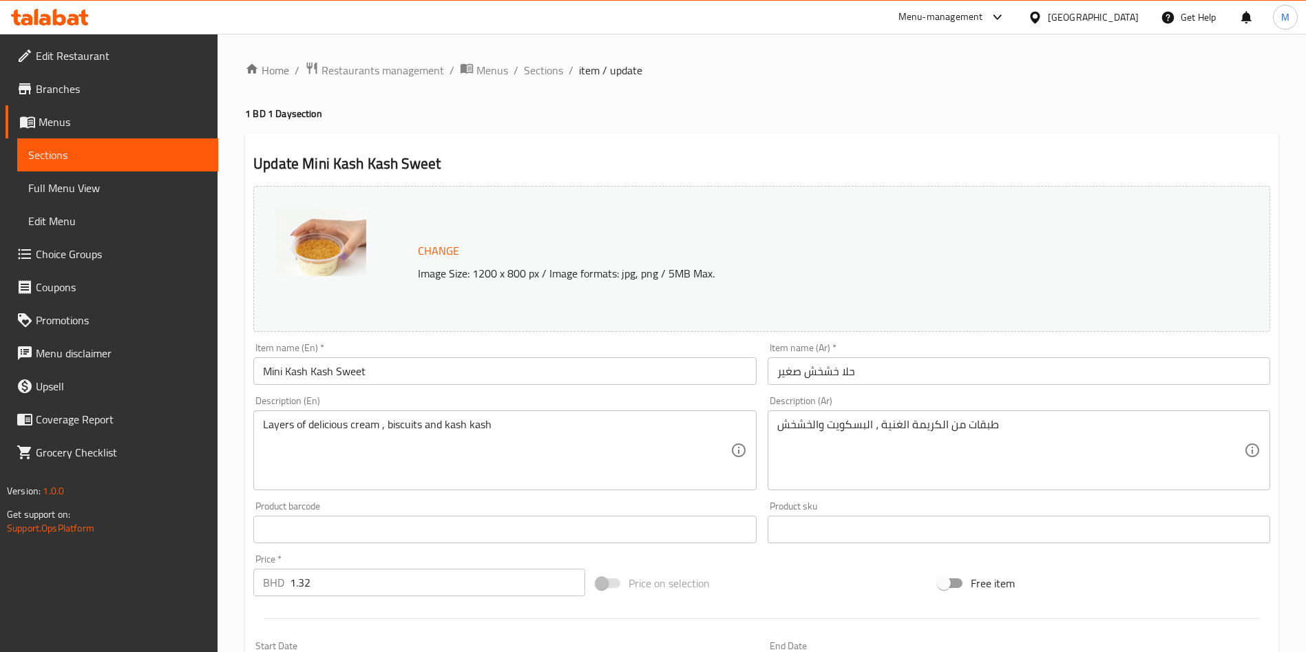
click at [704, 132] on div "Home / Restaurants management / Menus / Sections / item / update 1 BD 1 Day sec…" at bounding box center [762, 513] width 1034 height 904
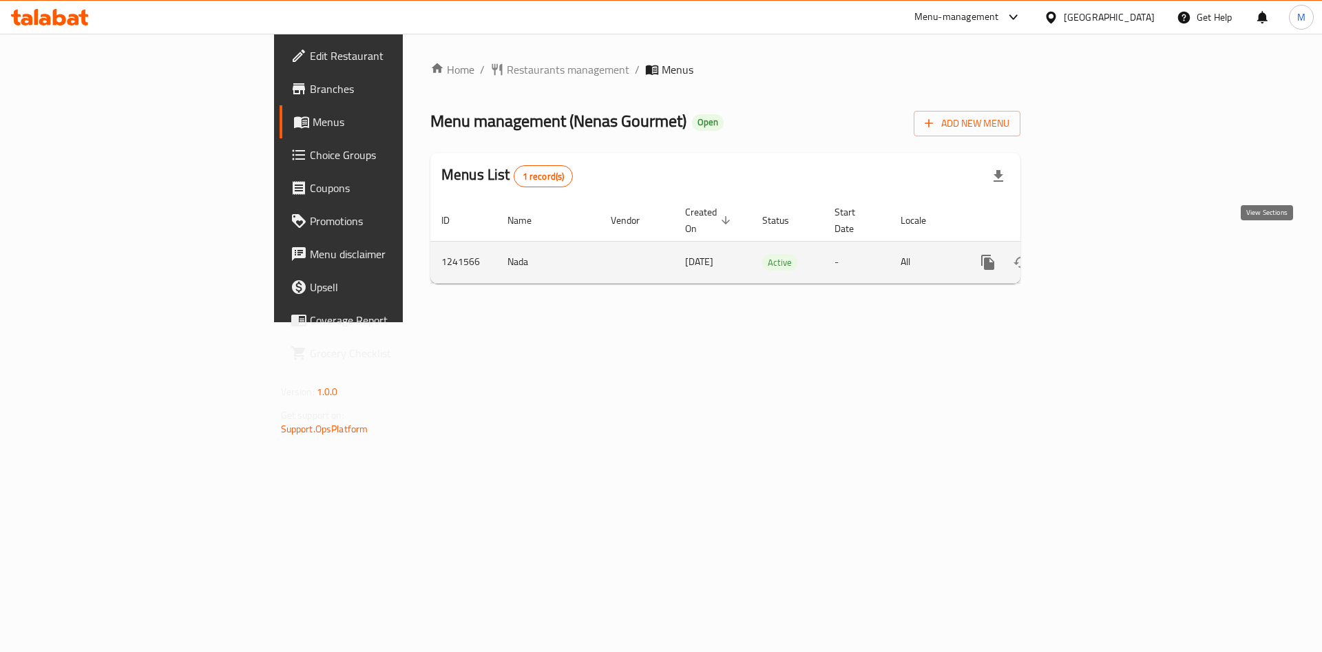
click at [1096, 254] on icon "enhanced table" at bounding box center [1087, 262] width 17 height 17
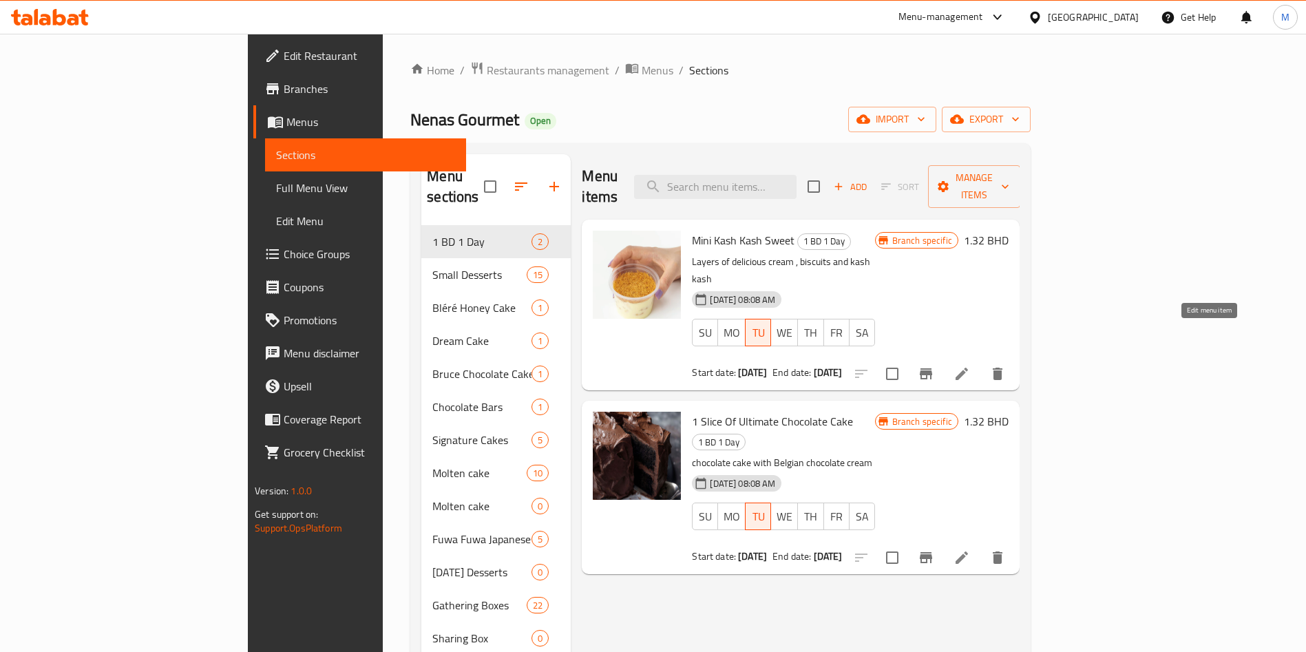
click at [970, 366] on icon at bounding box center [962, 374] width 17 height 17
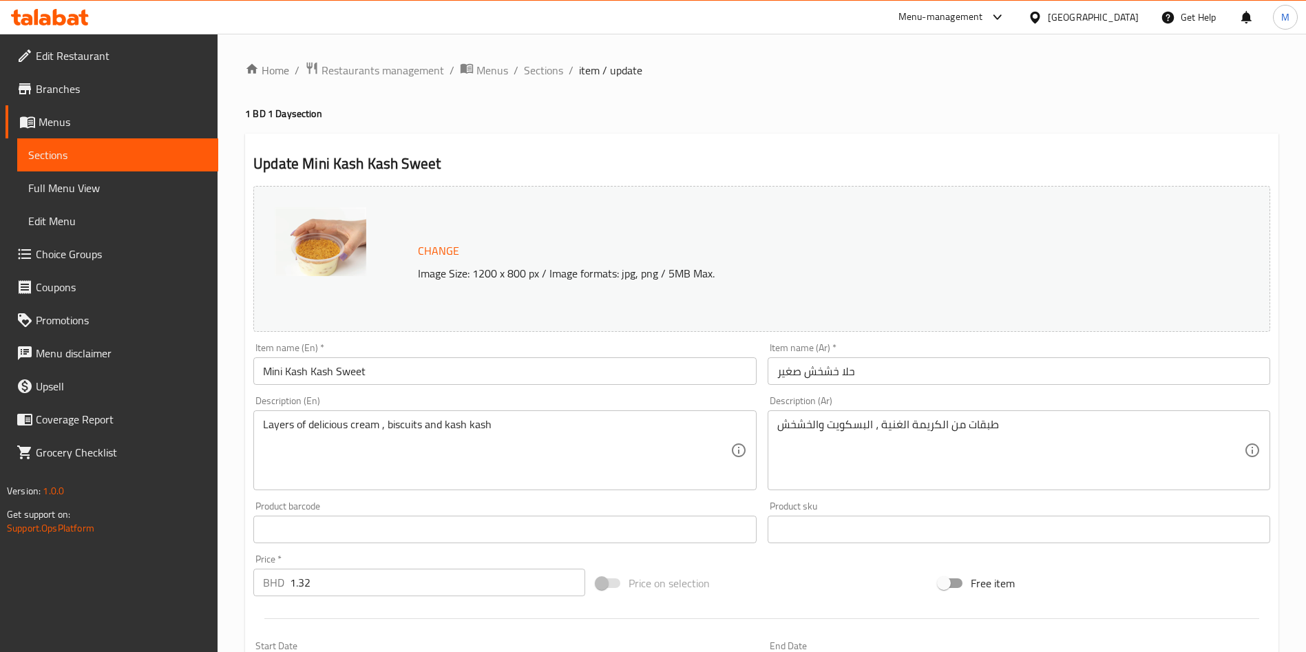
click at [566, 74] on ol "Home / Restaurants management / Menus / Sections / item / update" at bounding box center [762, 70] width 1034 height 18
click at [551, 69] on span "Sections" at bounding box center [543, 70] width 39 height 17
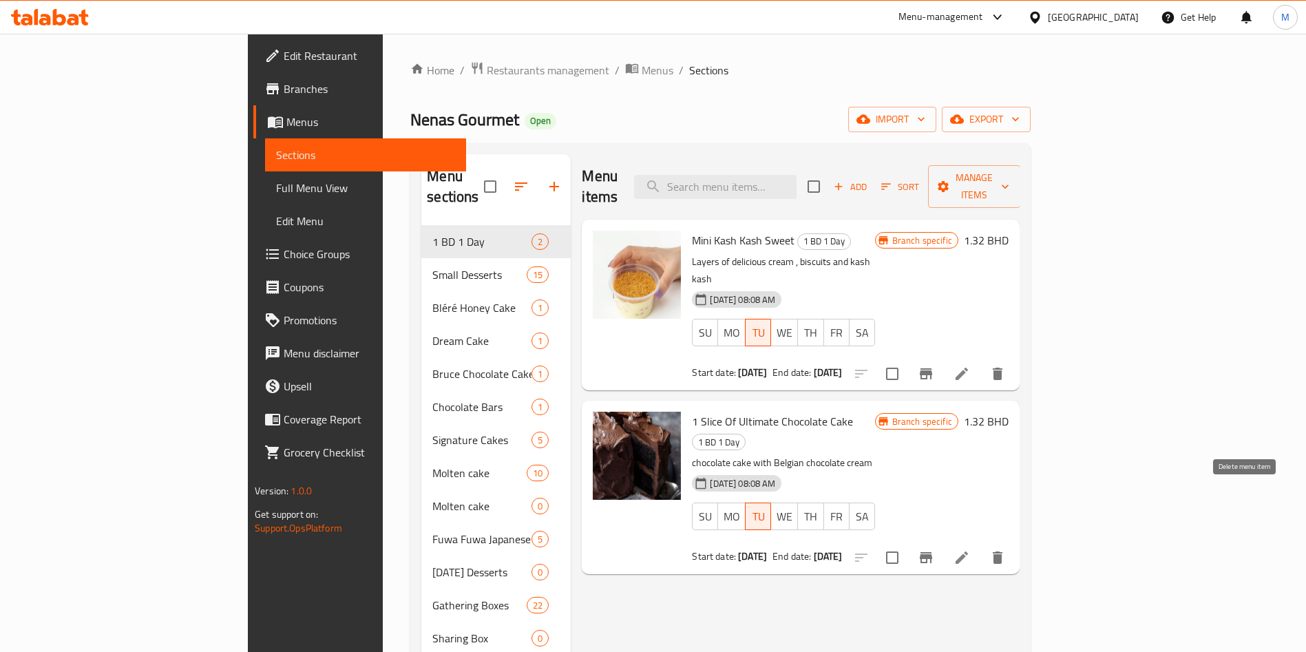
click at [981, 545] on li at bounding box center [962, 557] width 39 height 25
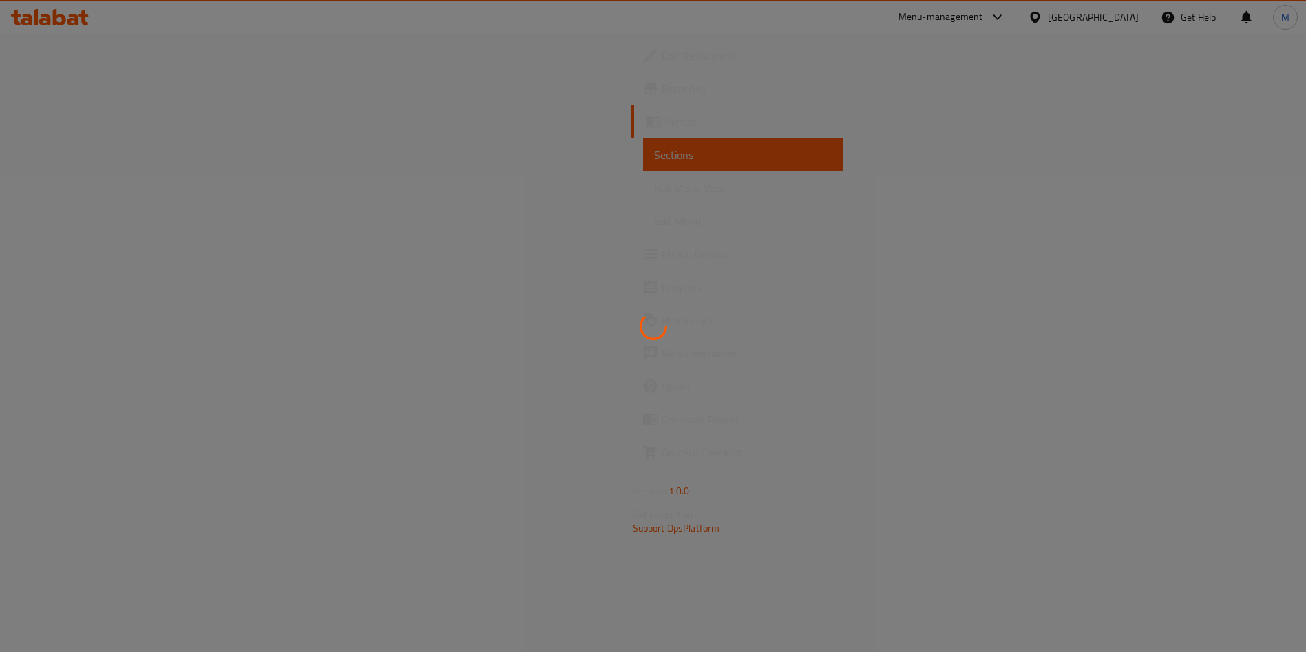
click at [1225, 502] on div at bounding box center [653, 326] width 1306 height 652
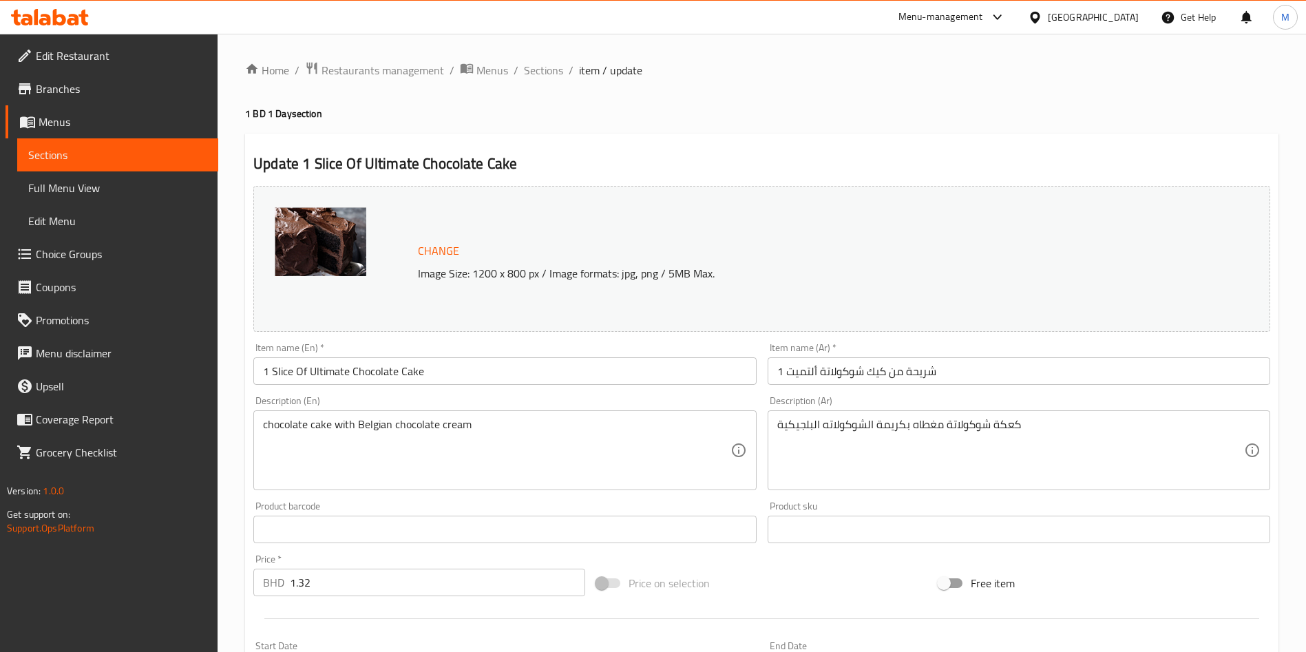
click at [77, 89] on span "Branches" at bounding box center [121, 89] width 171 height 17
